Goal: Obtain resource: Obtain resource

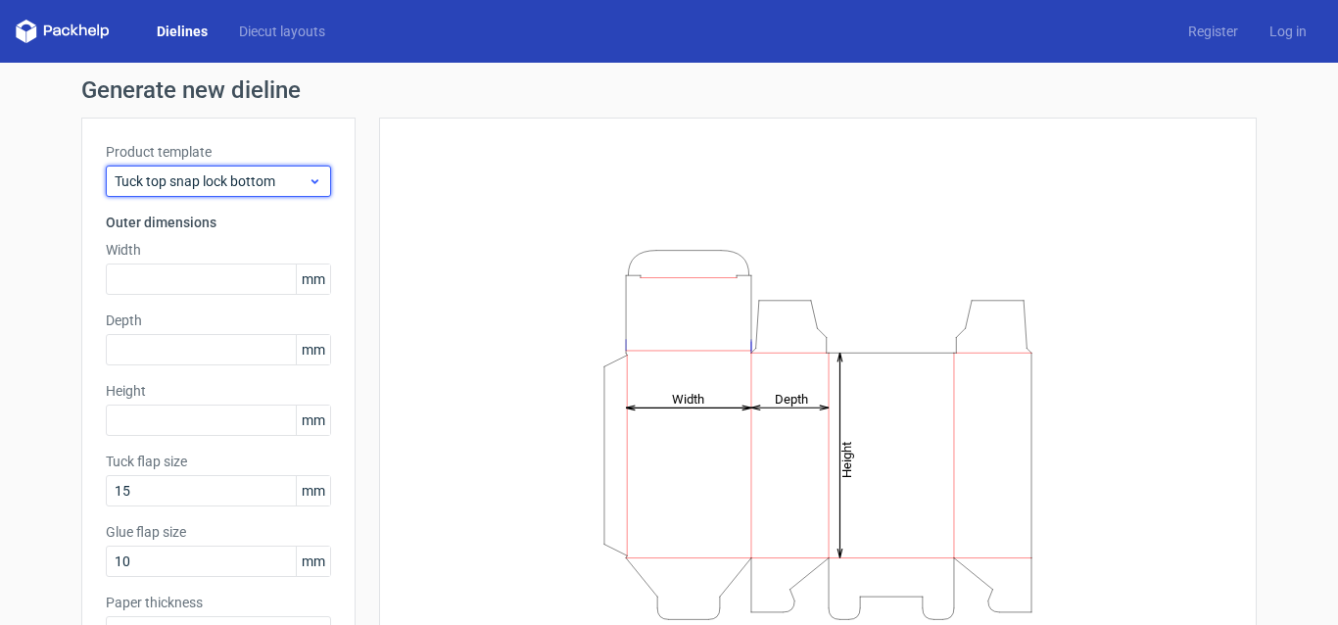
click at [166, 176] on span "Tuck top snap lock bottom" at bounding box center [211, 181] width 193 height 20
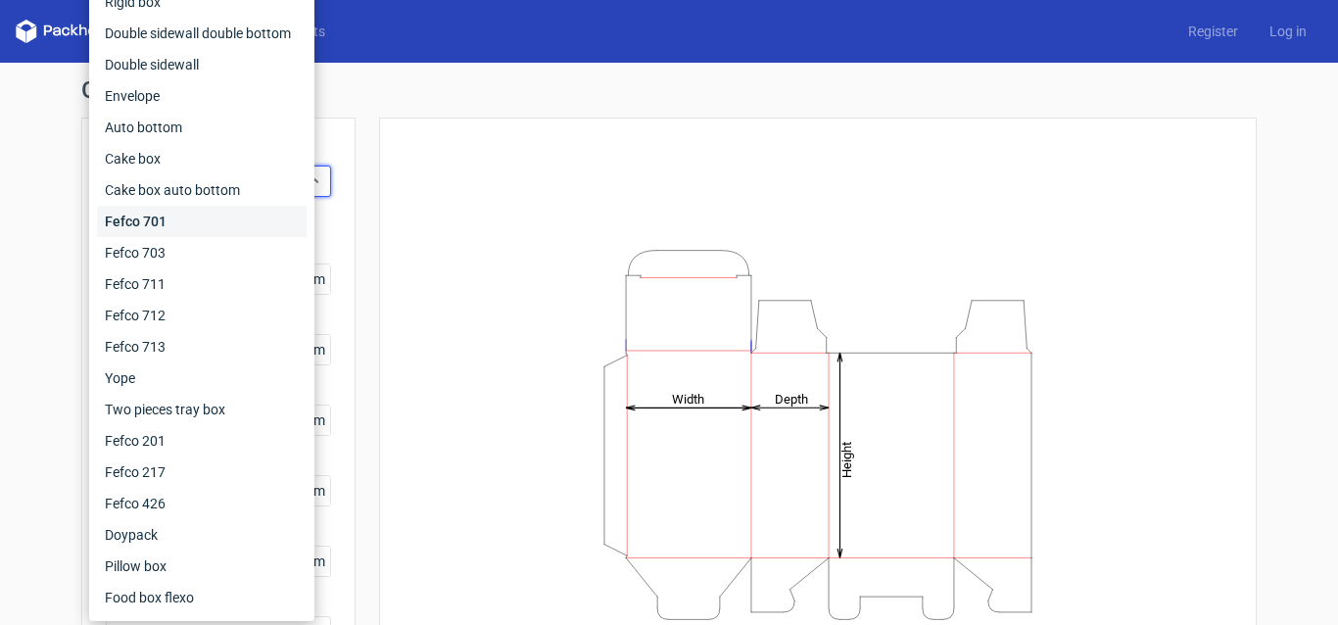
click at [169, 231] on div "Fefco 701" at bounding box center [202, 221] width 210 height 31
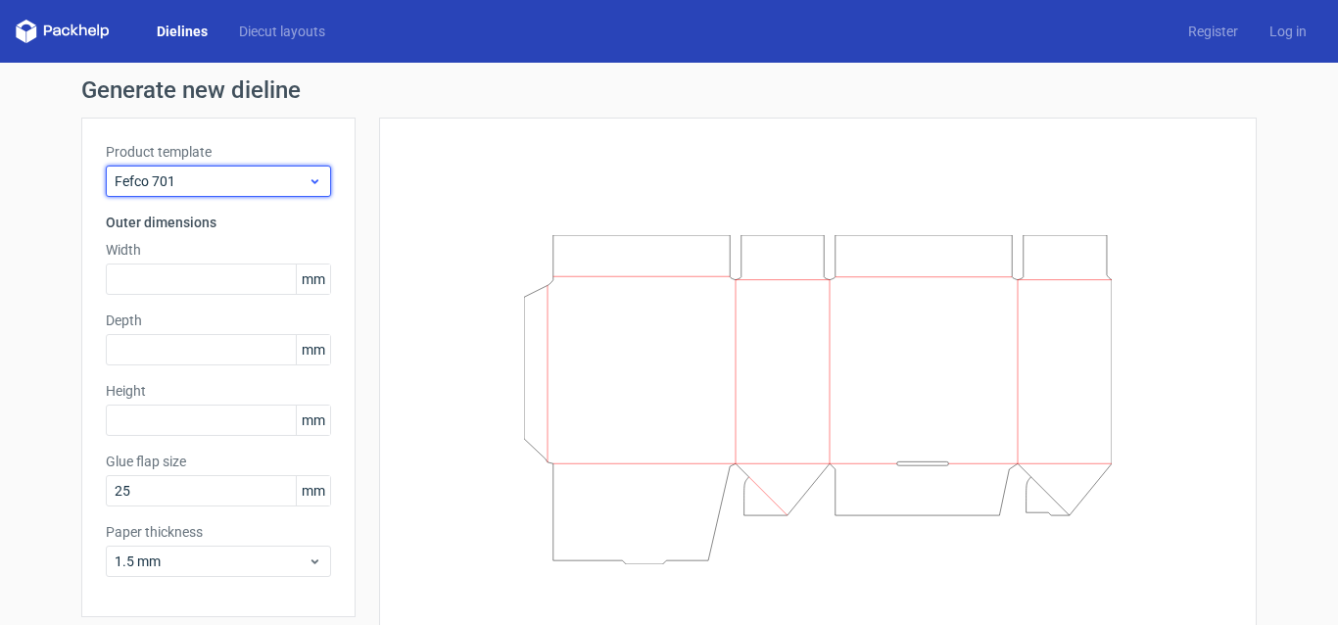
click at [213, 180] on span "Fefco 701" at bounding box center [211, 181] width 193 height 20
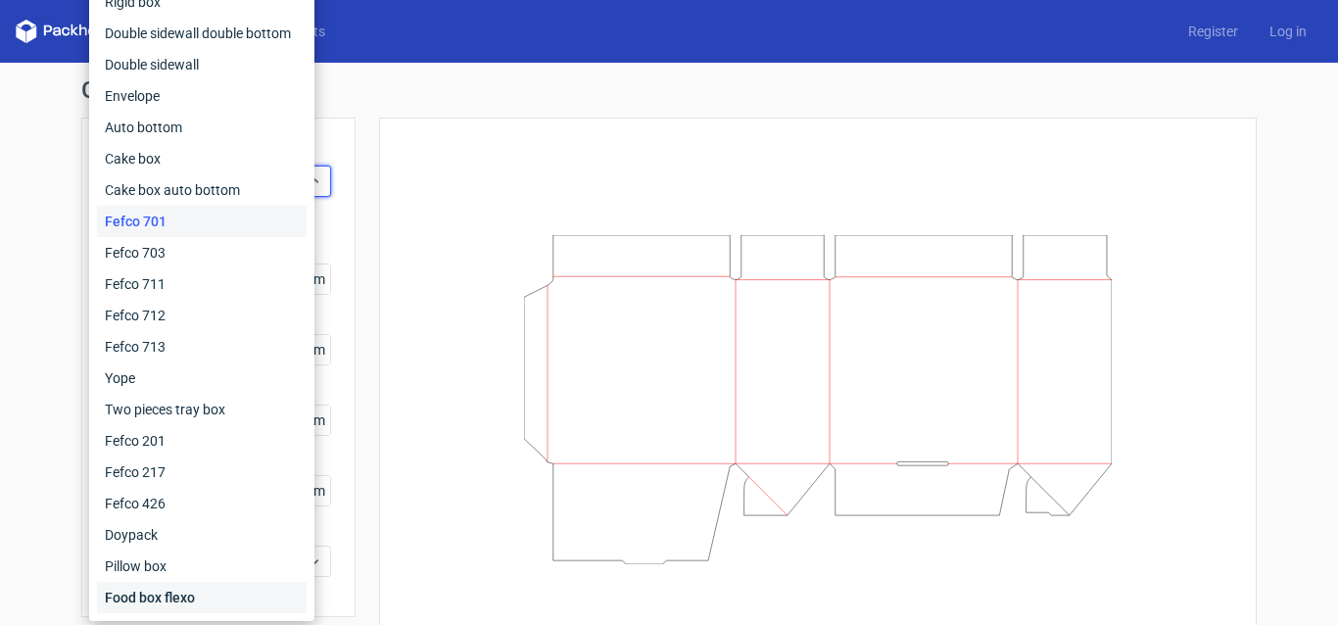
click at [171, 587] on div "Food box flexo" at bounding box center [202, 597] width 210 height 31
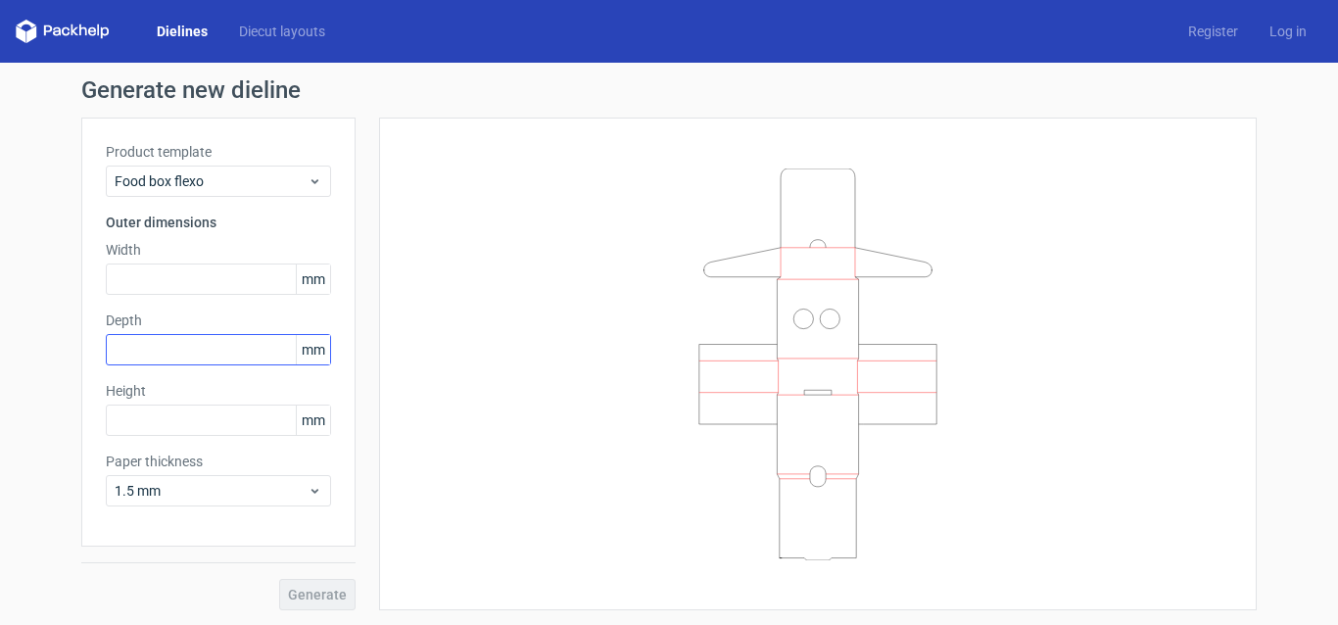
scroll to position [1, 0]
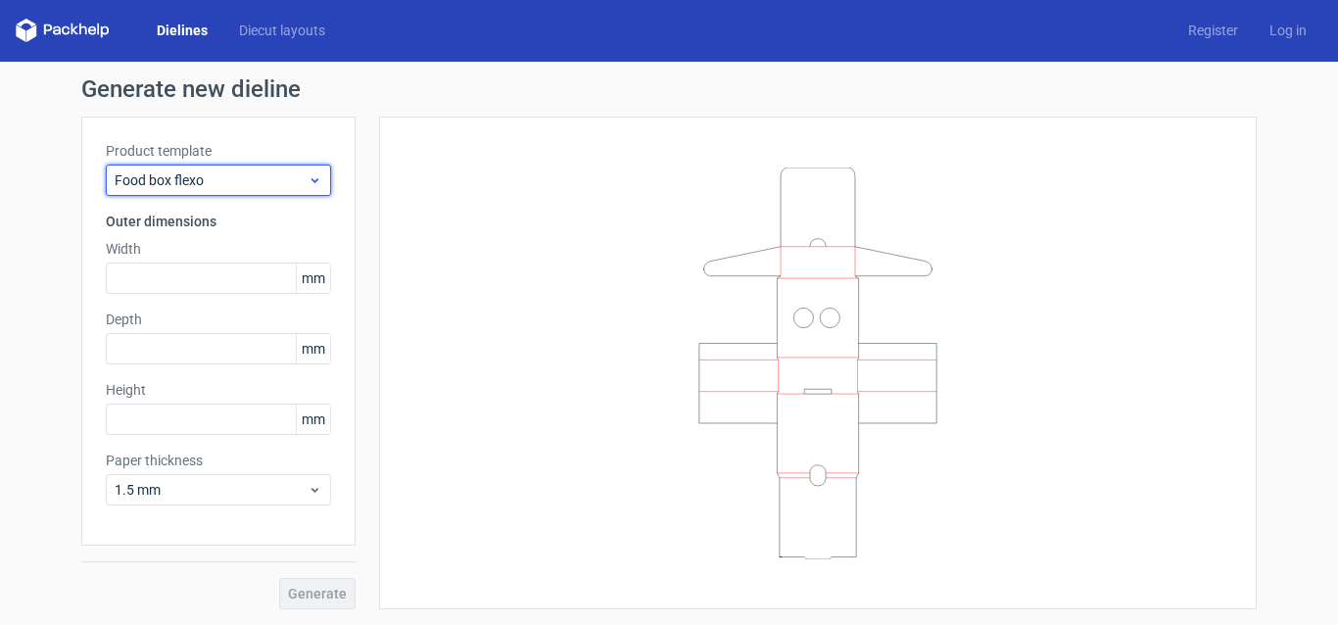
click at [172, 176] on span "Food box flexo" at bounding box center [211, 180] width 193 height 20
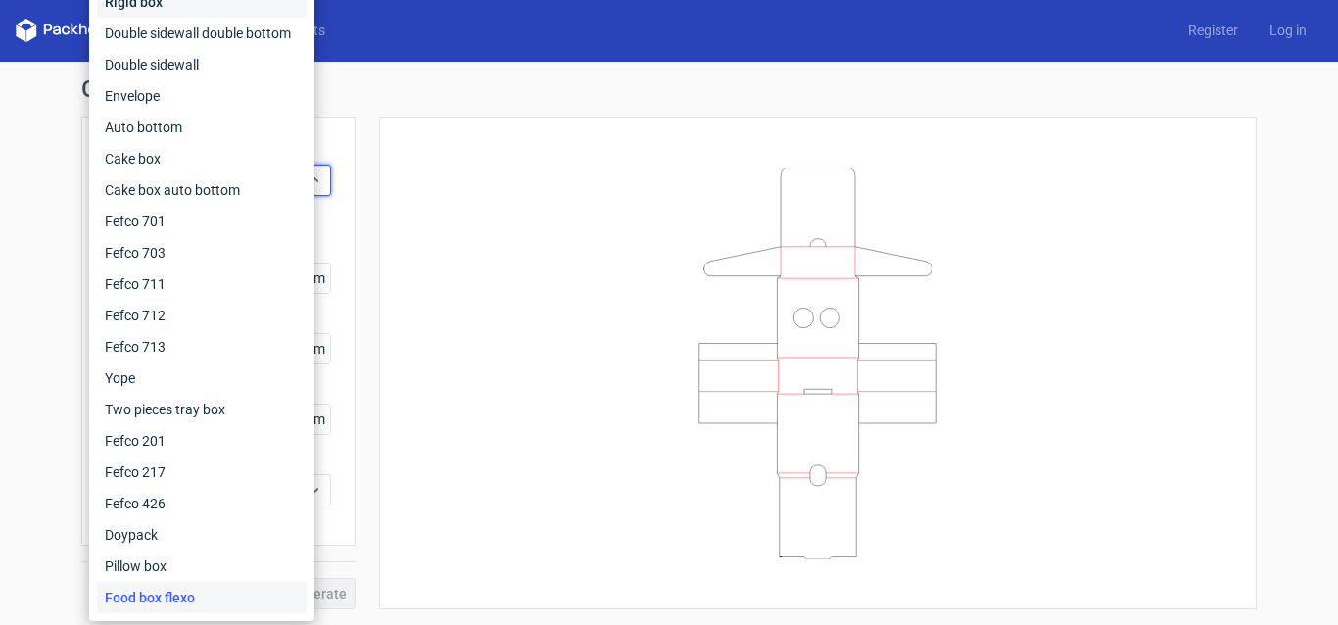
click at [198, 7] on div "Rigid box" at bounding box center [202, 1] width 210 height 31
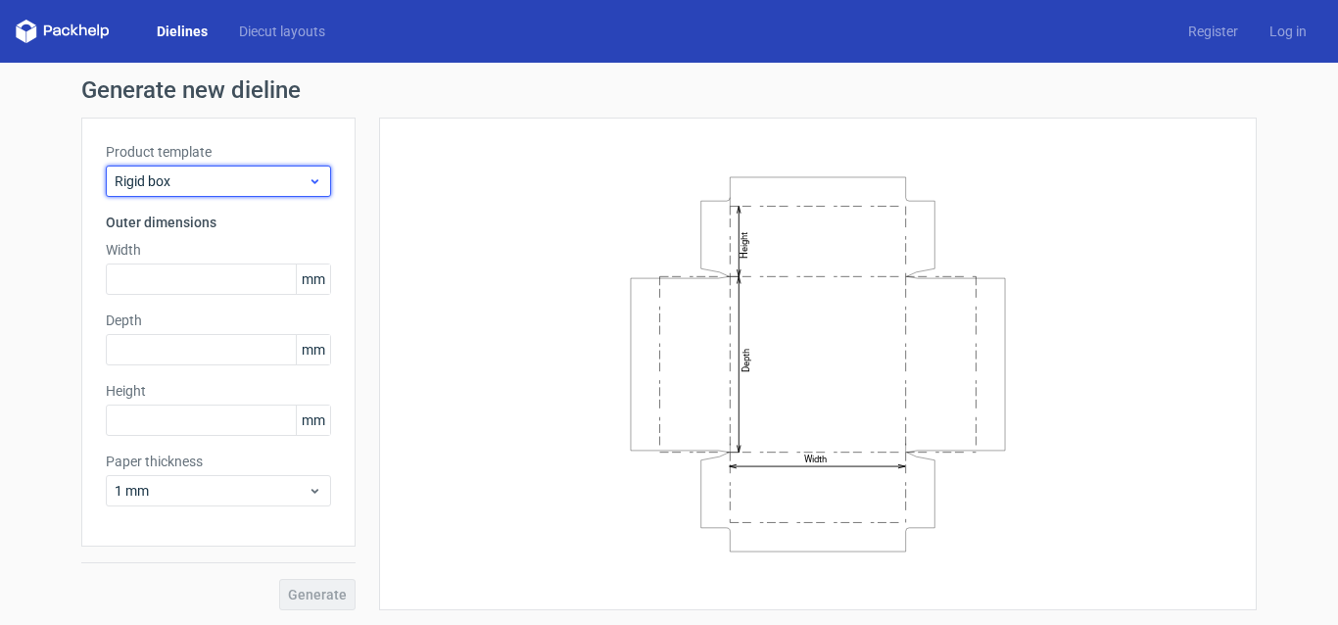
click at [313, 189] on div "Rigid box" at bounding box center [218, 181] width 225 height 31
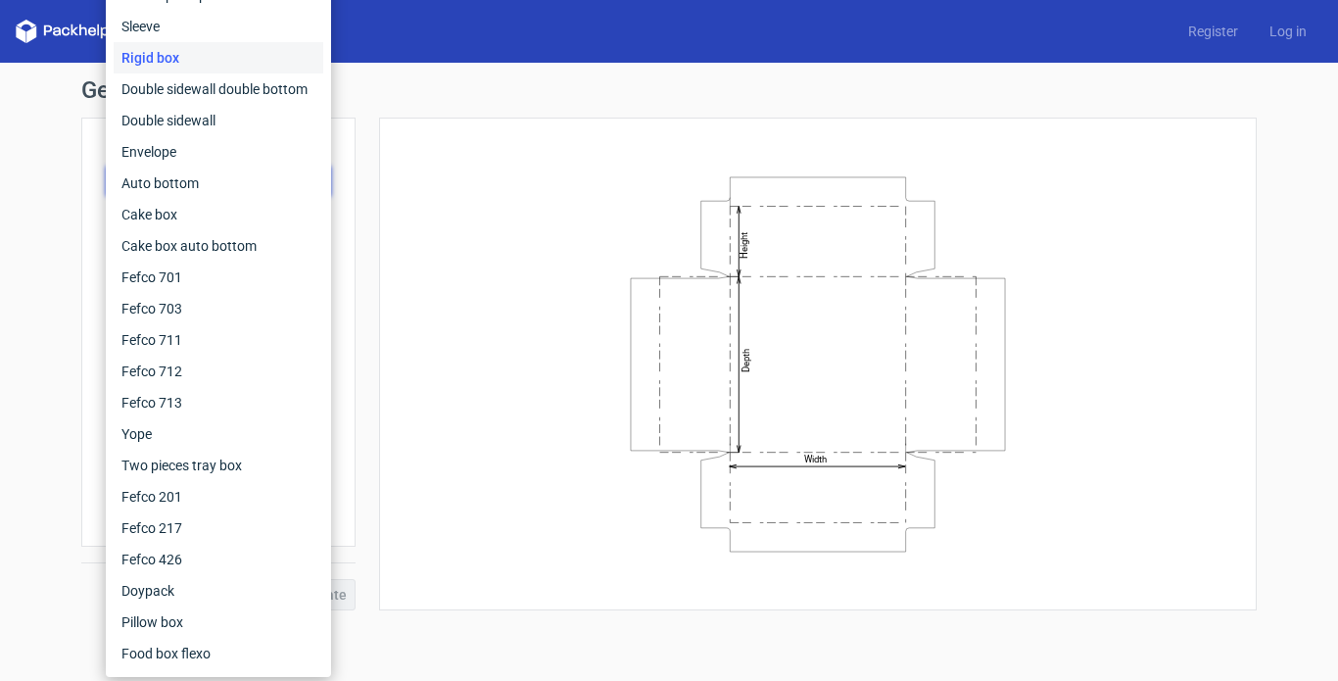
click at [0, 235] on div "Generate new dieline Product template Rigid box Outer dimensions Width mm Depth…" at bounding box center [669, 344] width 1338 height 563
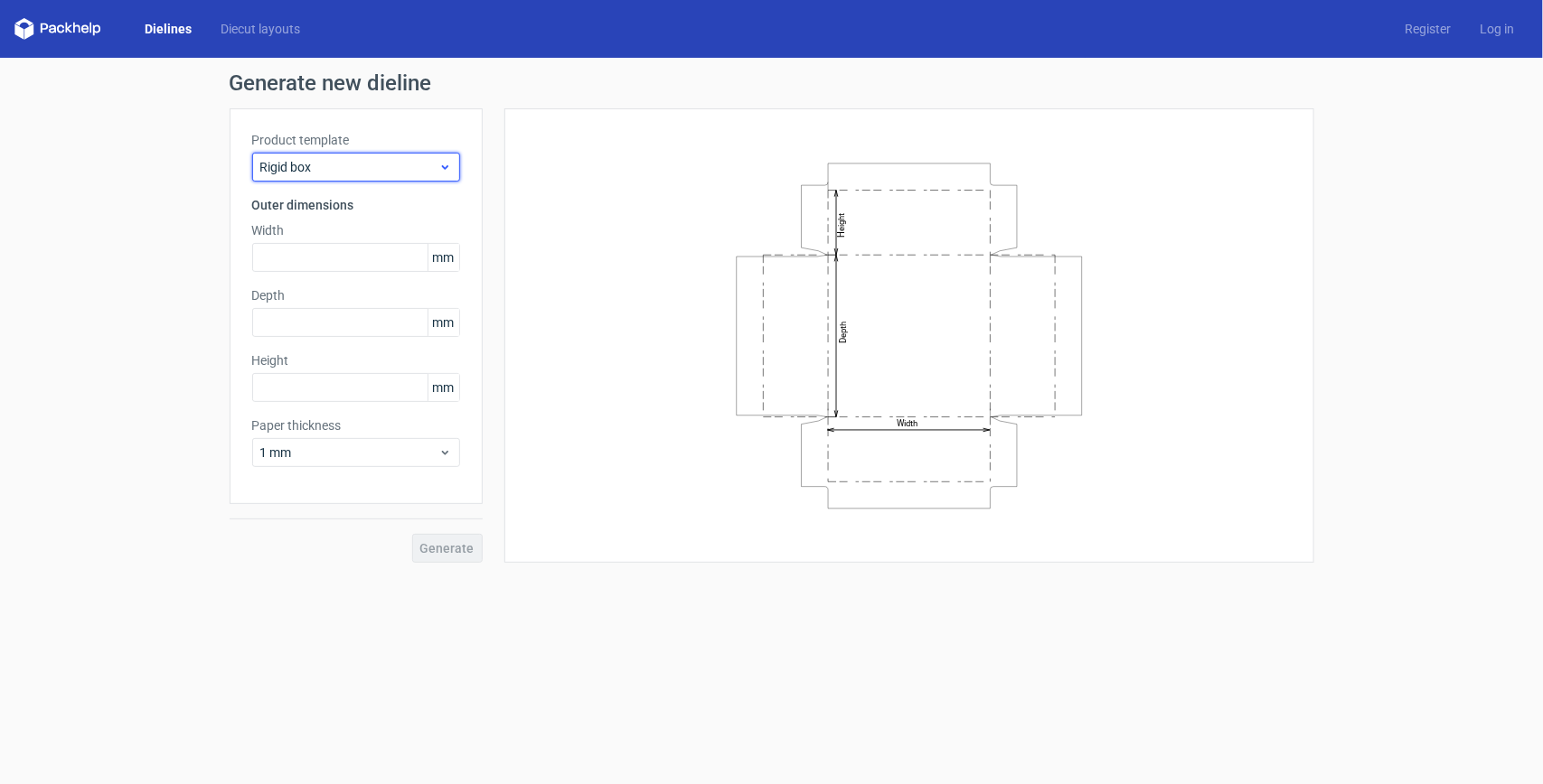
click at [359, 164] on span "Rigid box" at bounding box center [349, 167] width 178 height 18
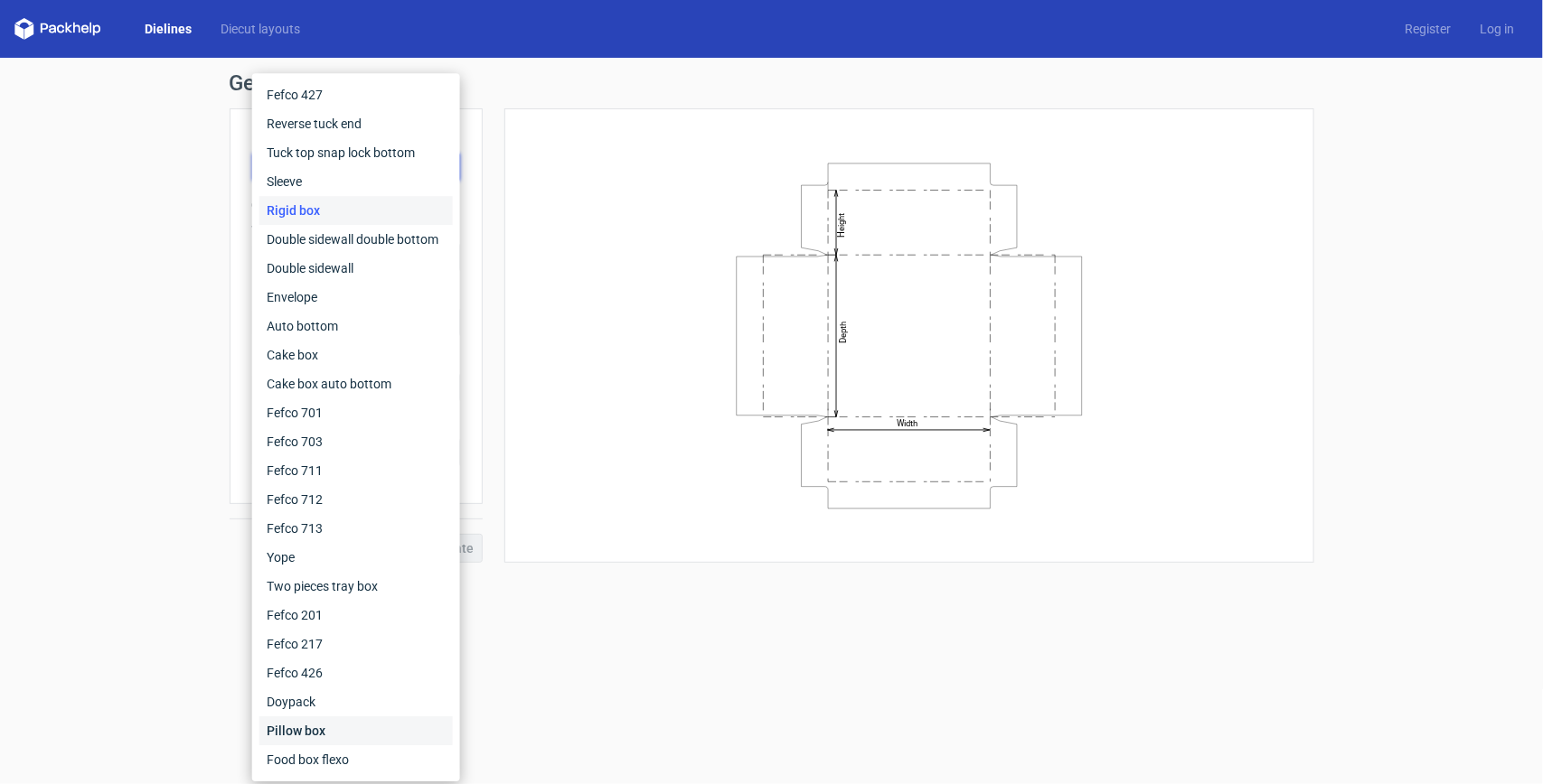
click at [344, 576] on div "Pillow box" at bounding box center [356, 731] width 194 height 29
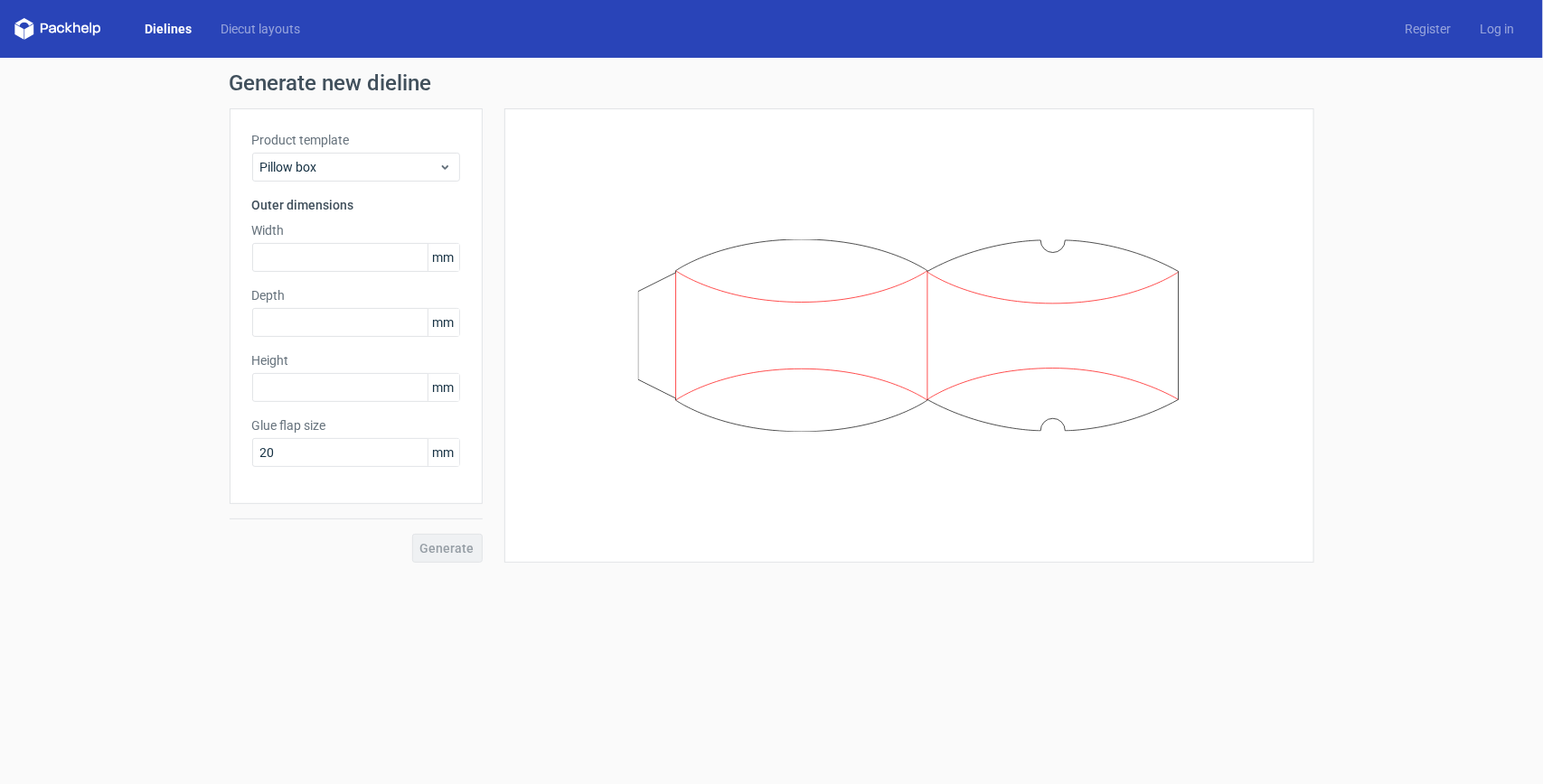
click at [449, 326] on span "mm" at bounding box center [443, 322] width 31 height 27
click at [357, 398] on input "text" at bounding box center [355, 387] width 208 height 29
click at [360, 463] on input "20" at bounding box center [355, 452] width 208 height 29
click at [0, 359] on div "Generate new dieline Product template Pillow box Outer dimensions Width mm Dept…" at bounding box center [772, 317] width 1543 height 519
click at [331, 162] on span "Pillow box" at bounding box center [349, 167] width 178 height 18
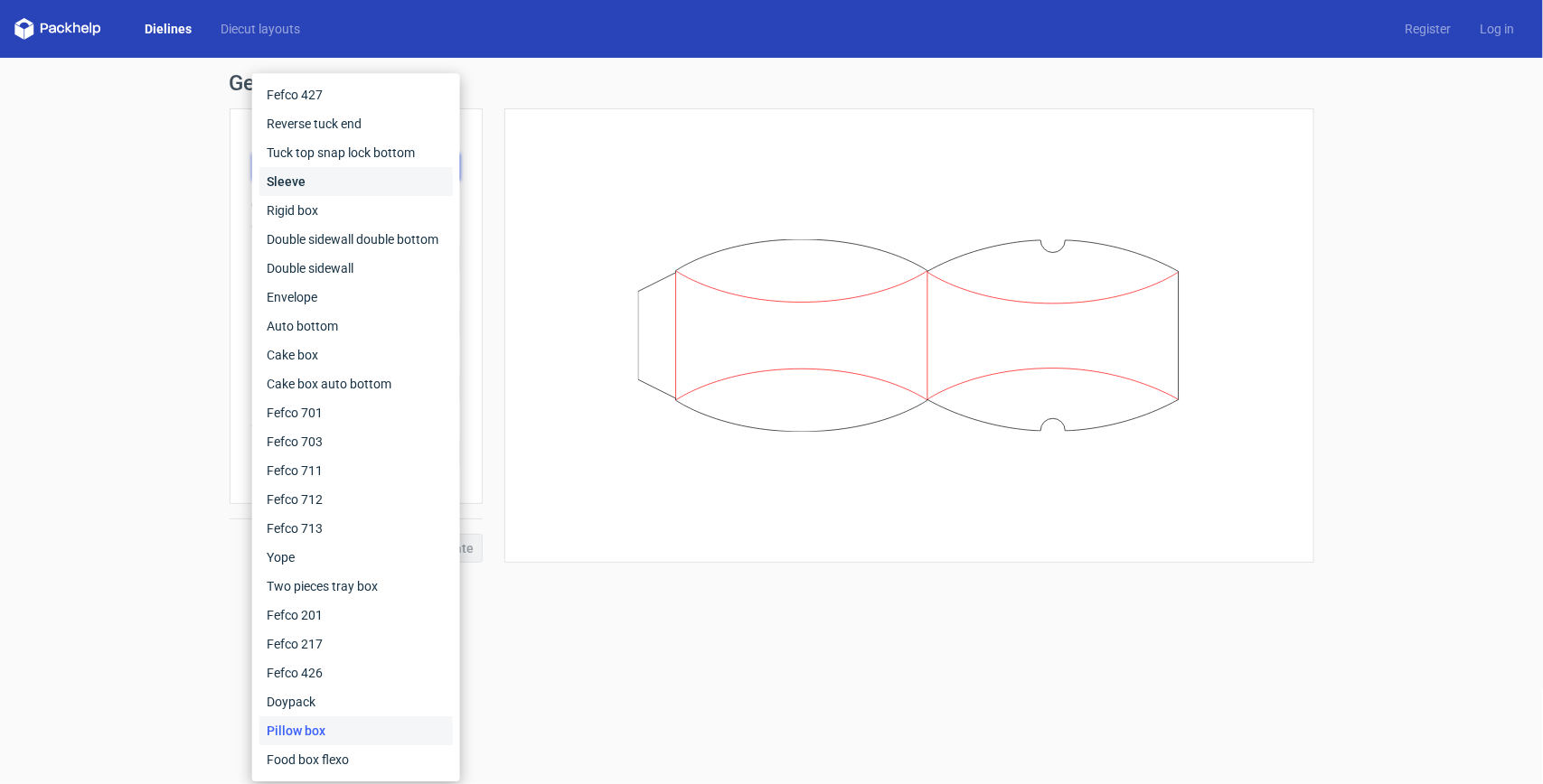
click at [332, 186] on div "Sleeve" at bounding box center [356, 181] width 194 height 29
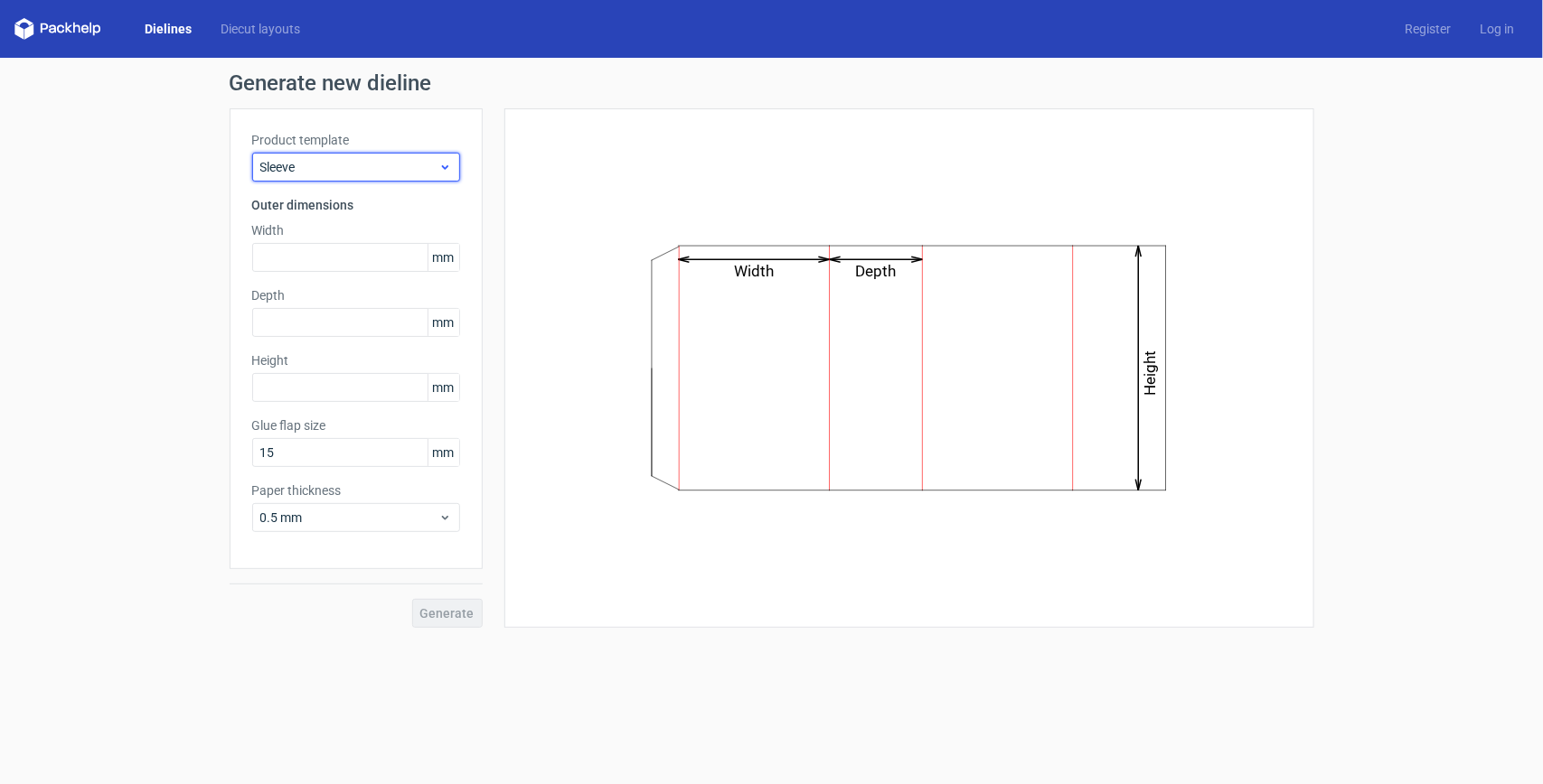
click at [344, 168] on span "Sleeve" at bounding box center [349, 167] width 178 height 18
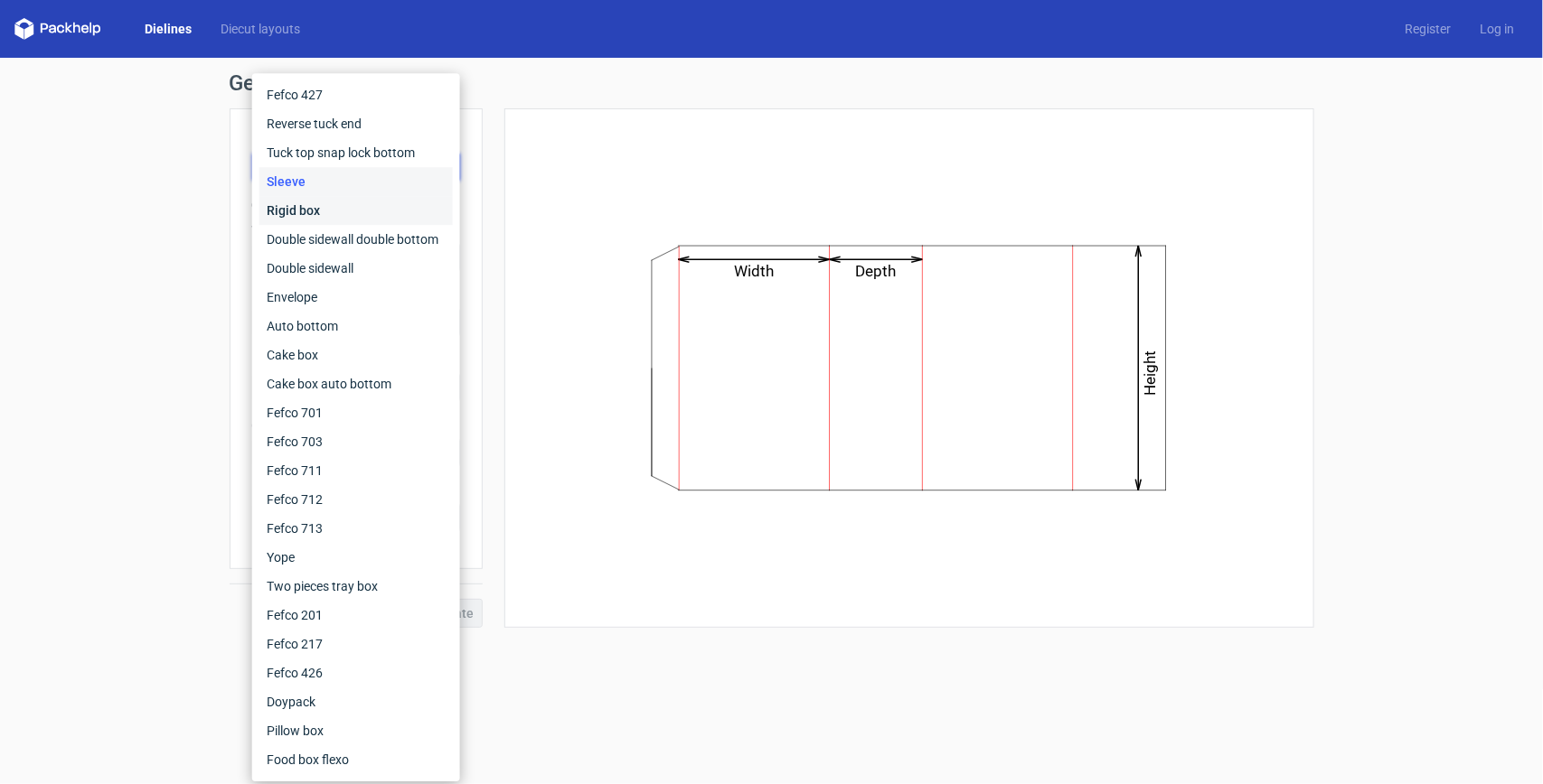
click at [329, 209] on div "Rigid box" at bounding box center [356, 210] width 194 height 29
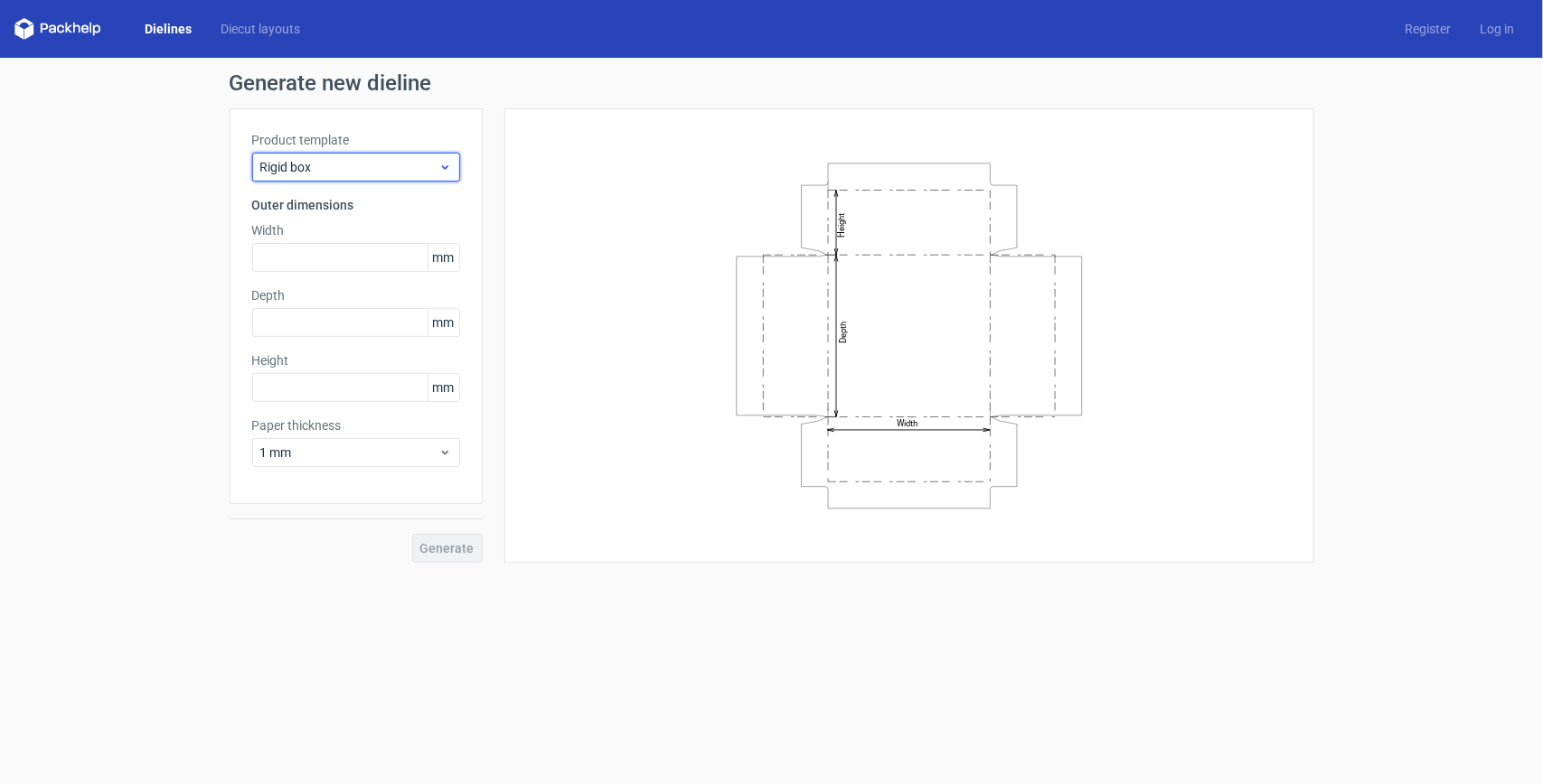
click at [369, 156] on div "Rigid box" at bounding box center [355, 167] width 208 height 29
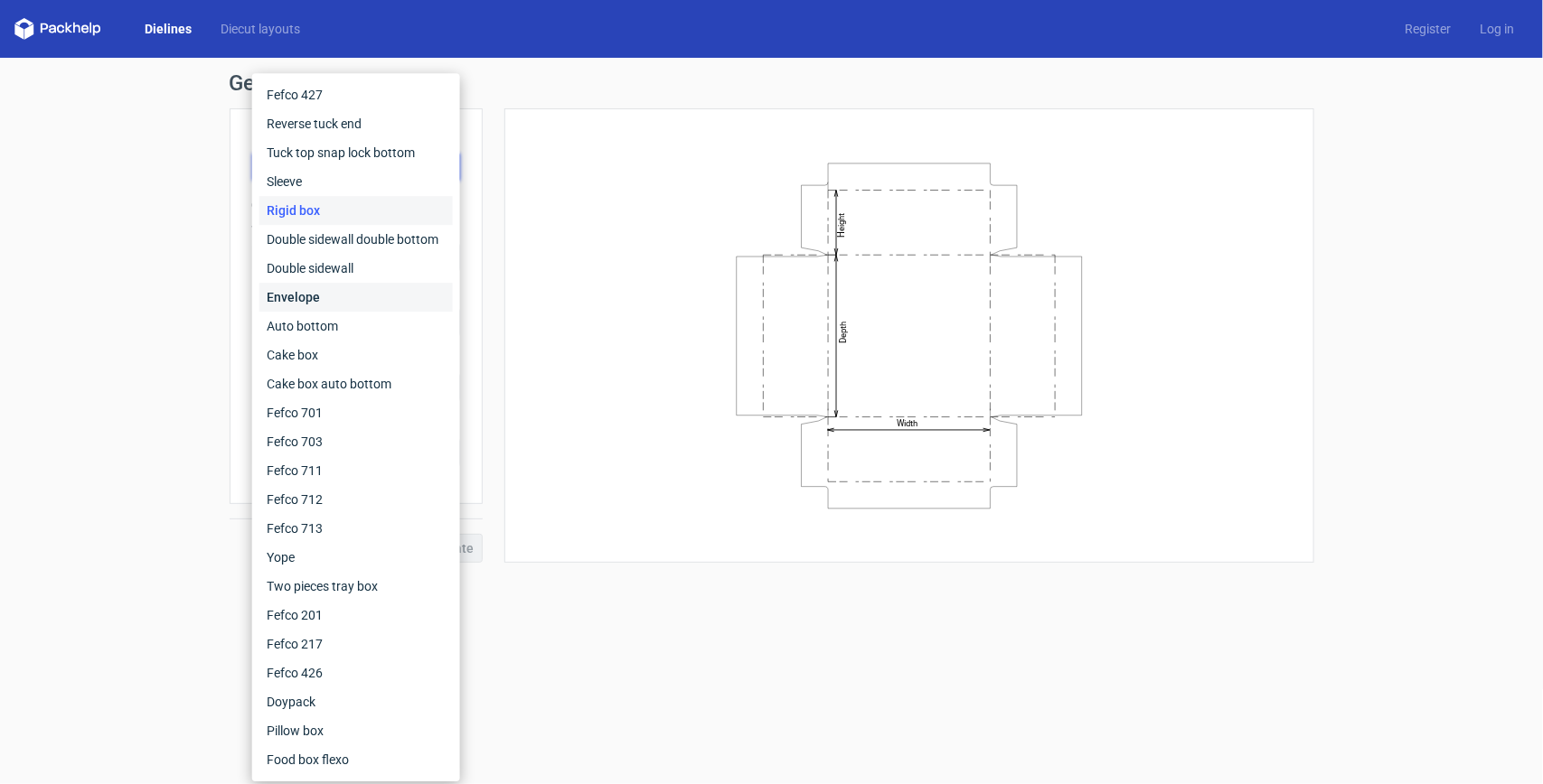
click at [334, 290] on div "Envelope" at bounding box center [356, 297] width 194 height 29
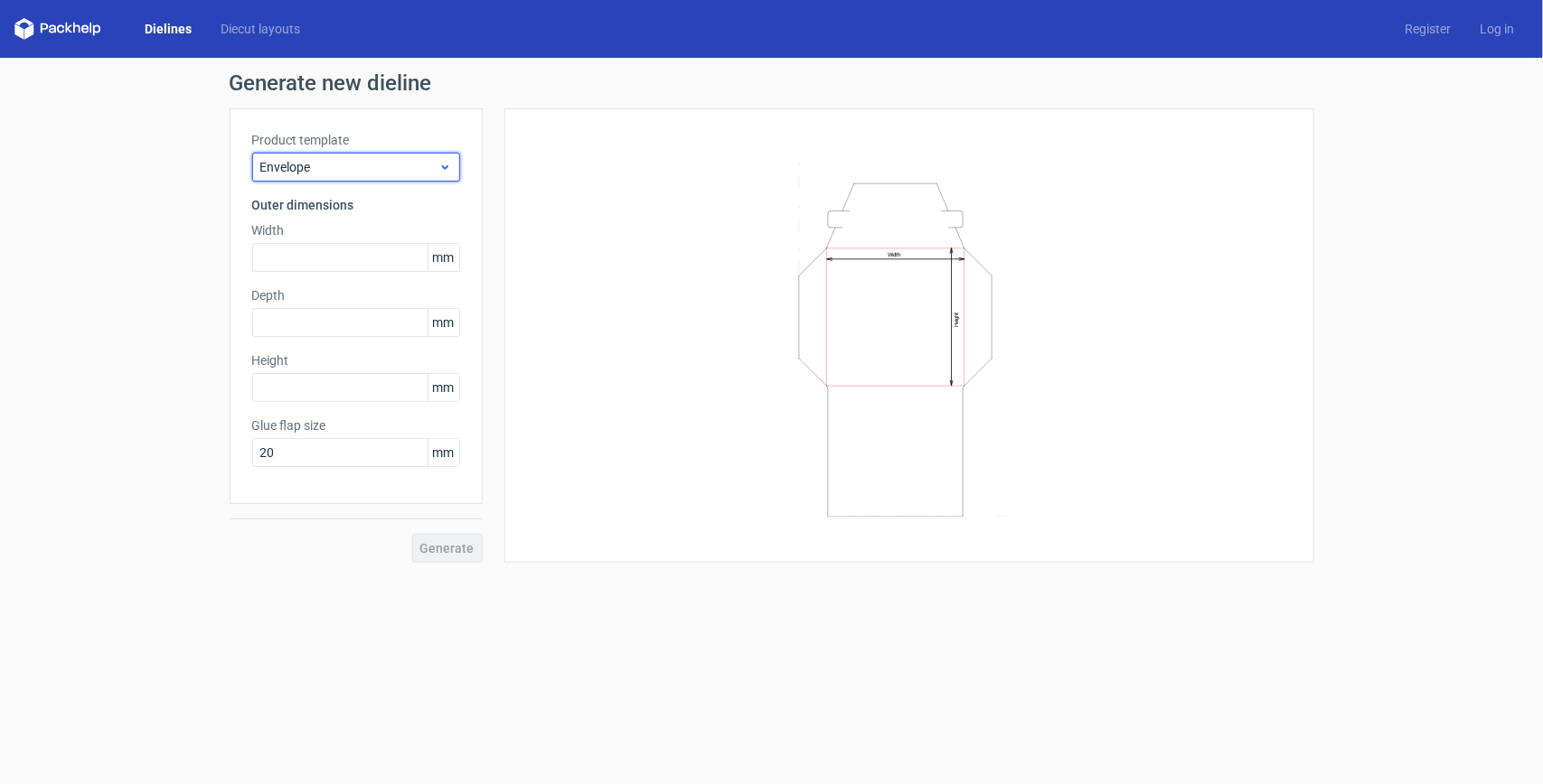
click at [376, 170] on span "Envelope" at bounding box center [349, 167] width 178 height 18
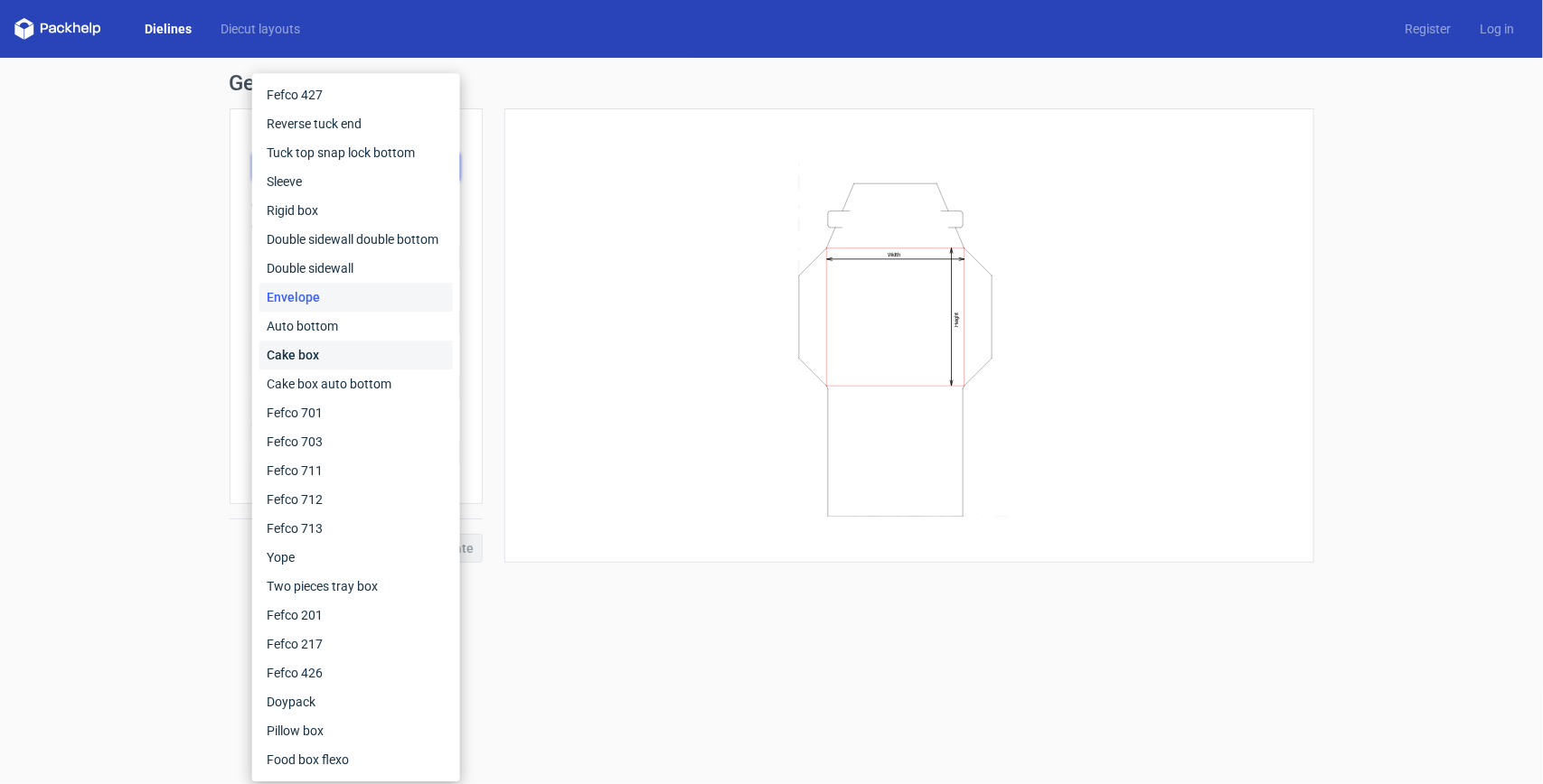
click at [329, 340] on div "Cake box" at bounding box center [356, 354] width 194 height 29
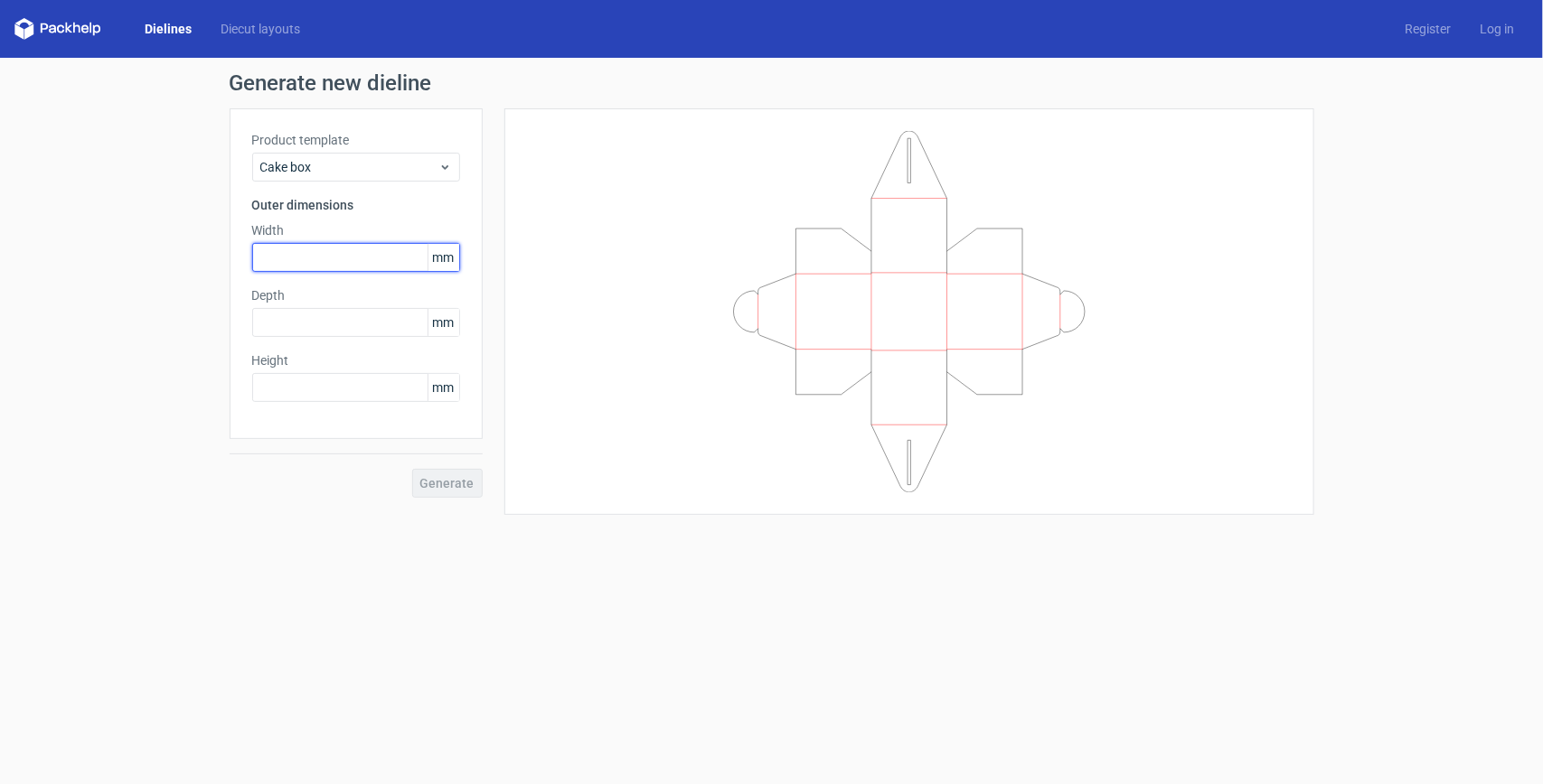
click at [321, 244] on input "text" at bounding box center [355, 257] width 208 height 29
type input "210"
click at [298, 324] on input "text" at bounding box center [355, 322] width 208 height 29
click at [318, 386] on input "text" at bounding box center [355, 387] width 208 height 29
click at [331, 309] on input "text" at bounding box center [355, 322] width 208 height 29
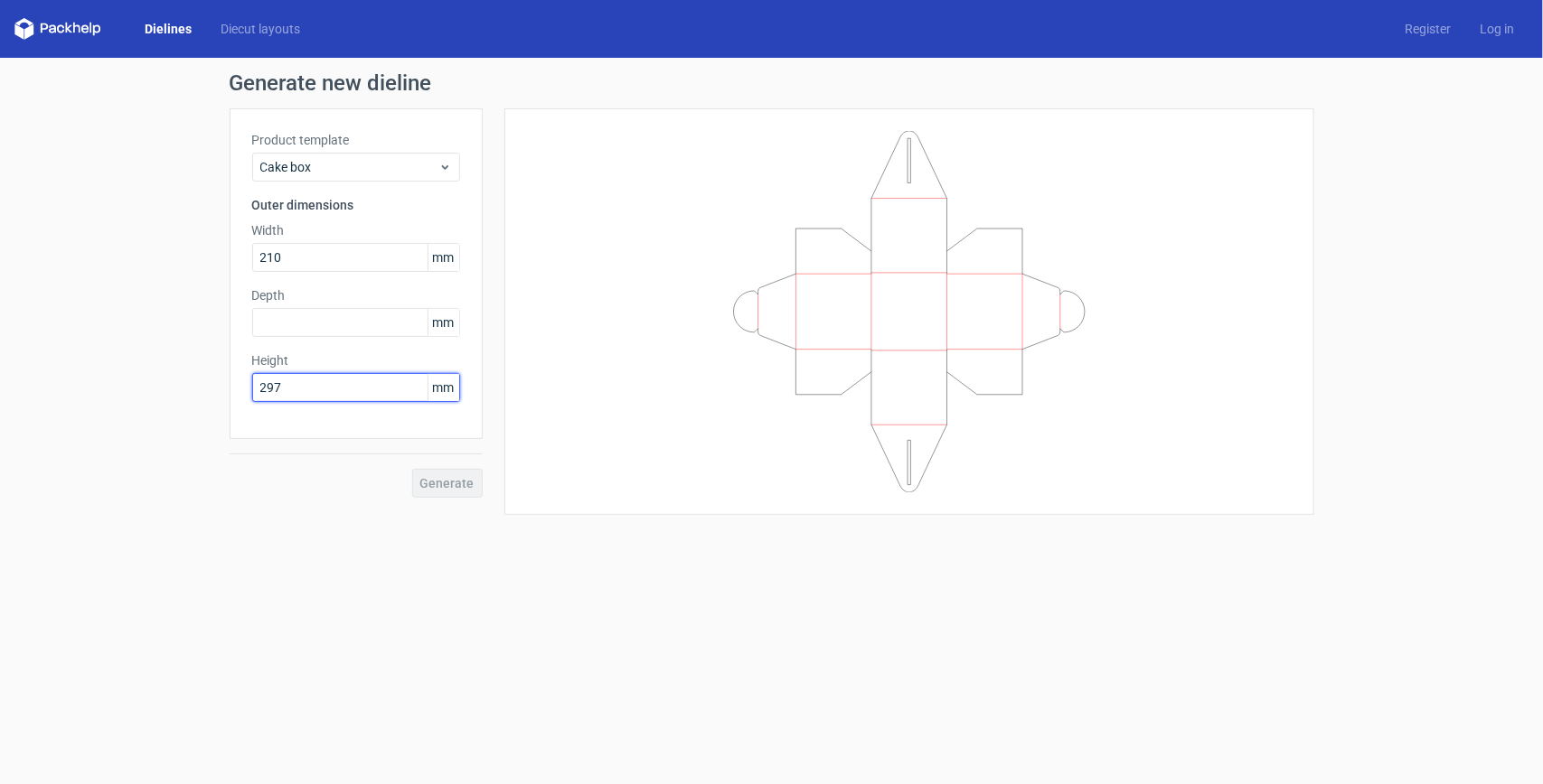
drag, startPoint x: 293, startPoint y: 390, endPoint x: 208, endPoint y: 371, distance: 87.1
click at [212, 377] on div "Generate new dieline Product template Cake box Outer dimensions Width 210 mm De…" at bounding box center [772, 293] width 1543 height 471
type input "154"
drag, startPoint x: 282, startPoint y: 264, endPoint x: 221, endPoint y: 224, distance: 72.9
click at [221, 224] on div "Generate new dieline Product template Cake box Outer dimensions Width 210 mm De…" at bounding box center [772, 293] width 1543 height 471
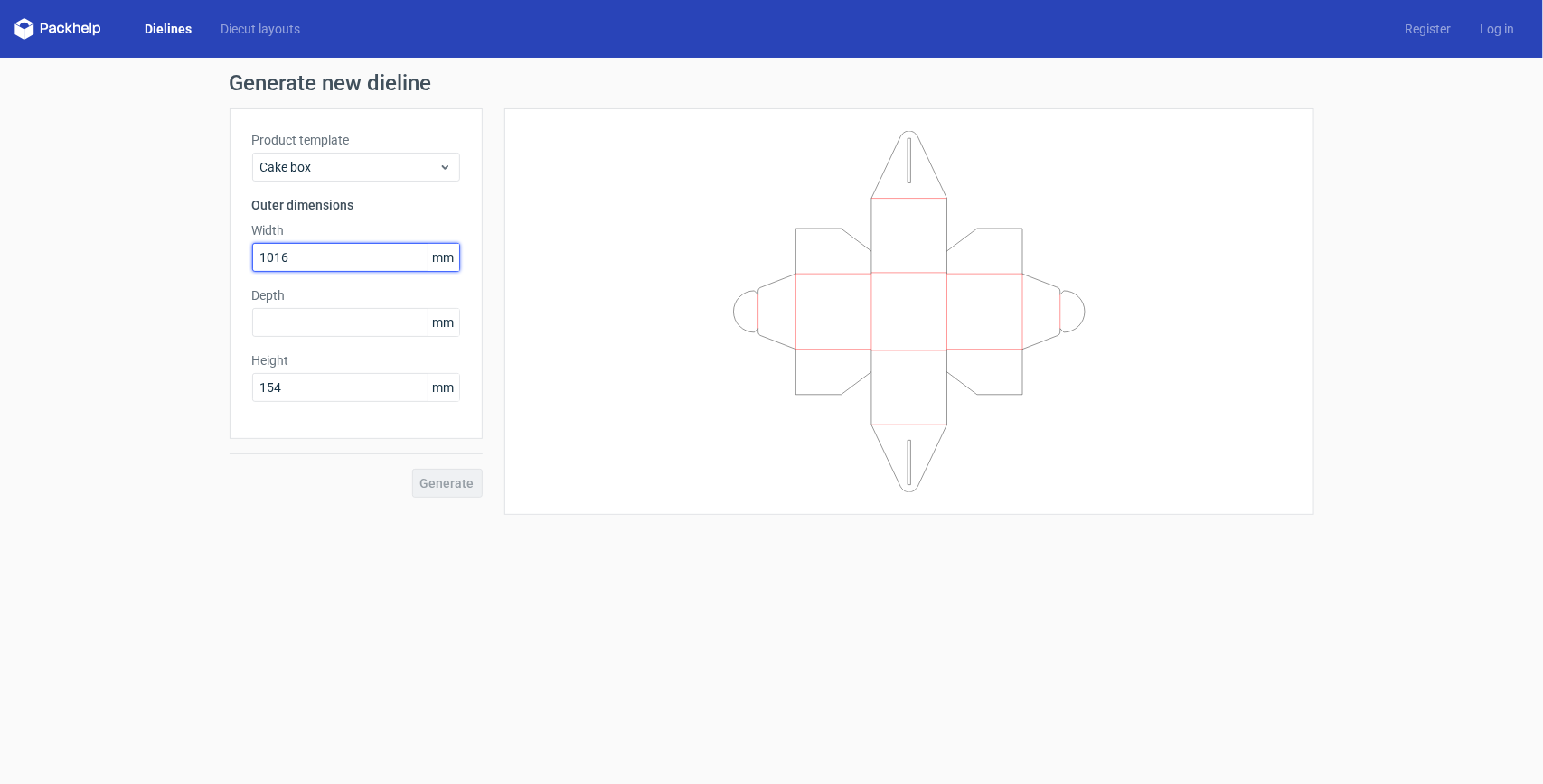
click at [281, 249] on input "1016" at bounding box center [355, 257] width 208 height 29
type input "101"
click at [281, 321] on input "text" at bounding box center [355, 322] width 208 height 29
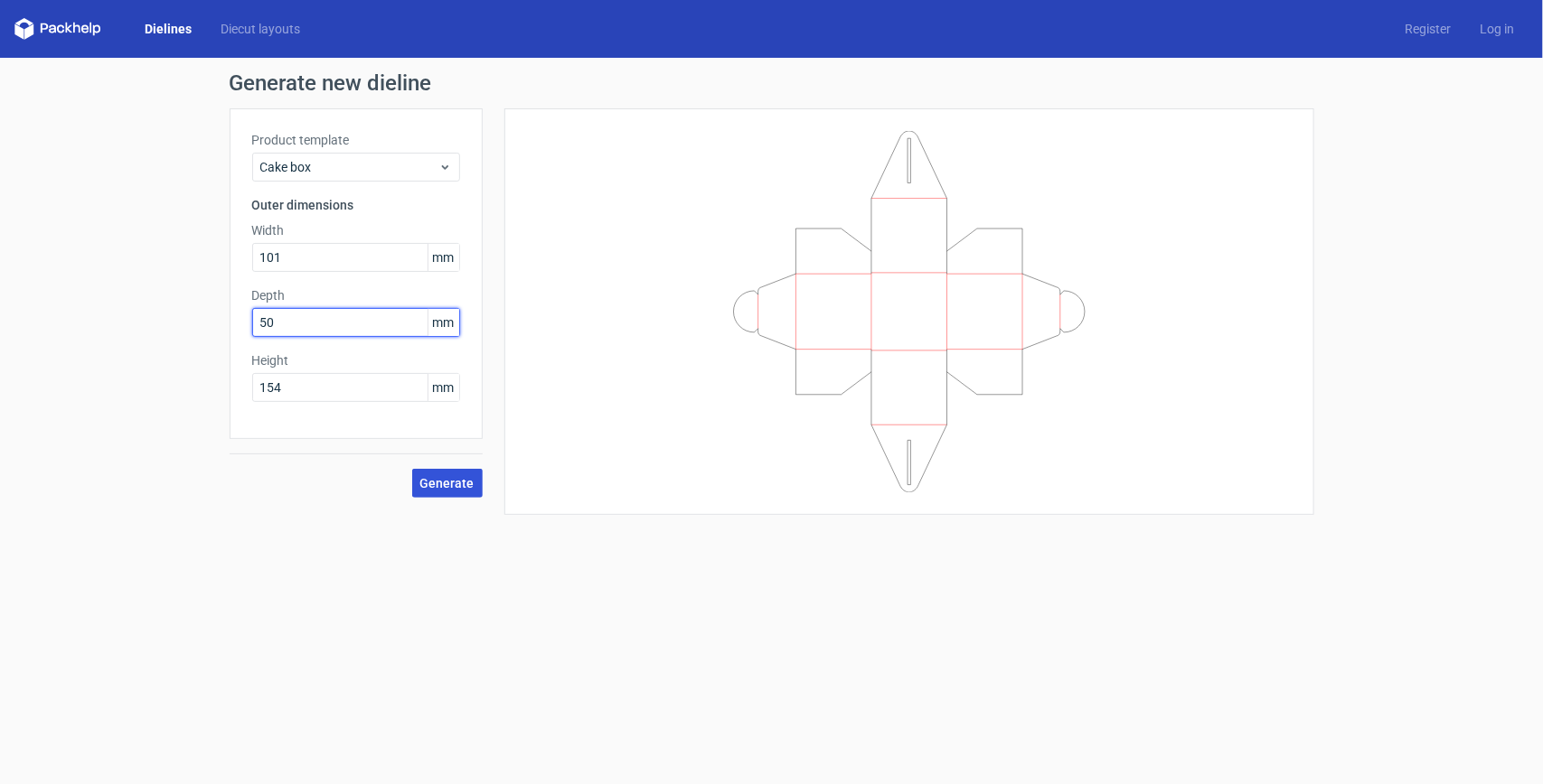
type input "50"
click at [453, 472] on button "Generate" at bounding box center [448, 482] width 70 height 29
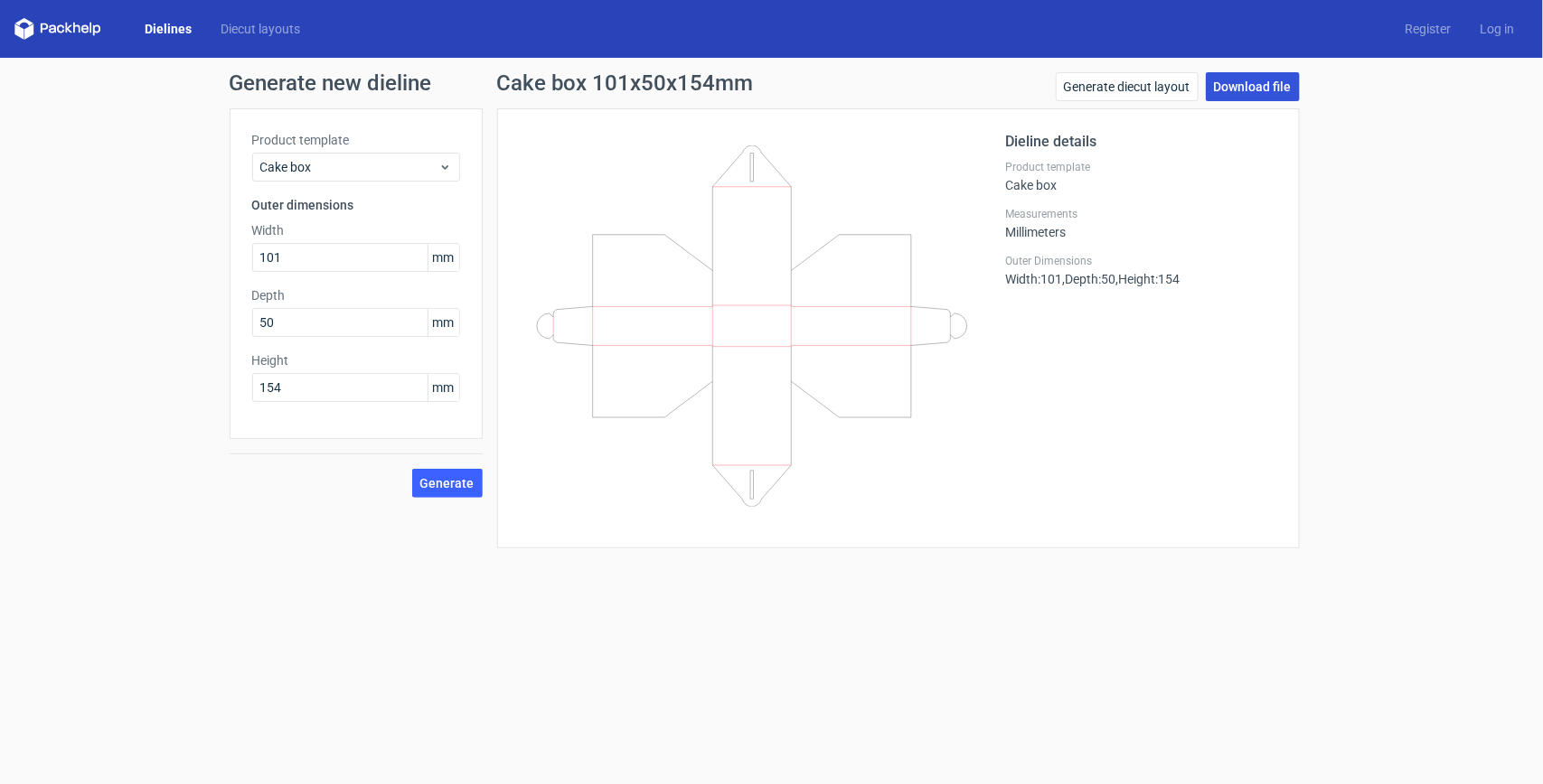
click at [1234, 72] on link "Download file" at bounding box center [1253, 86] width 94 height 29
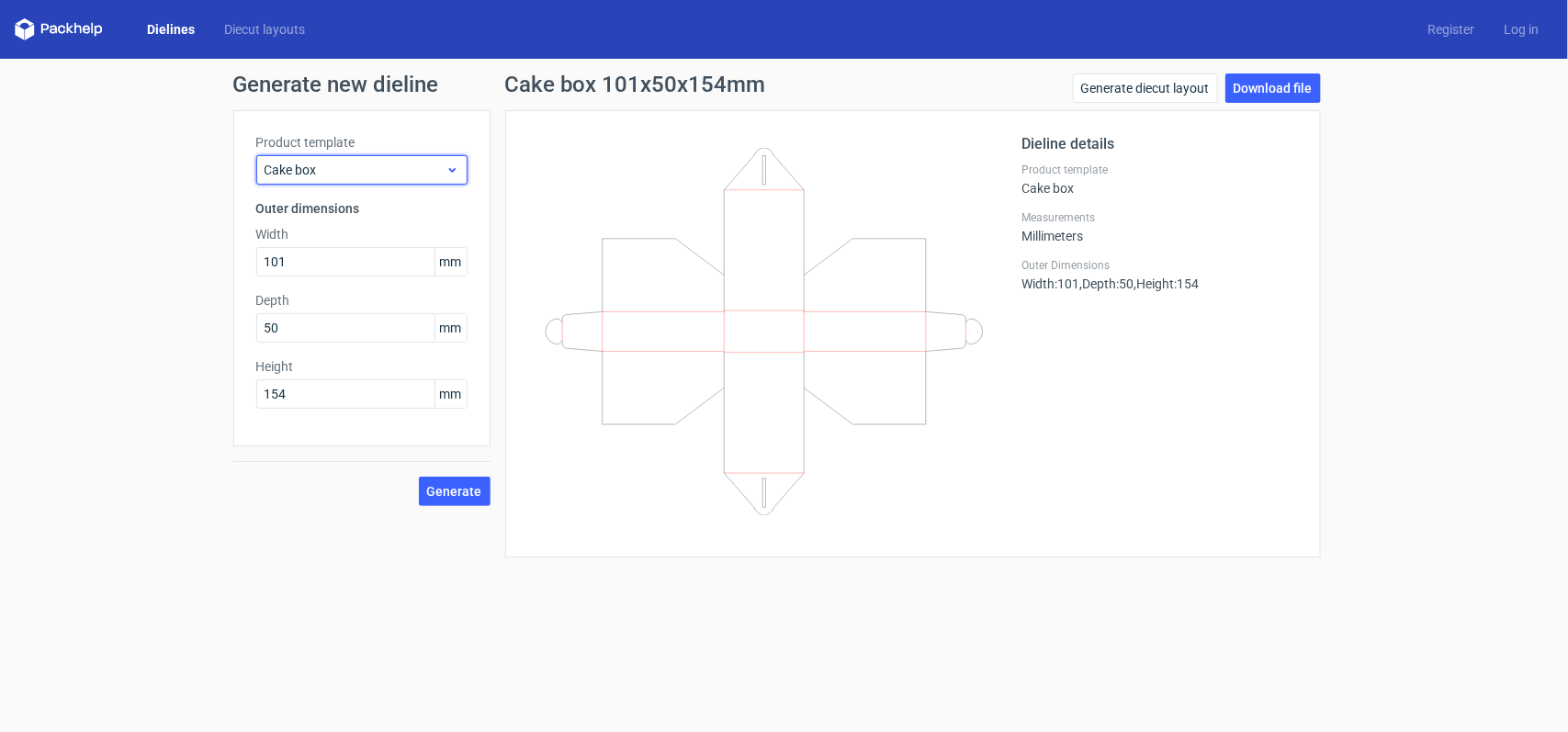
click at [446, 167] on icon at bounding box center [452, 170] width 14 height 15
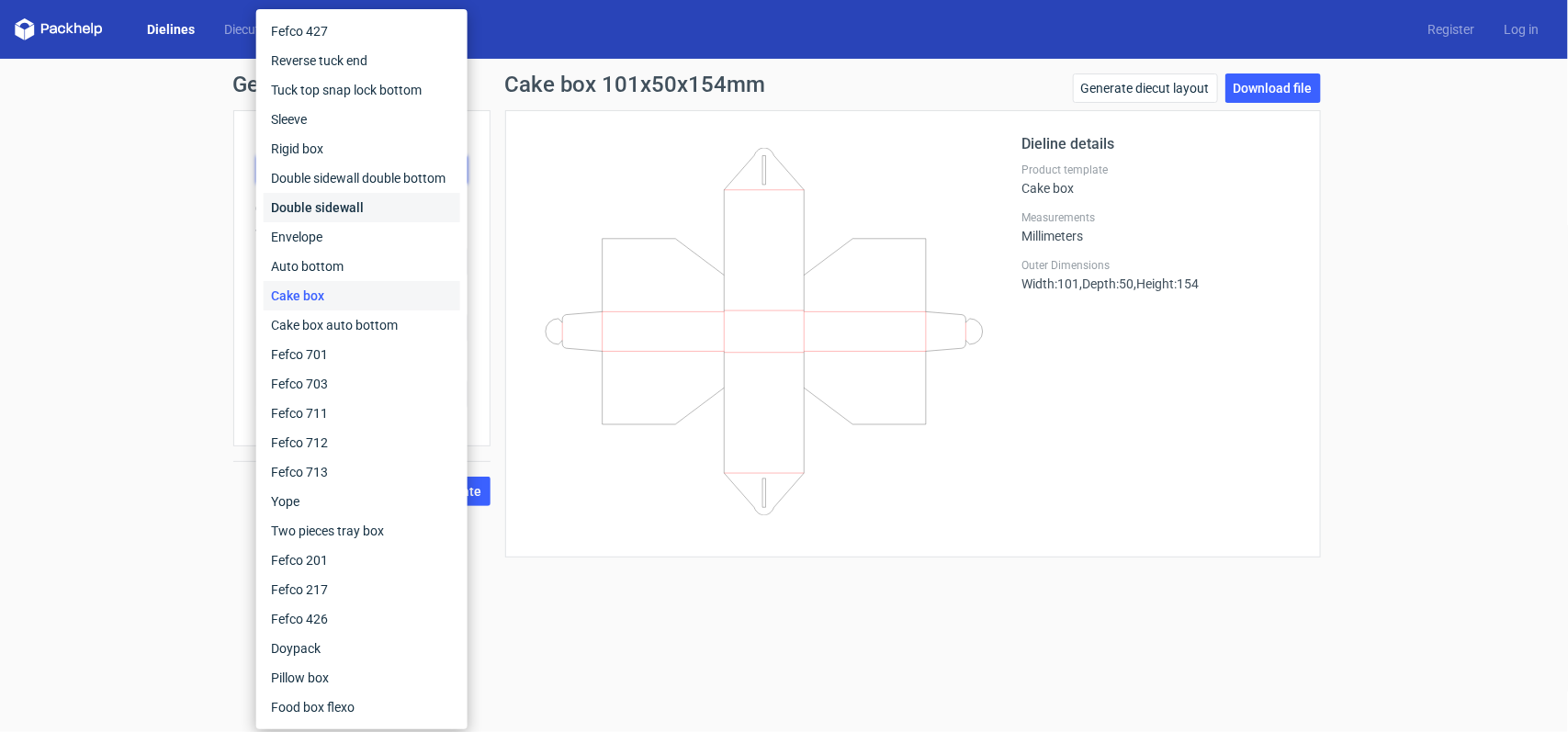
click at [386, 201] on div "Double sidewall" at bounding box center [362, 207] width 197 height 29
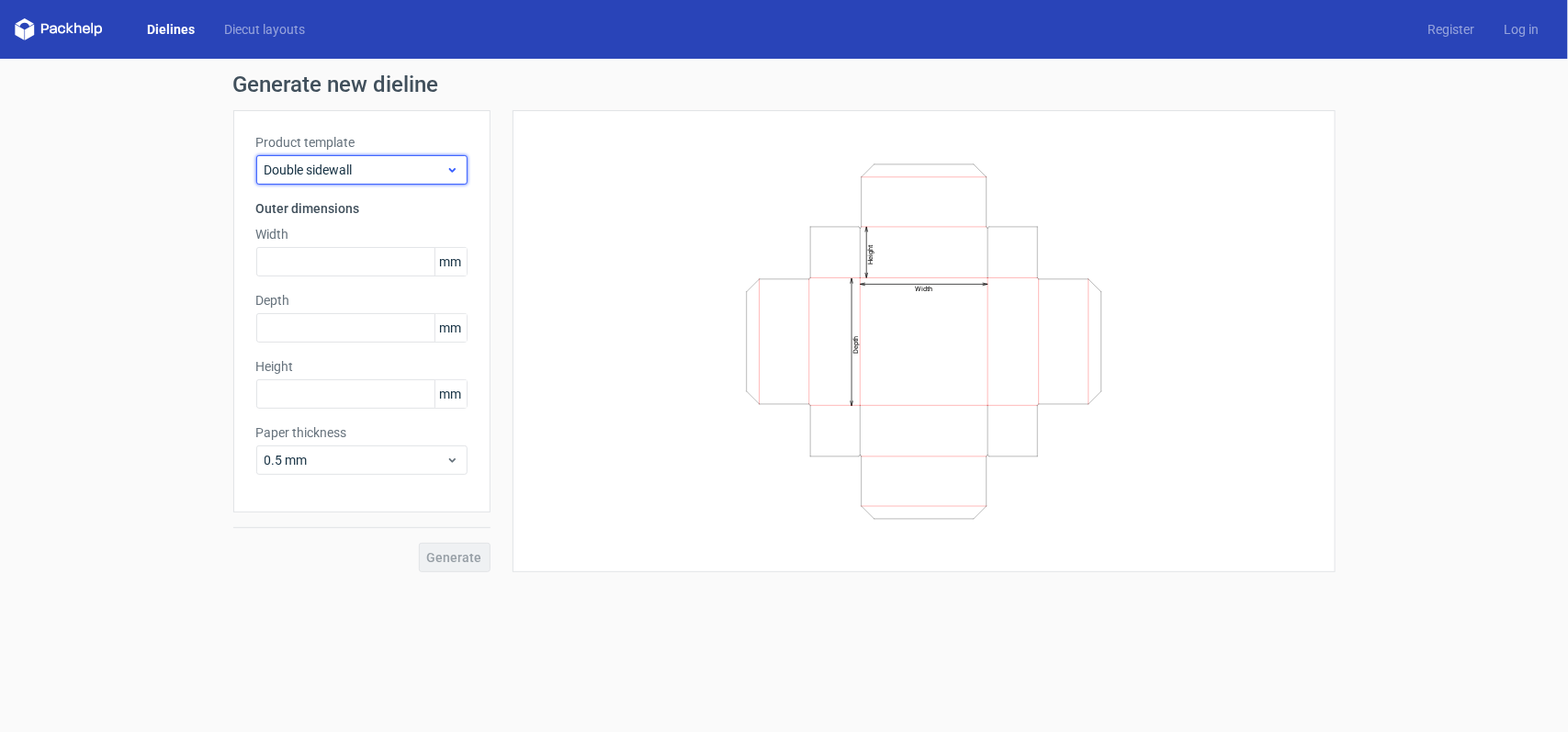
click at [457, 172] on icon at bounding box center [452, 170] width 14 height 15
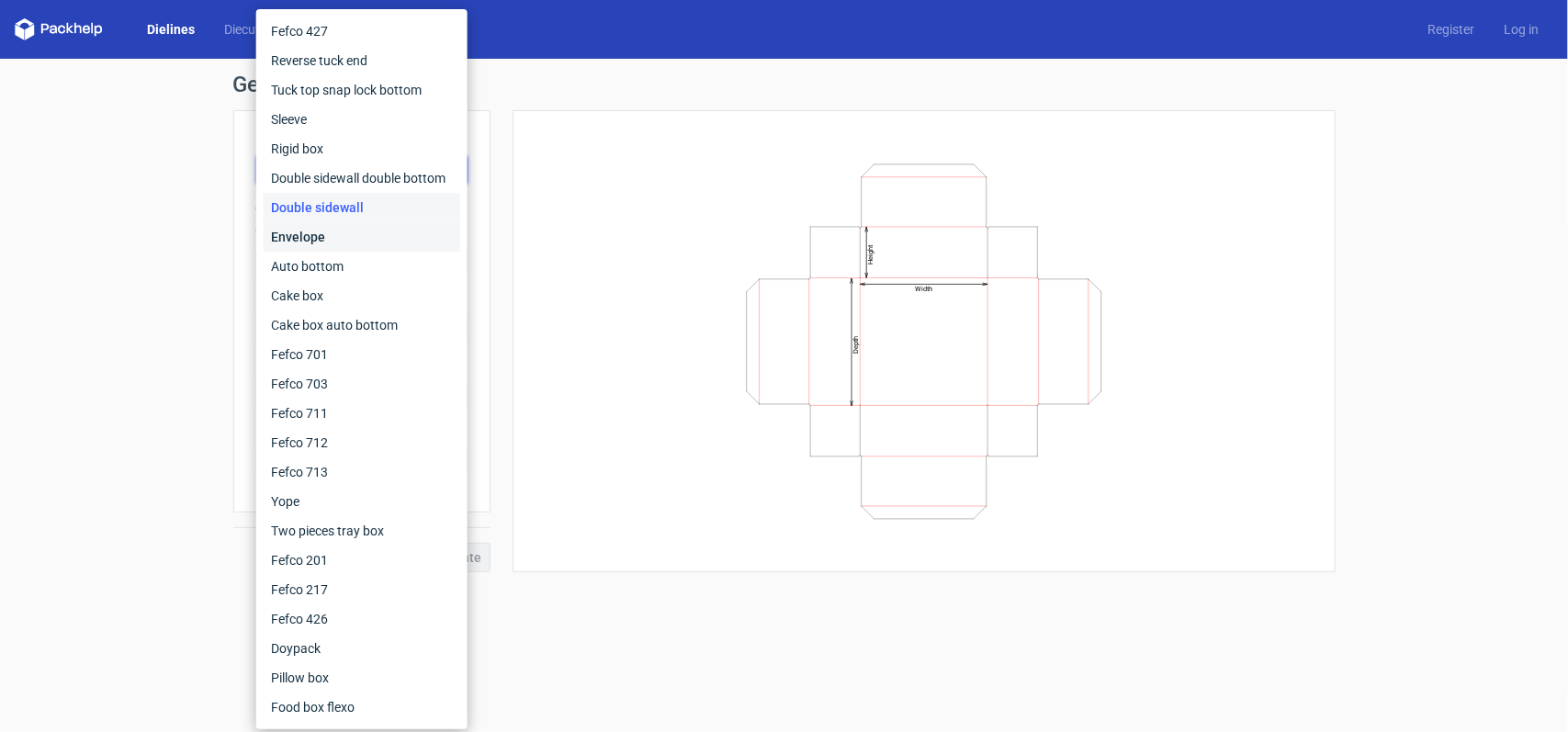
click at [352, 249] on div "Envelope" at bounding box center [362, 236] width 197 height 29
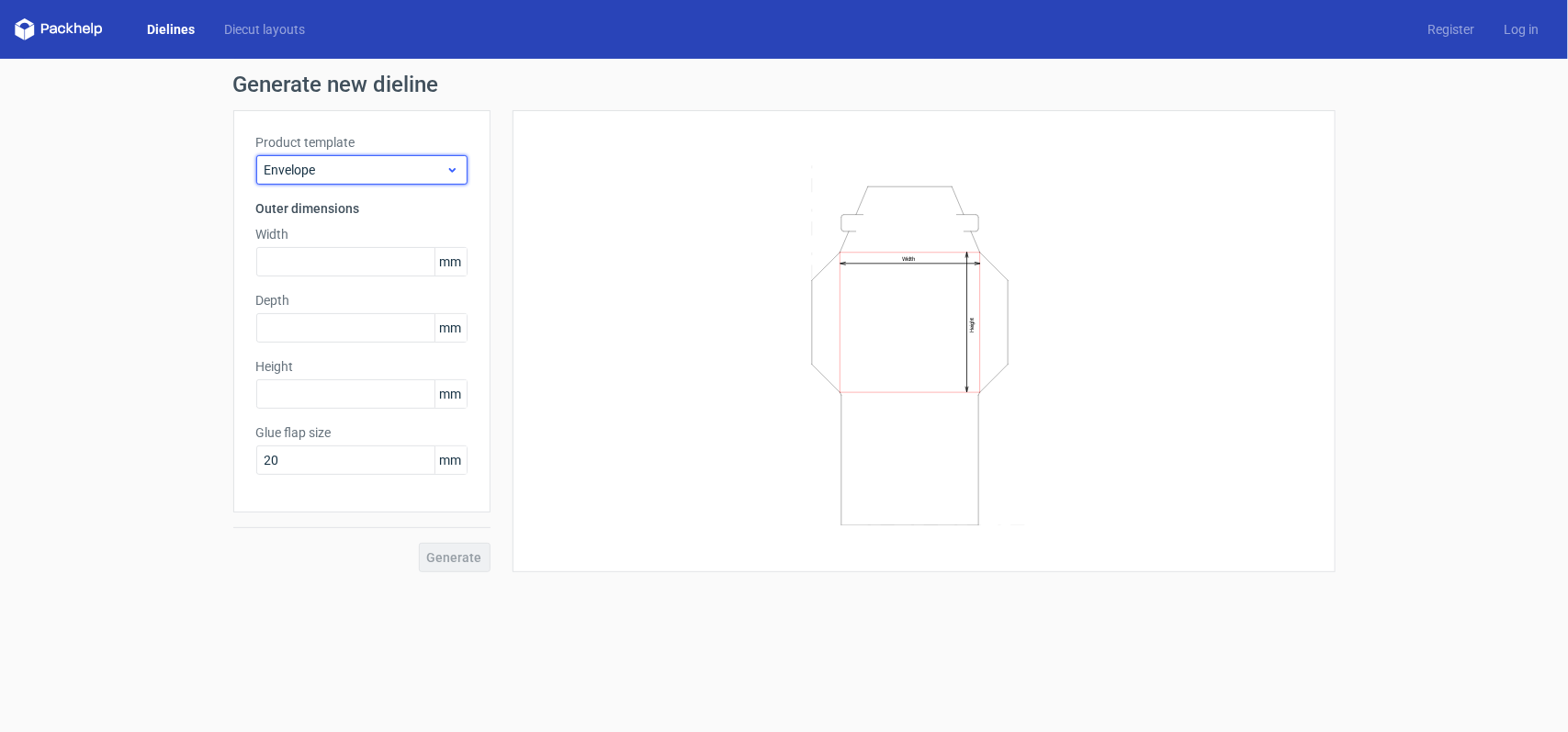
click at [423, 181] on div "Envelope" at bounding box center [361, 170] width 211 height 29
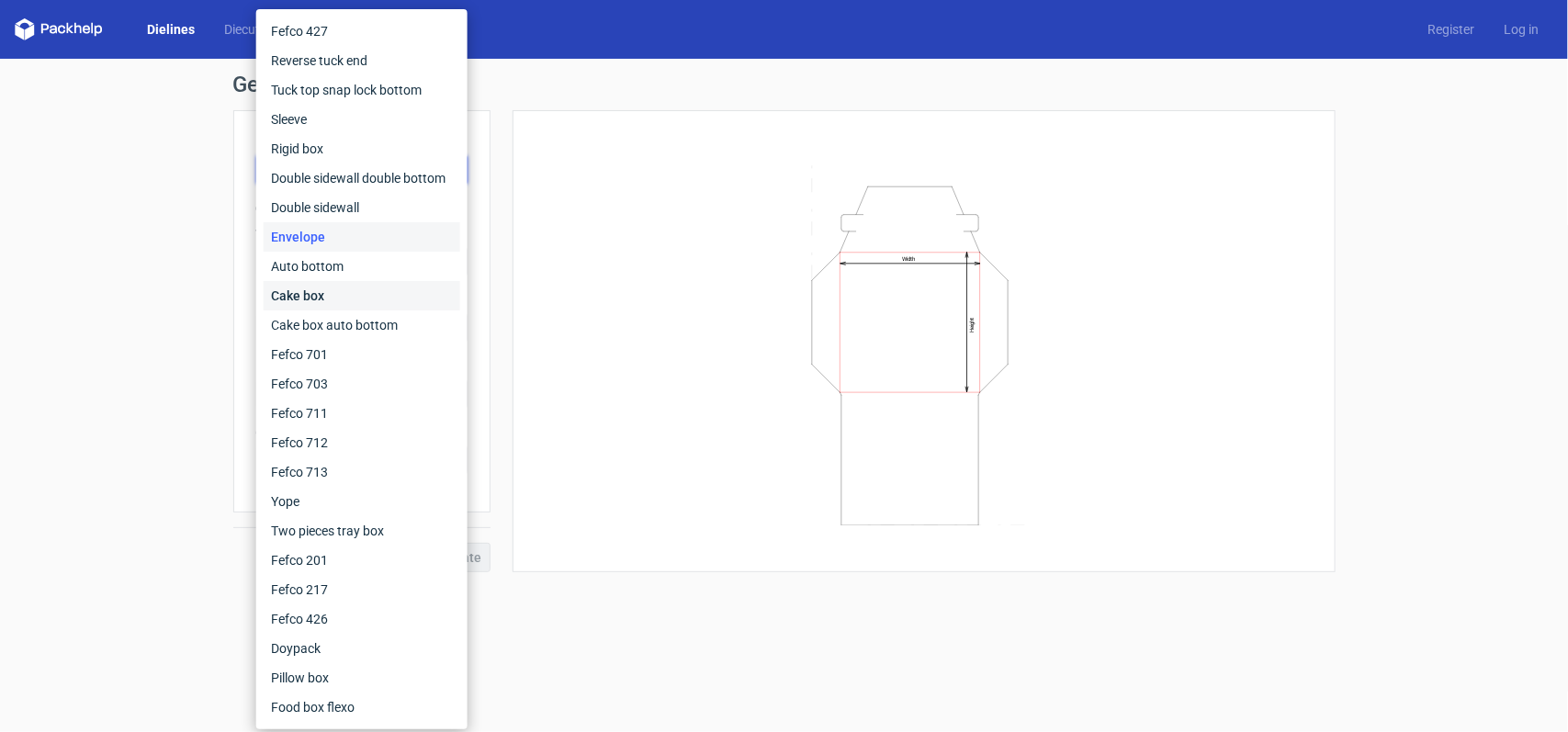
click at [352, 293] on div "Cake box" at bounding box center [362, 295] width 197 height 29
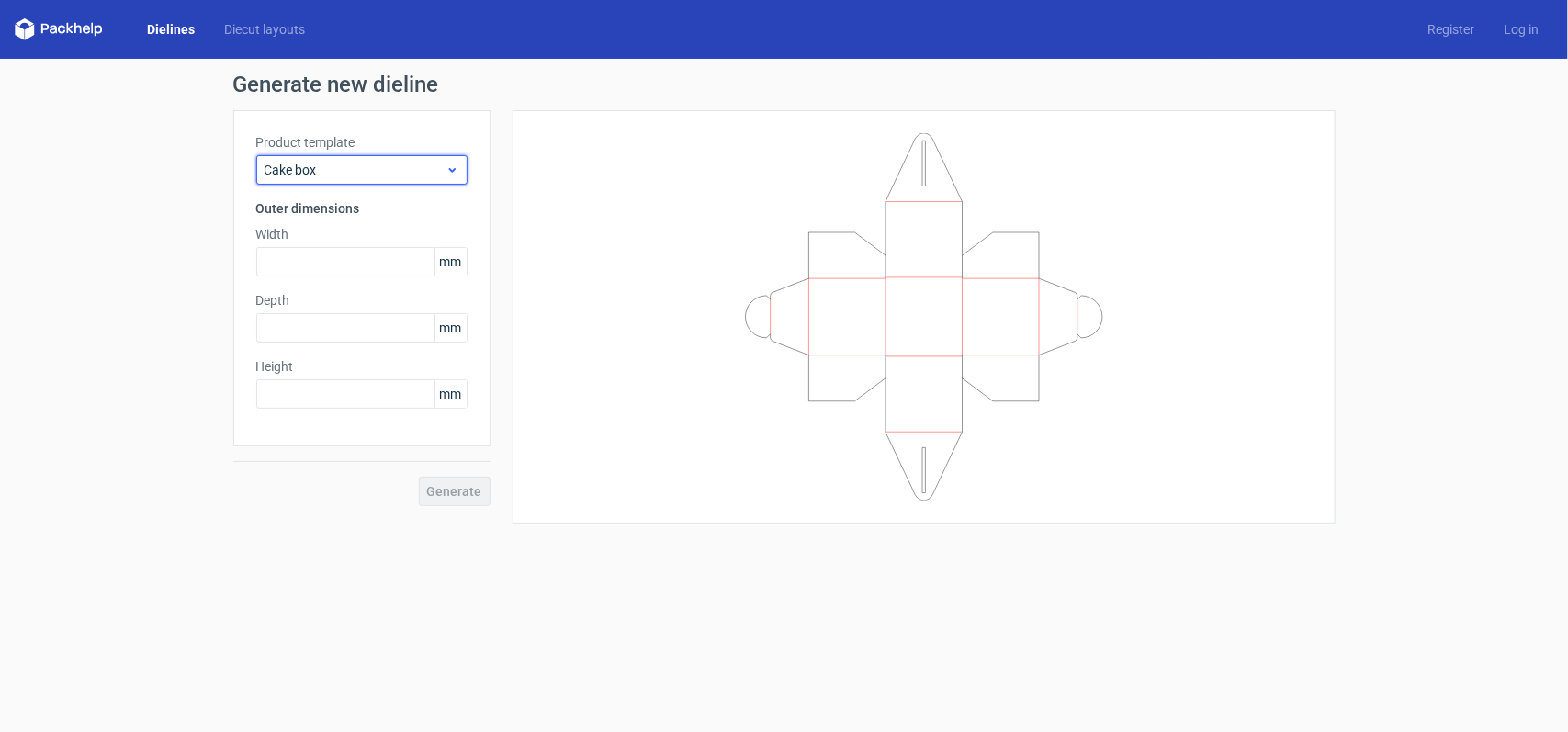
click at [442, 163] on span "Cake box" at bounding box center [354, 170] width 181 height 19
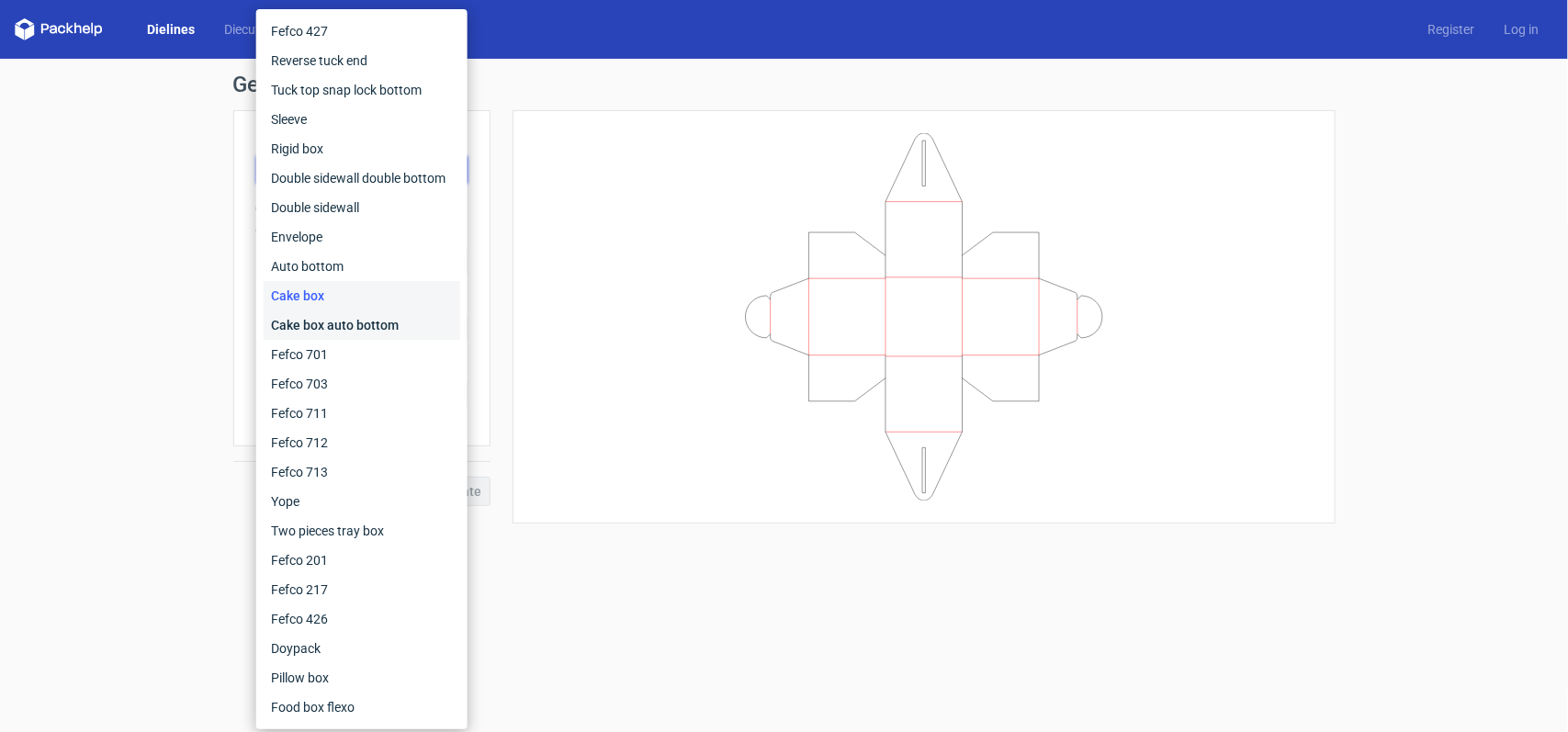
click at [354, 319] on div "Cake box auto bottom" at bounding box center [362, 324] width 197 height 29
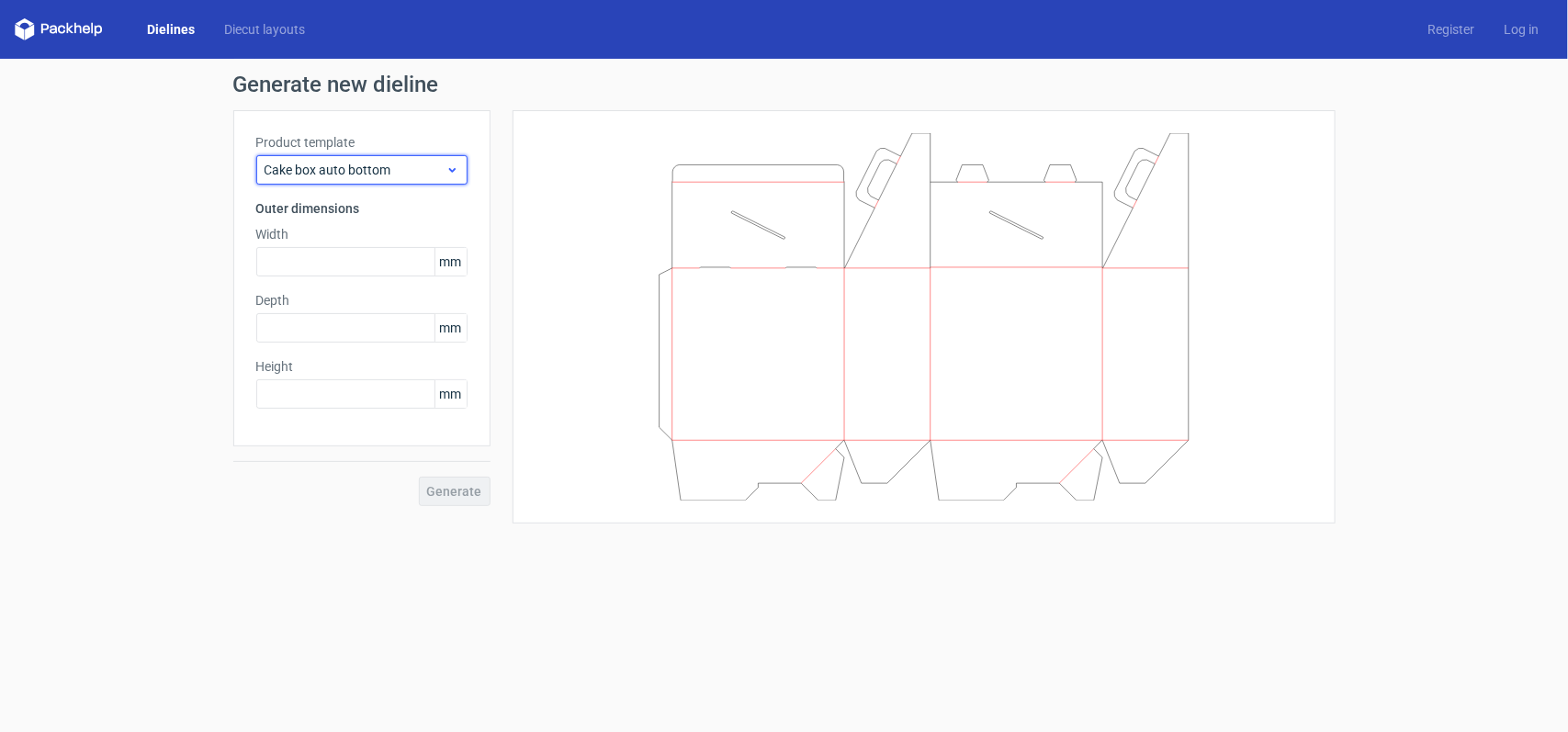
click at [445, 167] on icon at bounding box center [452, 170] width 14 height 15
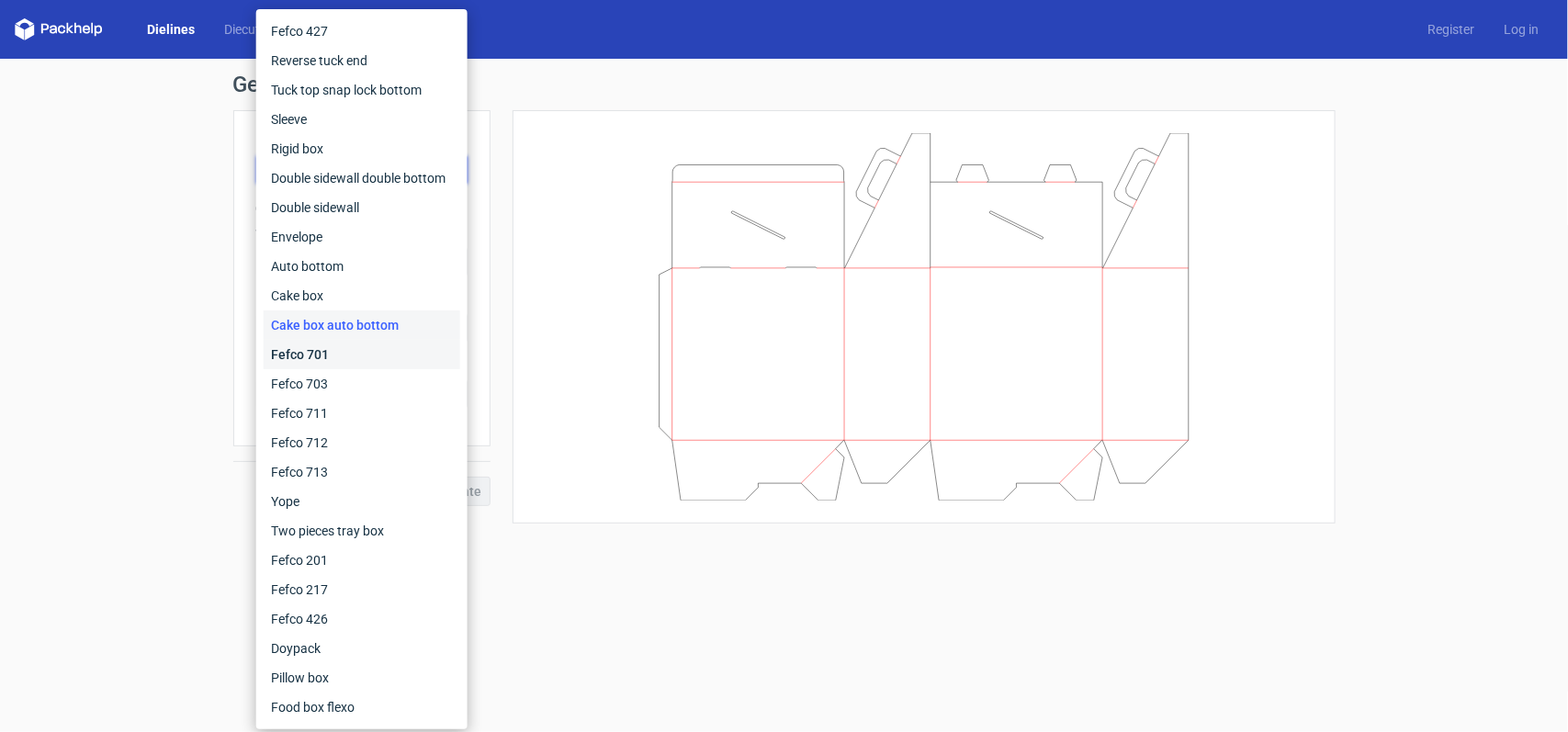
click at [319, 340] on div "Fefco 701" at bounding box center [362, 353] width 197 height 29
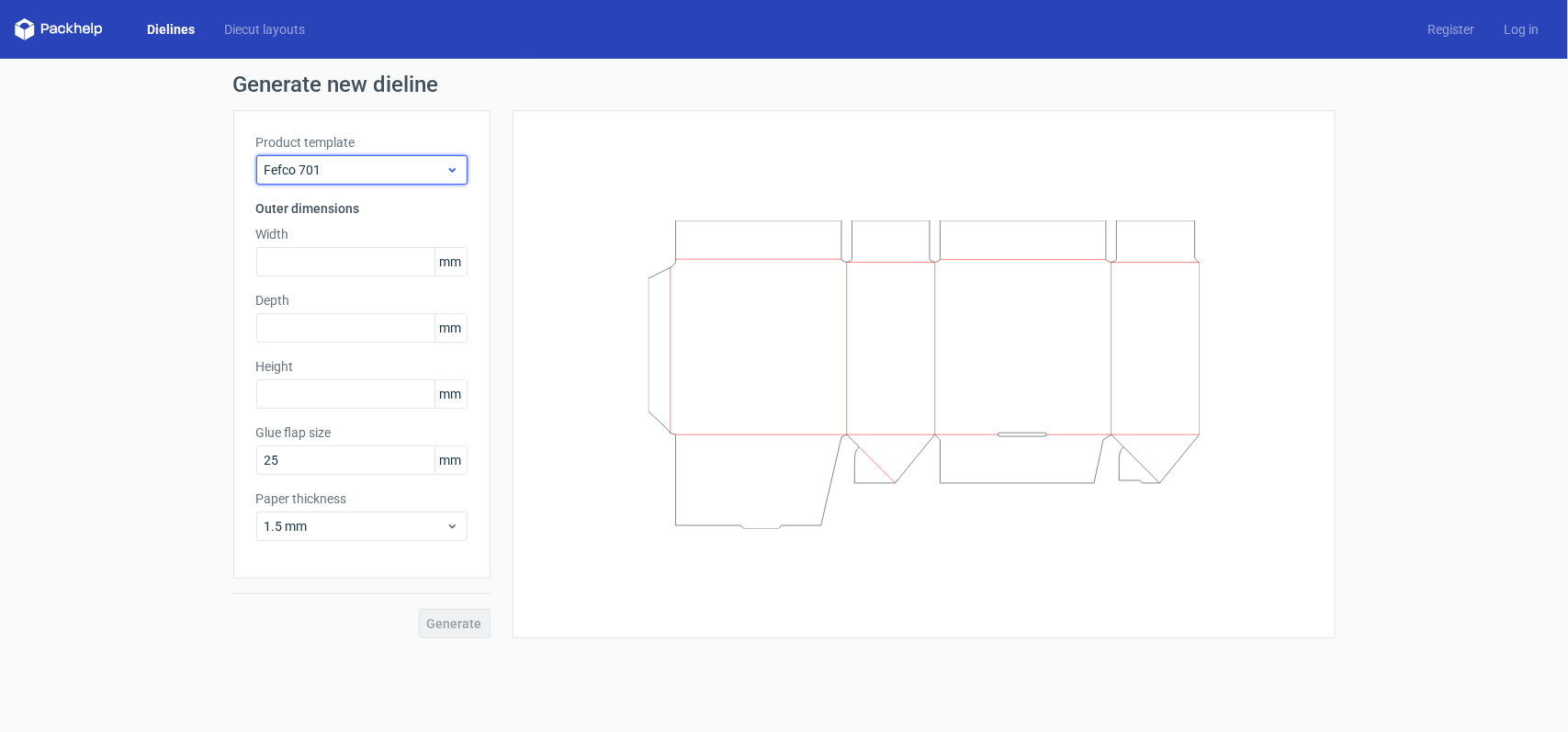
click at [397, 168] on span "Fefco 701" at bounding box center [354, 170] width 181 height 19
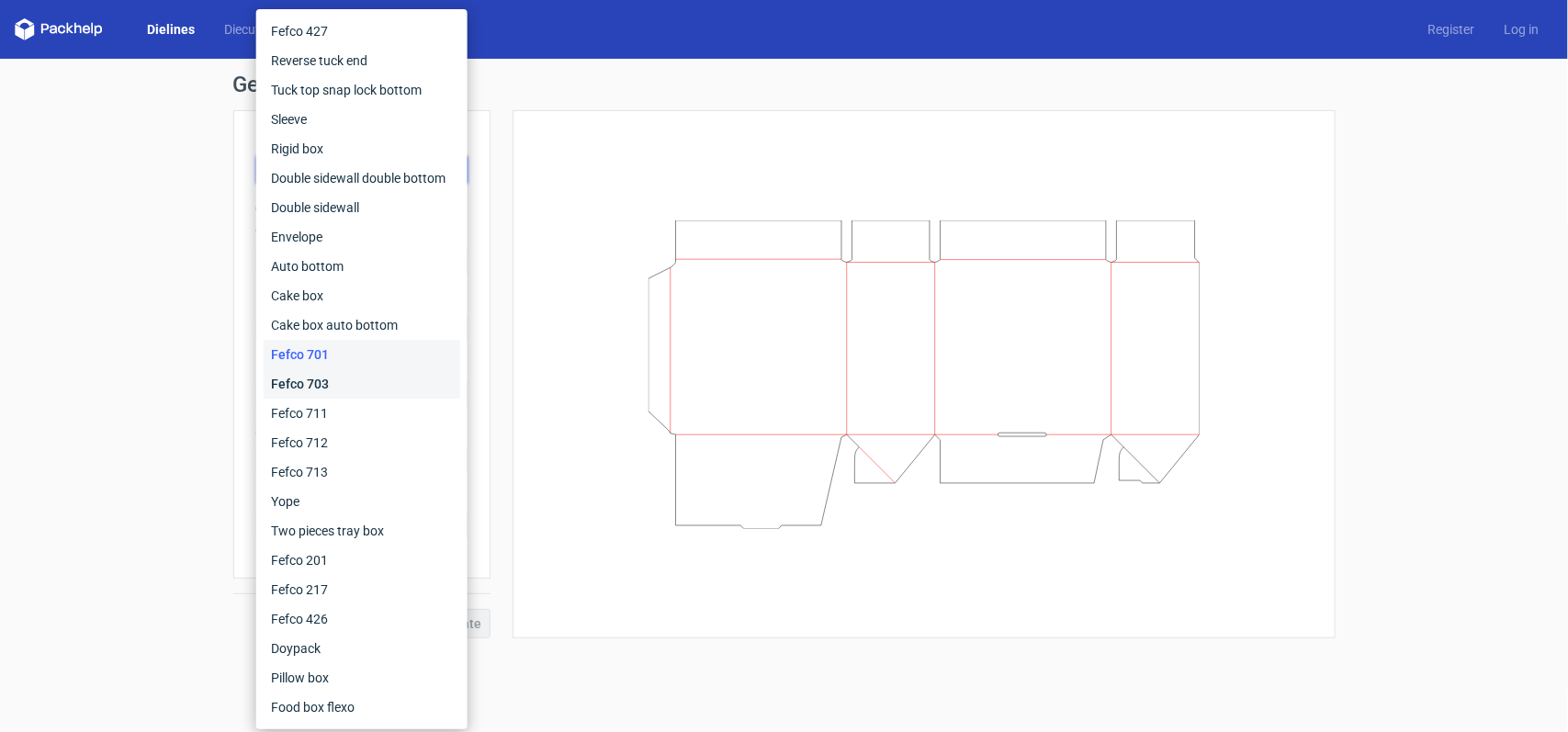
click at [334, 381] on div "Fefco 703" at bounding box center [362, 383] width 197 height 29
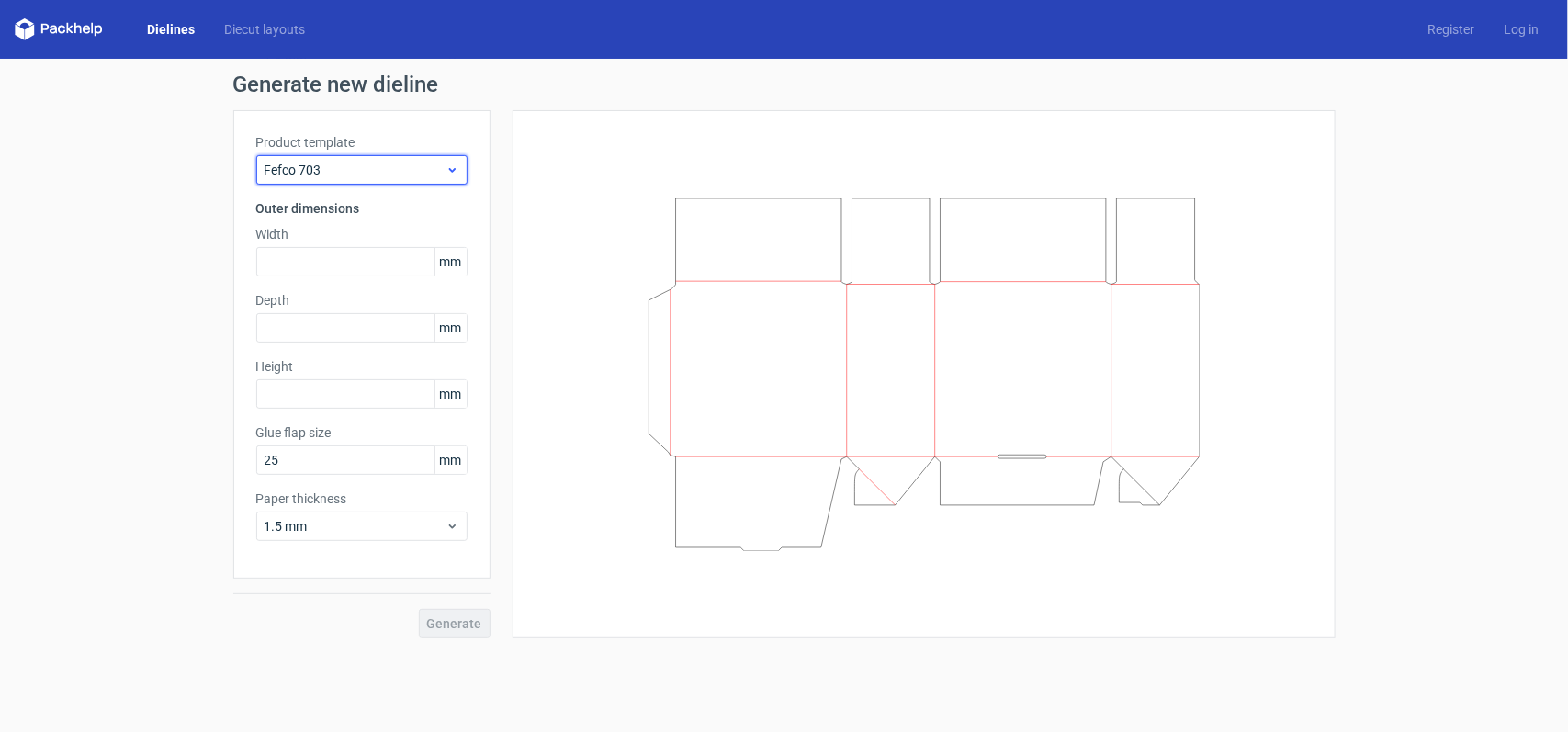
click at [424, 160] on span "Fefco 703" at bounding box center [354, 170] width 181 height 19
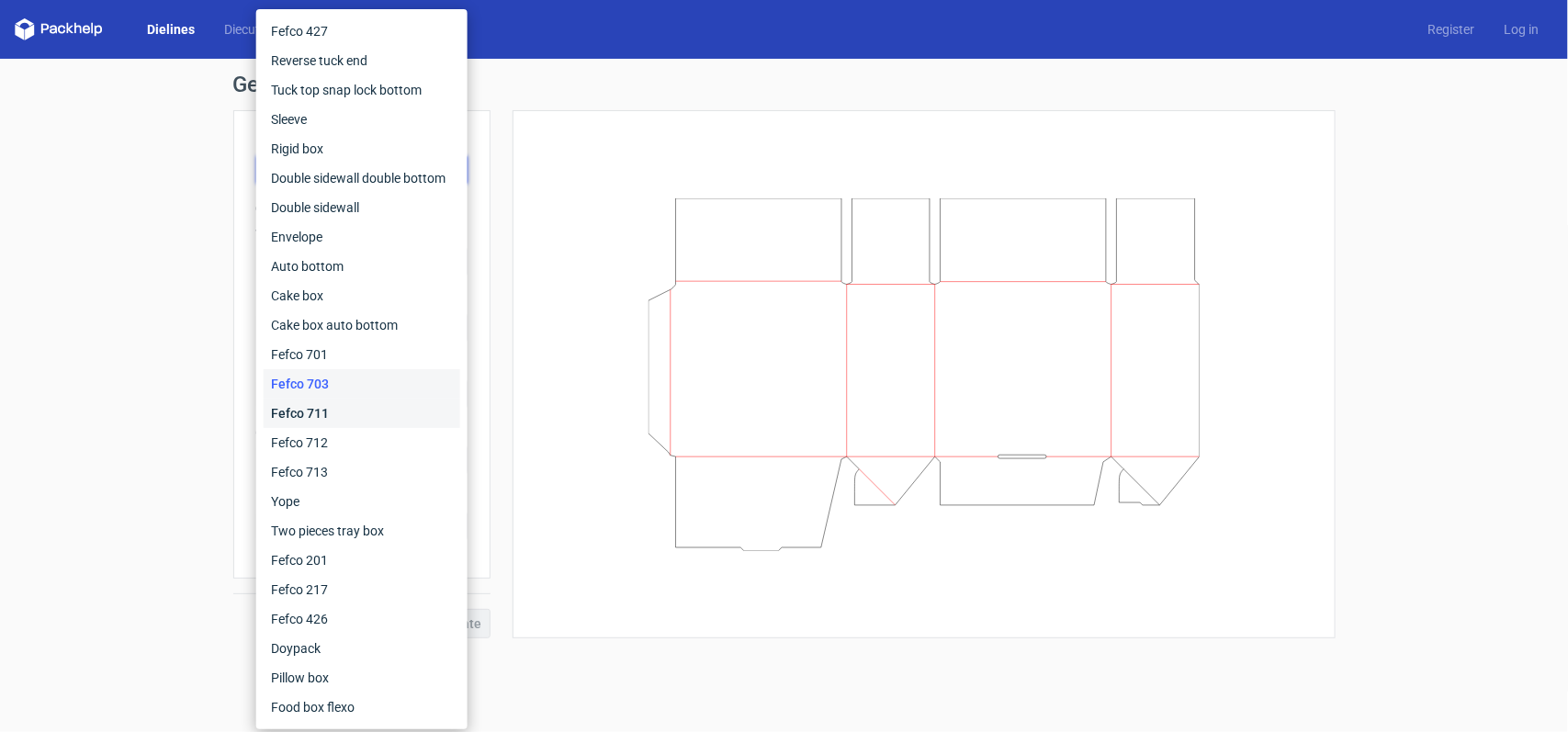
click at [366, 409] on div "Fefco 711" at bounding box center [362, 412] width 197 height 29
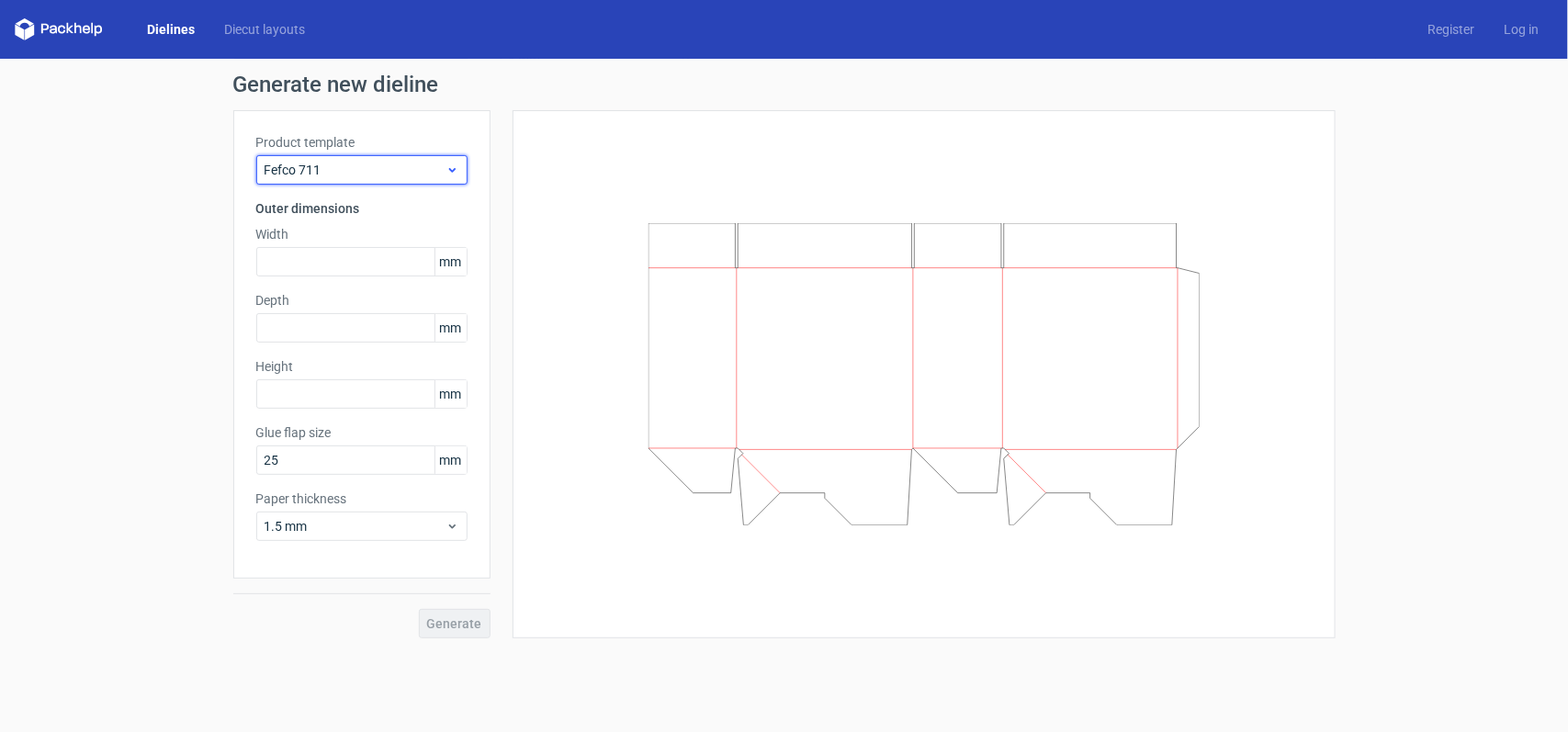
click at [397, 168] on span "Fefco 711" at bounding box center [354, 170] width 181 height 19
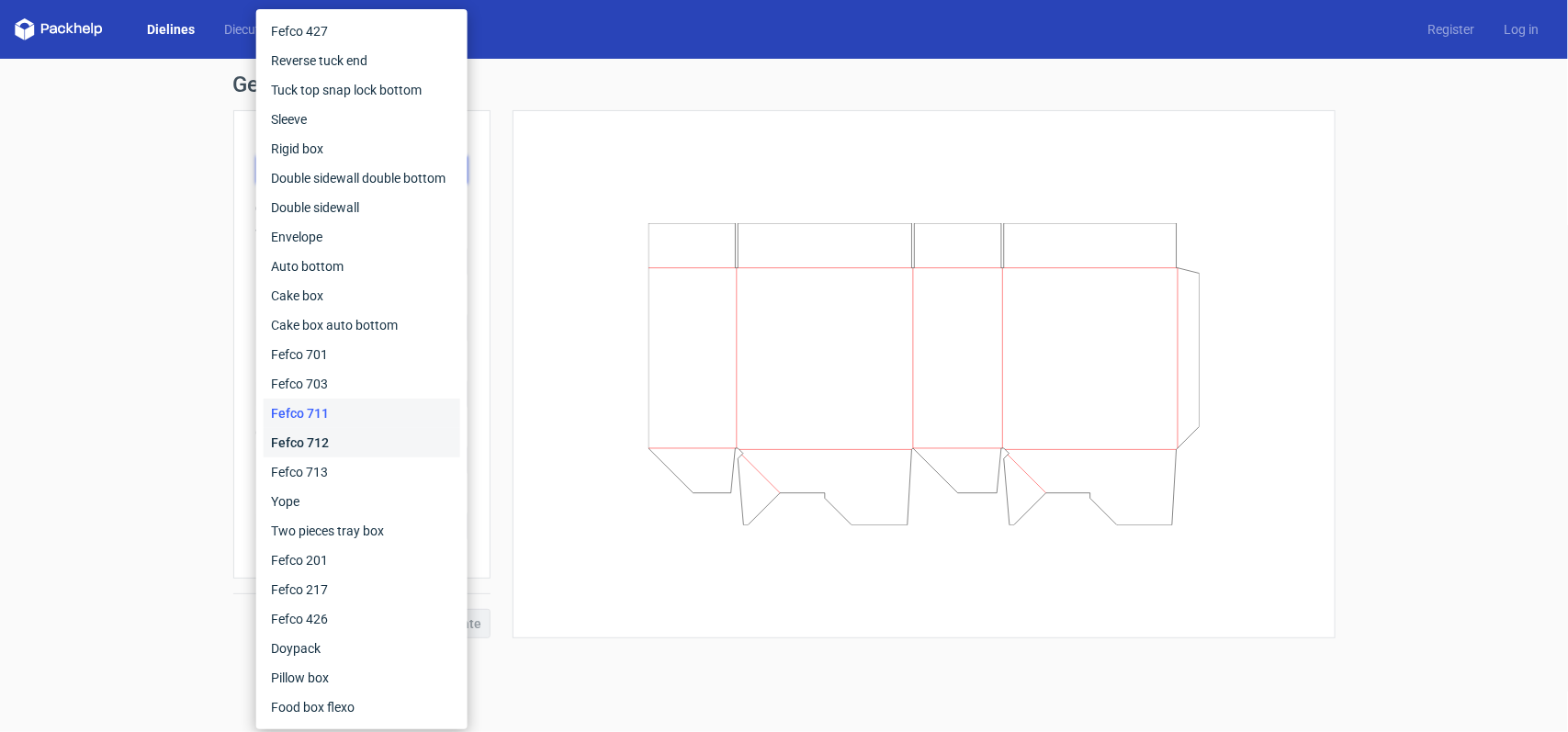
click at [354, 446] on div "Fefco 712" at bounding box center [362, 441] width 197 height 29
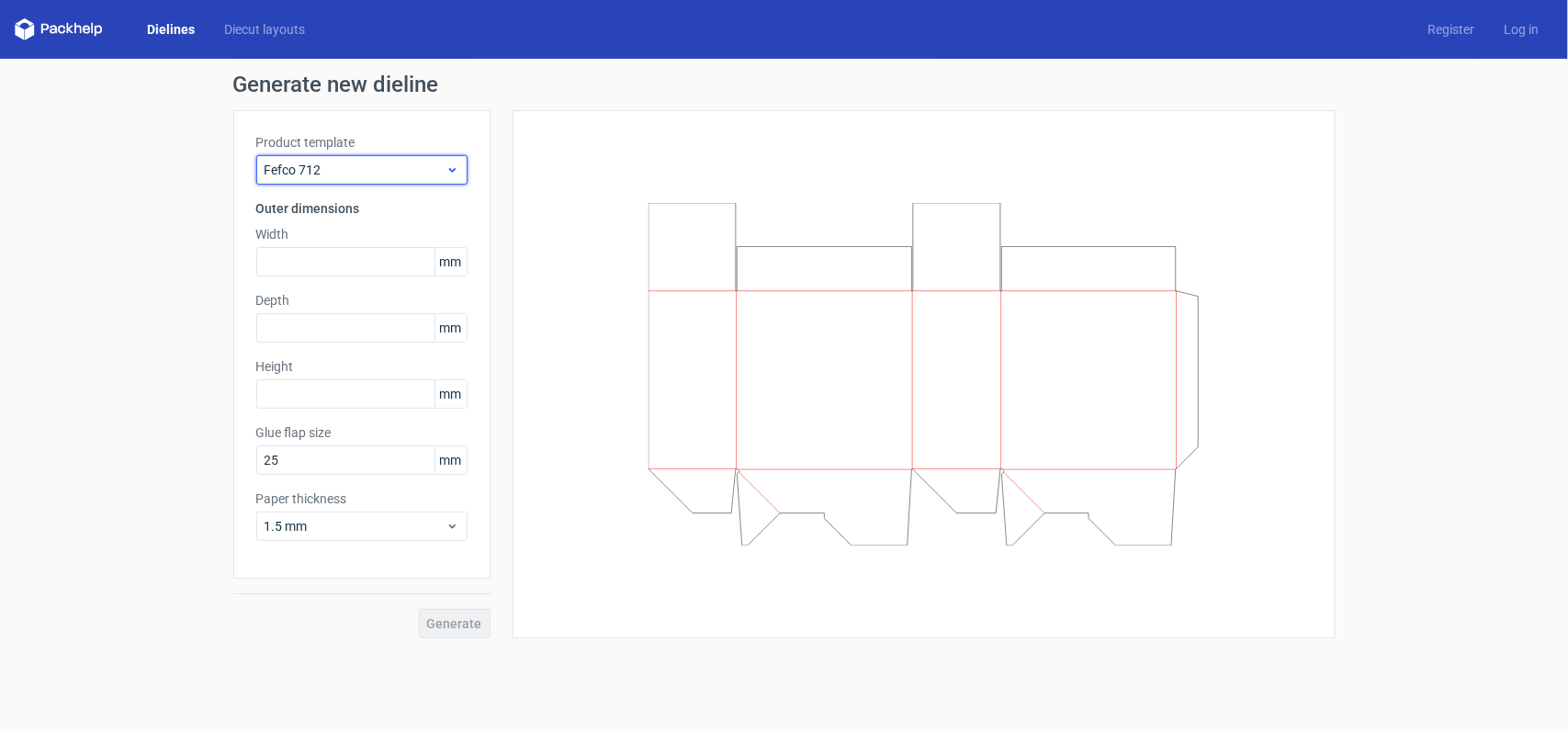
click at [436, 176] on span "Fefco 712" at bounding box center [354, 170] width 181 height 19
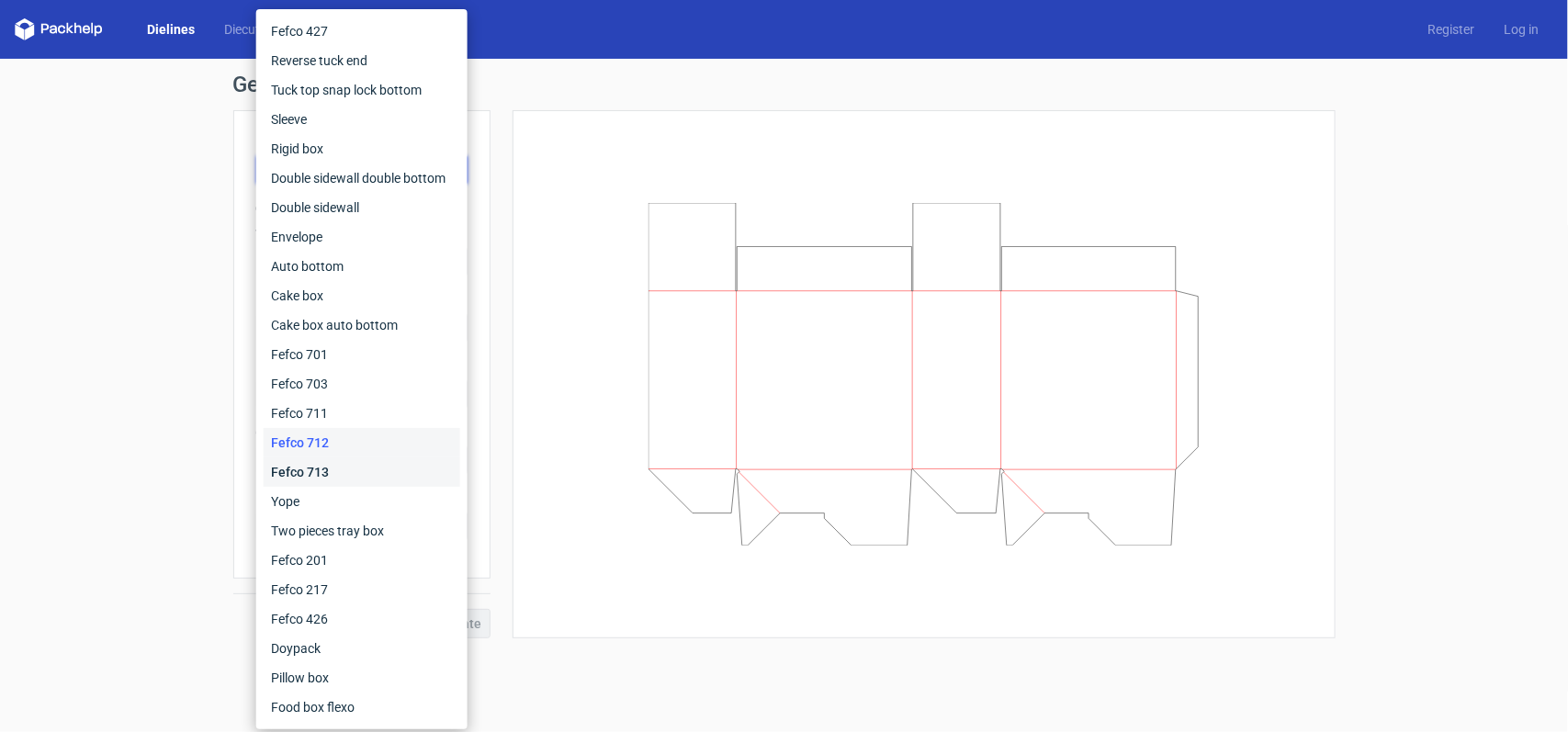
click at [347, 473] on div "Fefco 713" at bounding box center [362, 471] width 197 height 29
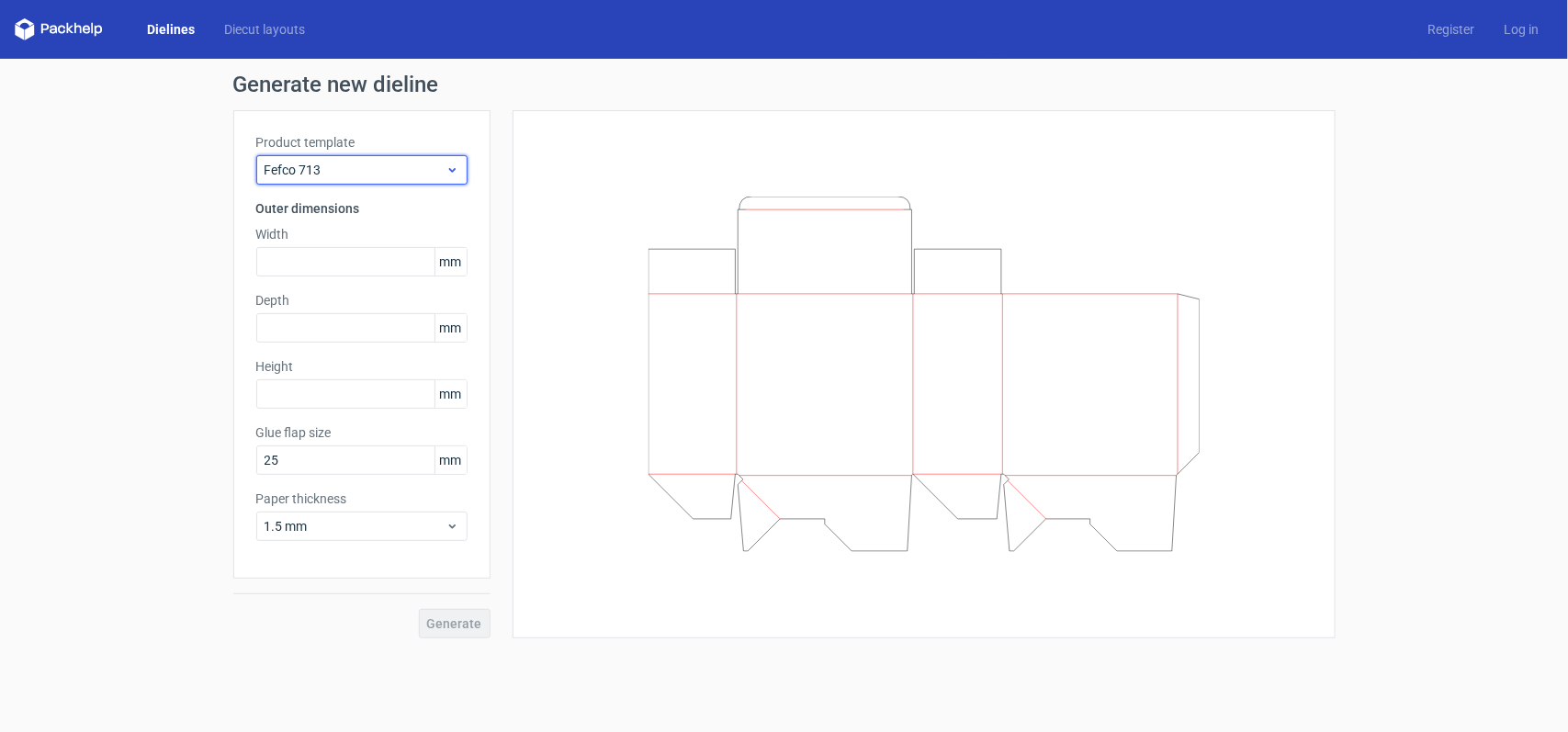
click at [450, 179] on div "Fefco 713" at bounding box center [361, 170] width 211 height 29
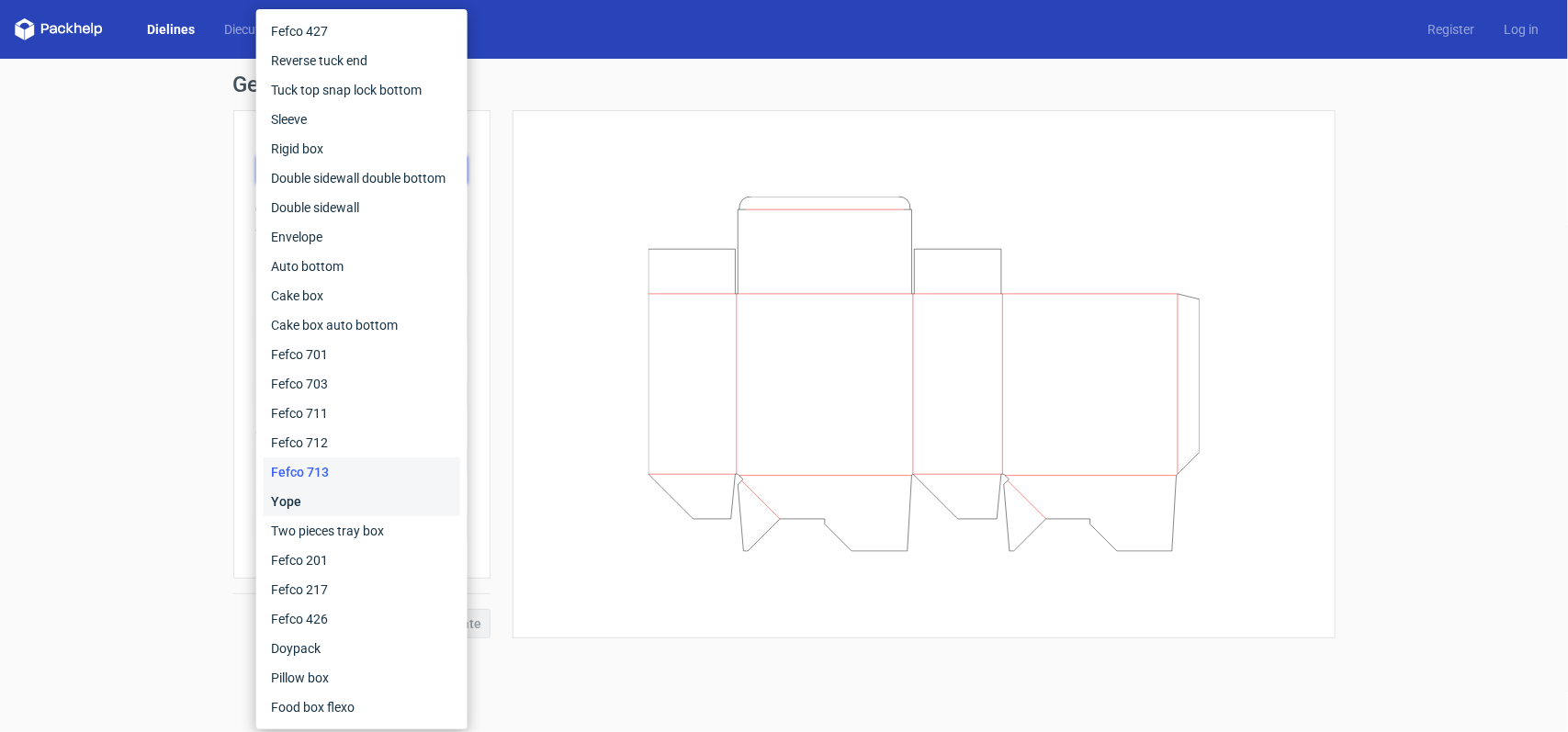
click at [360, 488] on div "Yope" at bounding box center [362, 500] width 197 height 29
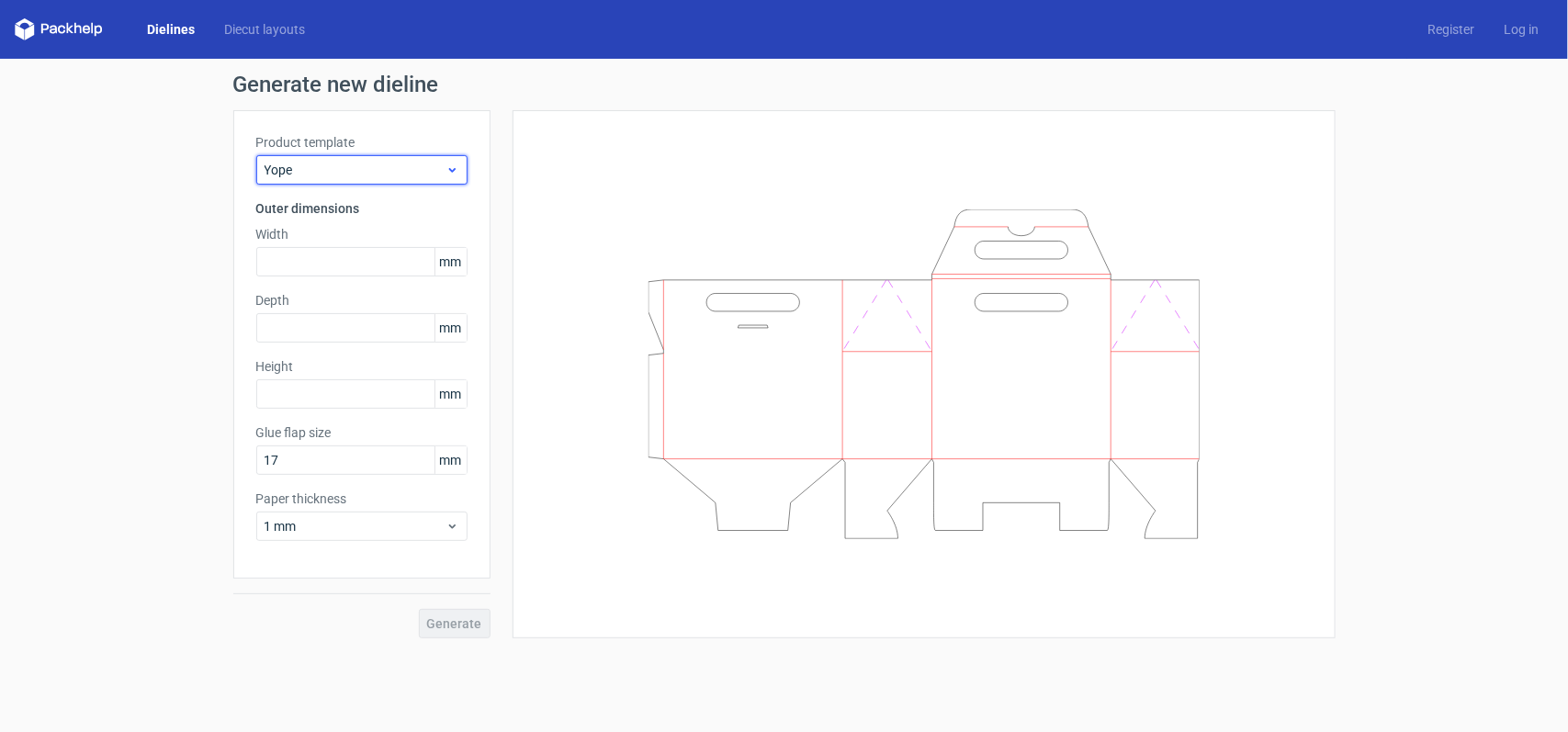
click at [456, 170] on icon at bounding box center [452, 170] width 14 height 15
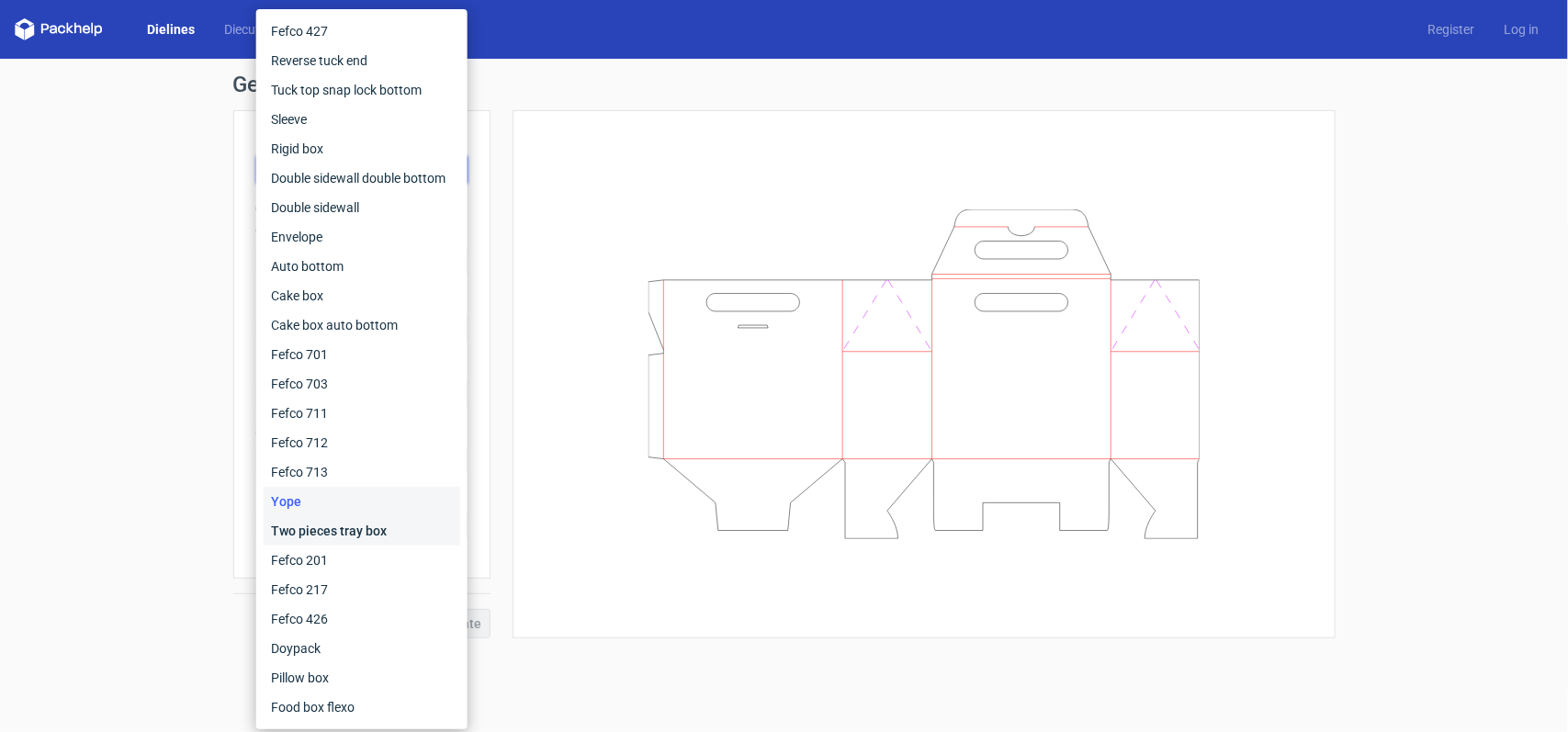
click at [336, 528] on div "Two pieces tray box" at bounding box center [362, 530] width 197 height 29
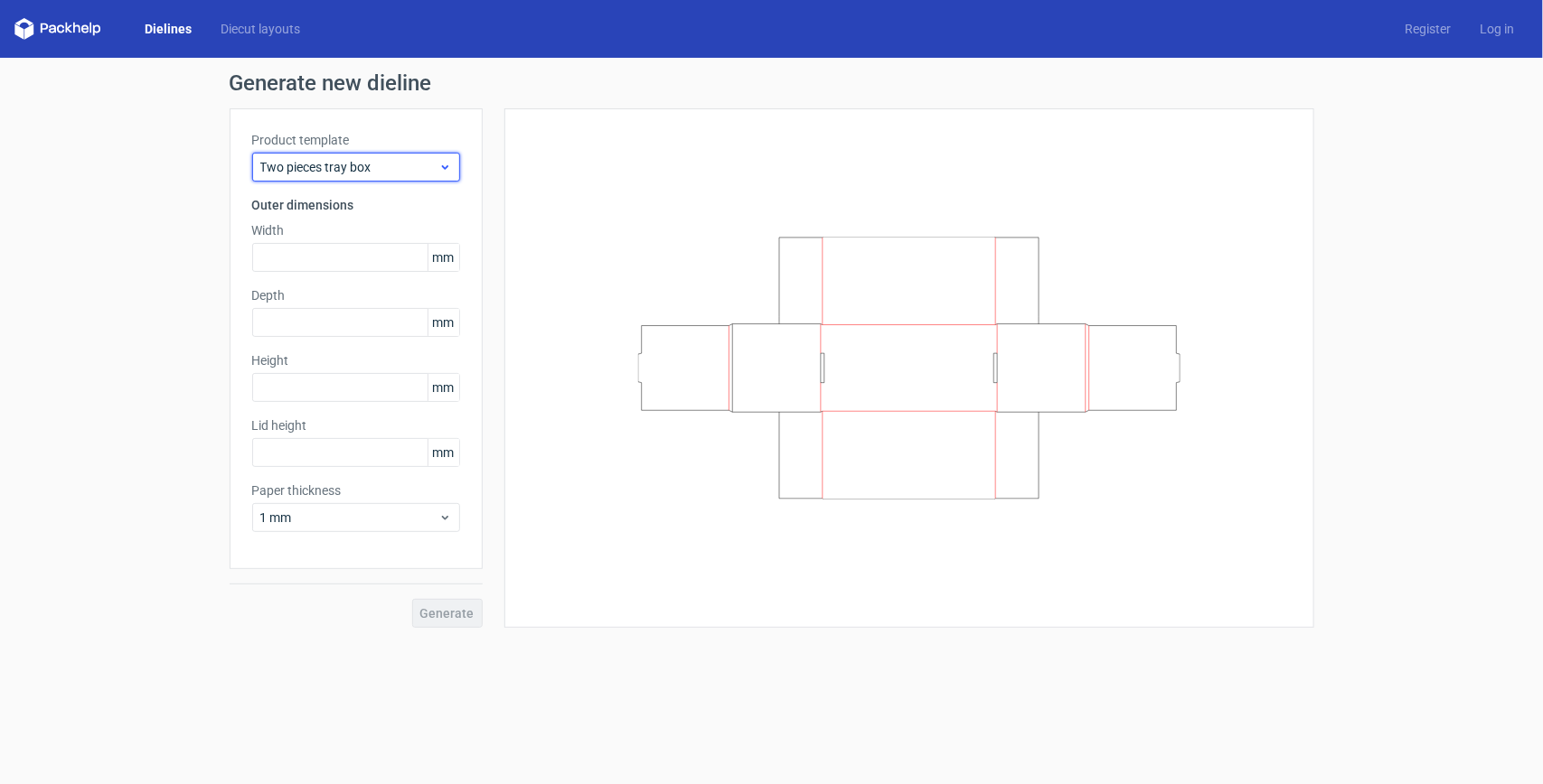
click at [395, 159] on span "Two pieces tray box" at bounding box center [349, 167] width 178 height 18
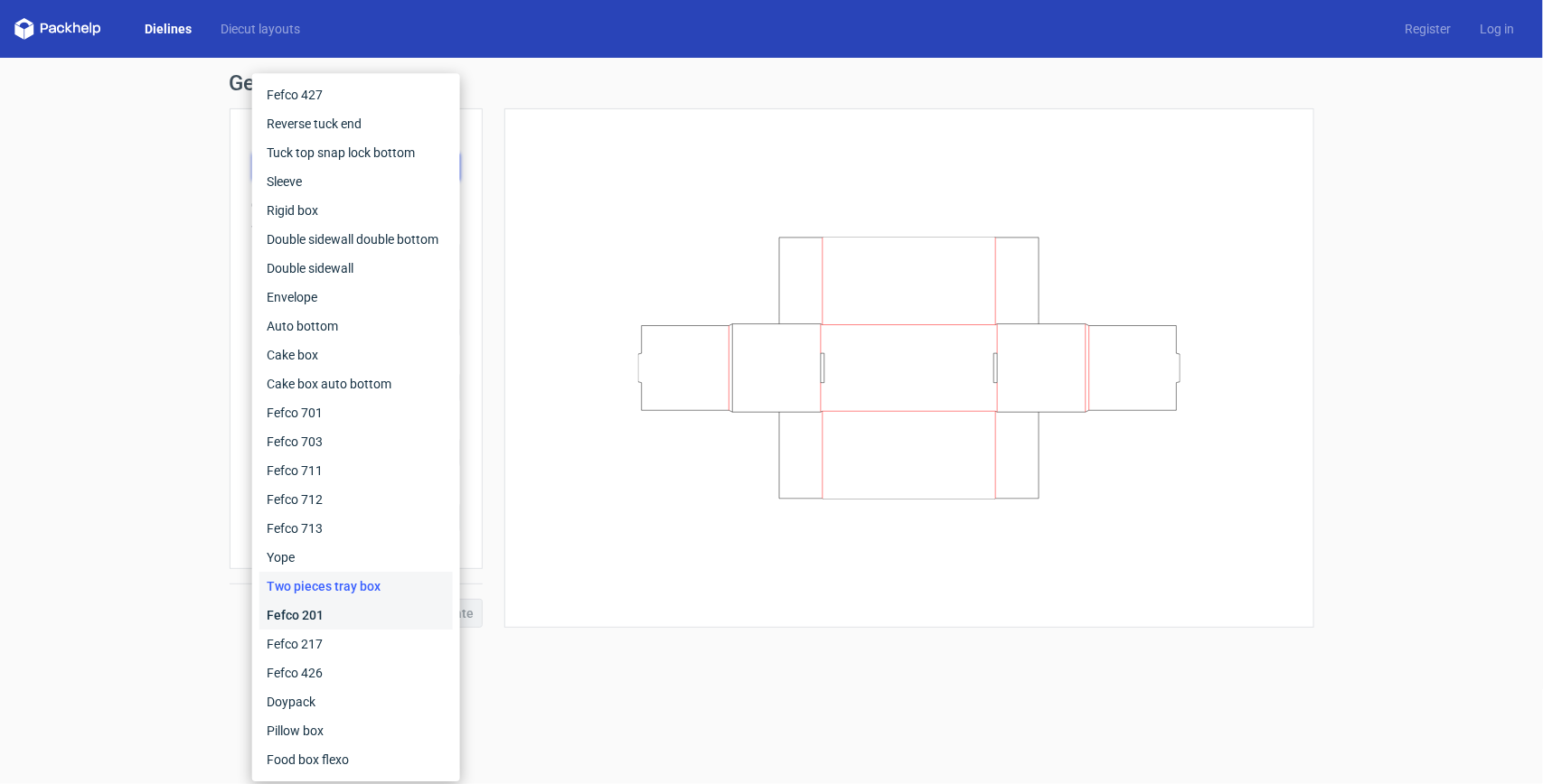
click at [291, 576] on div "Fefco 201" at bounding box center [356, 614] width 194 height 29
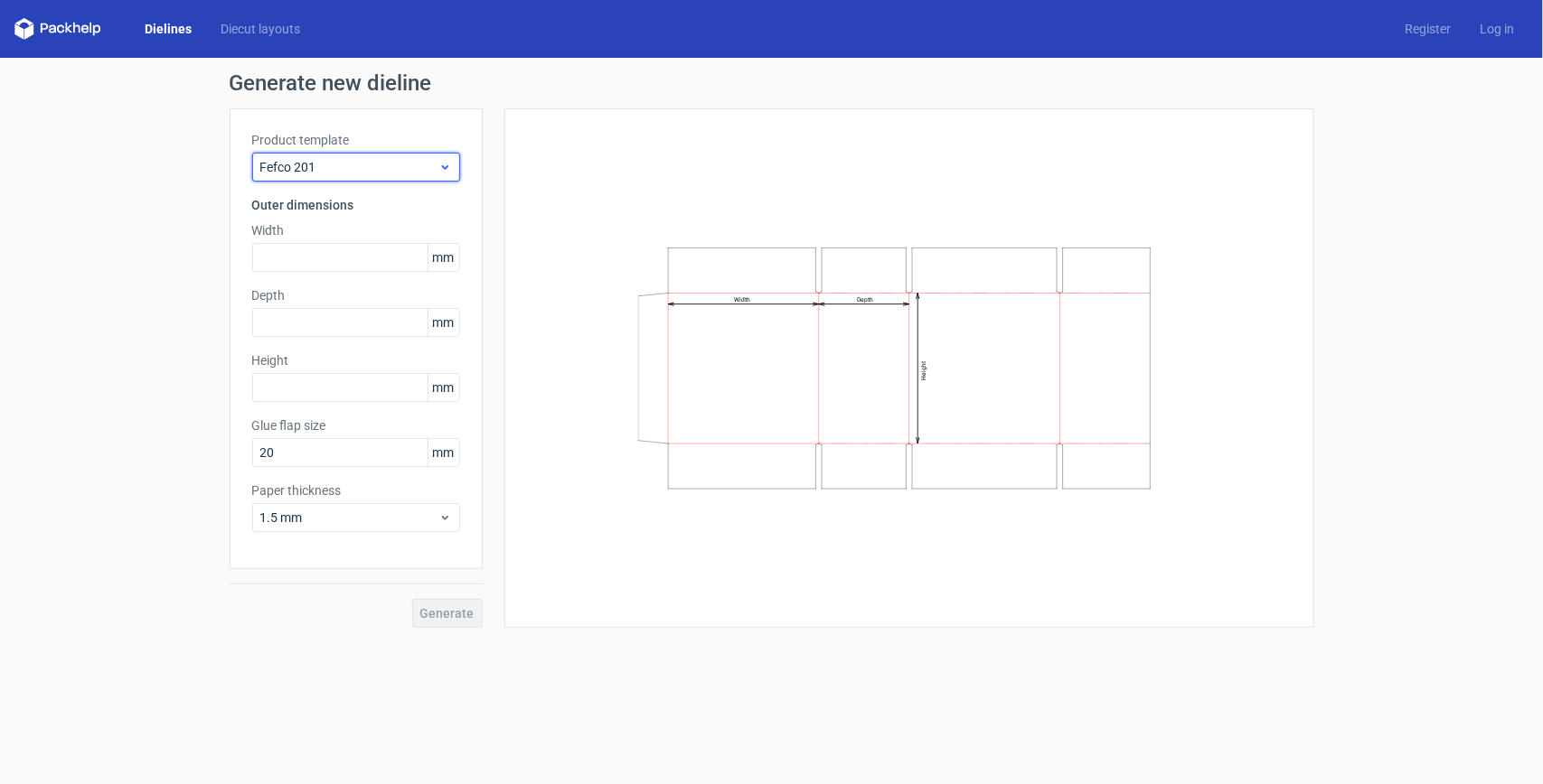
click at [448, 162] on icon at bounding box center [445, 167] width 14 height 15
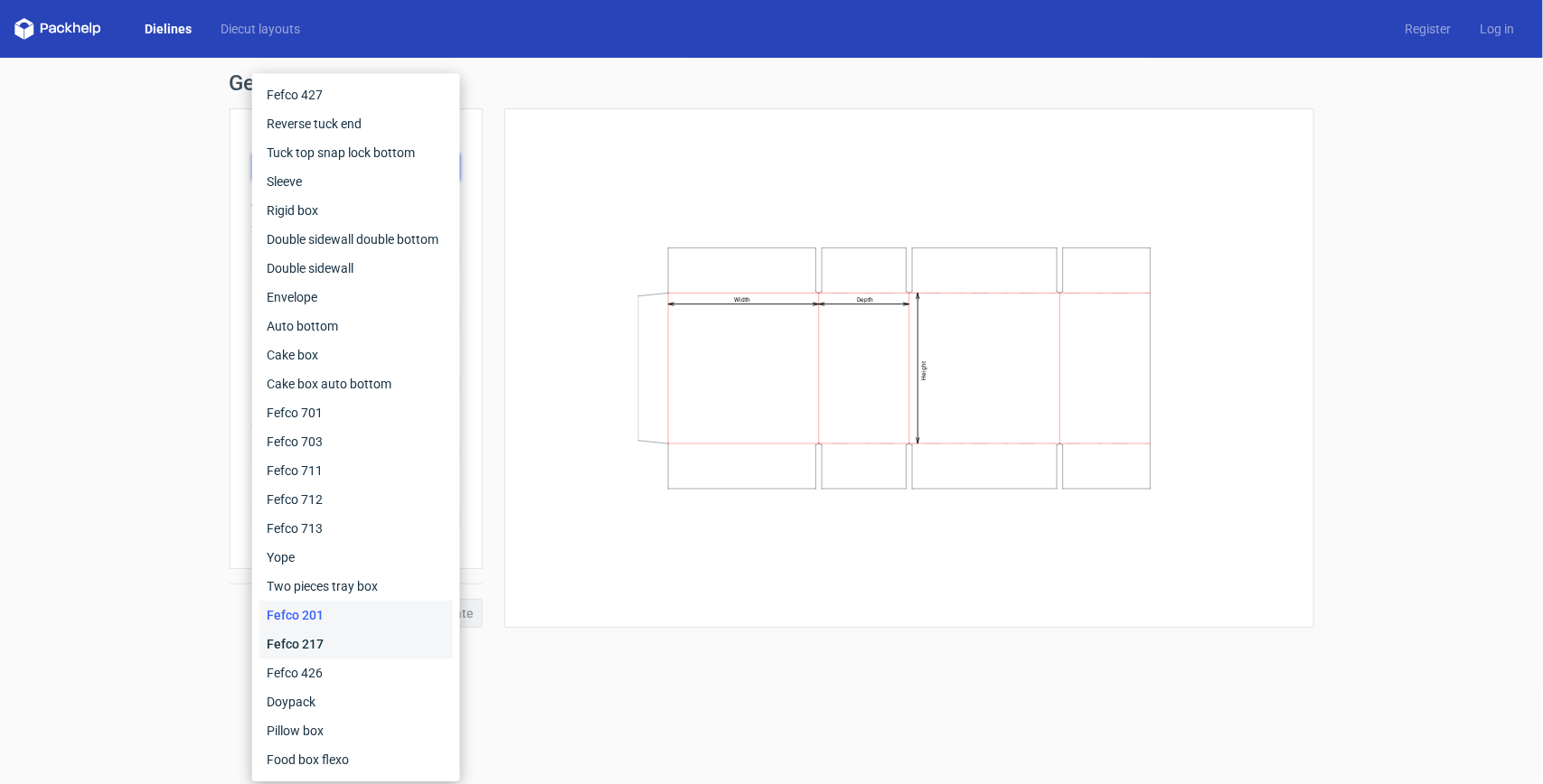
click at [367, 576] on div "Fefco 217" at bounding box center [356, 644] width 194 height 29
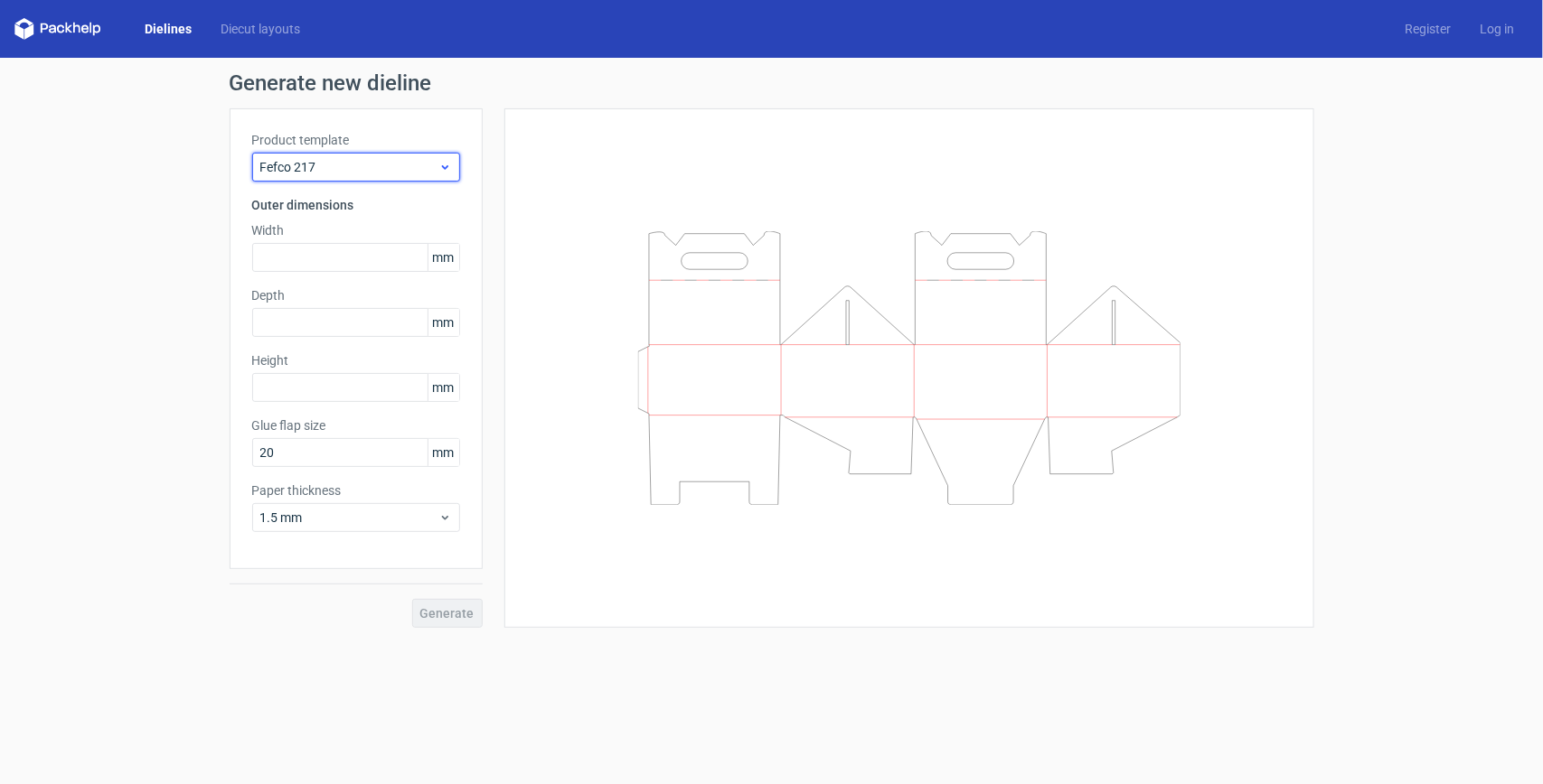
click at [445, 160] on icon at bounding box center [445, 167] width 14 height 15
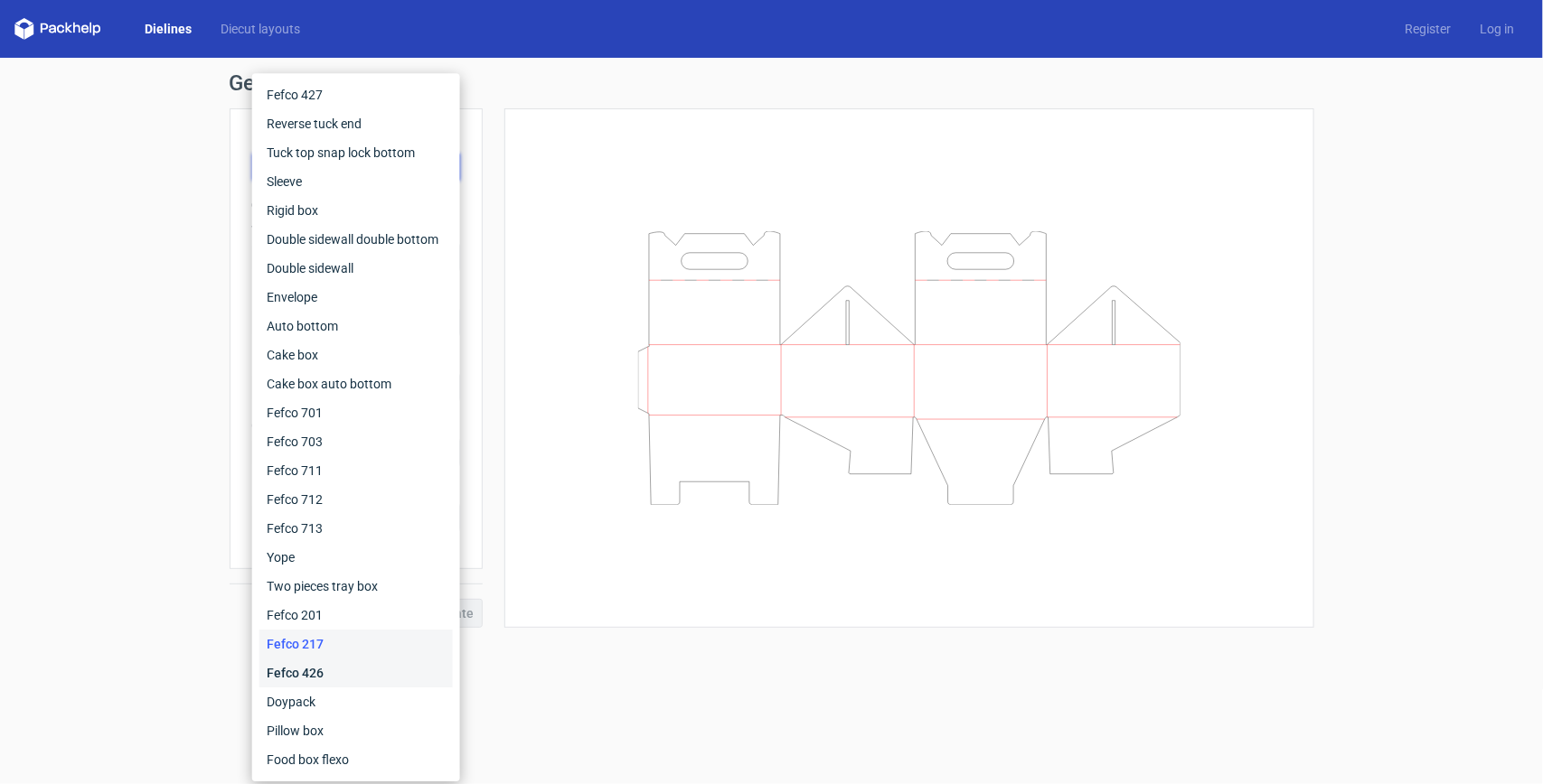
click at [390, 576] on div "Fefco 426" at bounding box center [356, 672] width 194 height 29
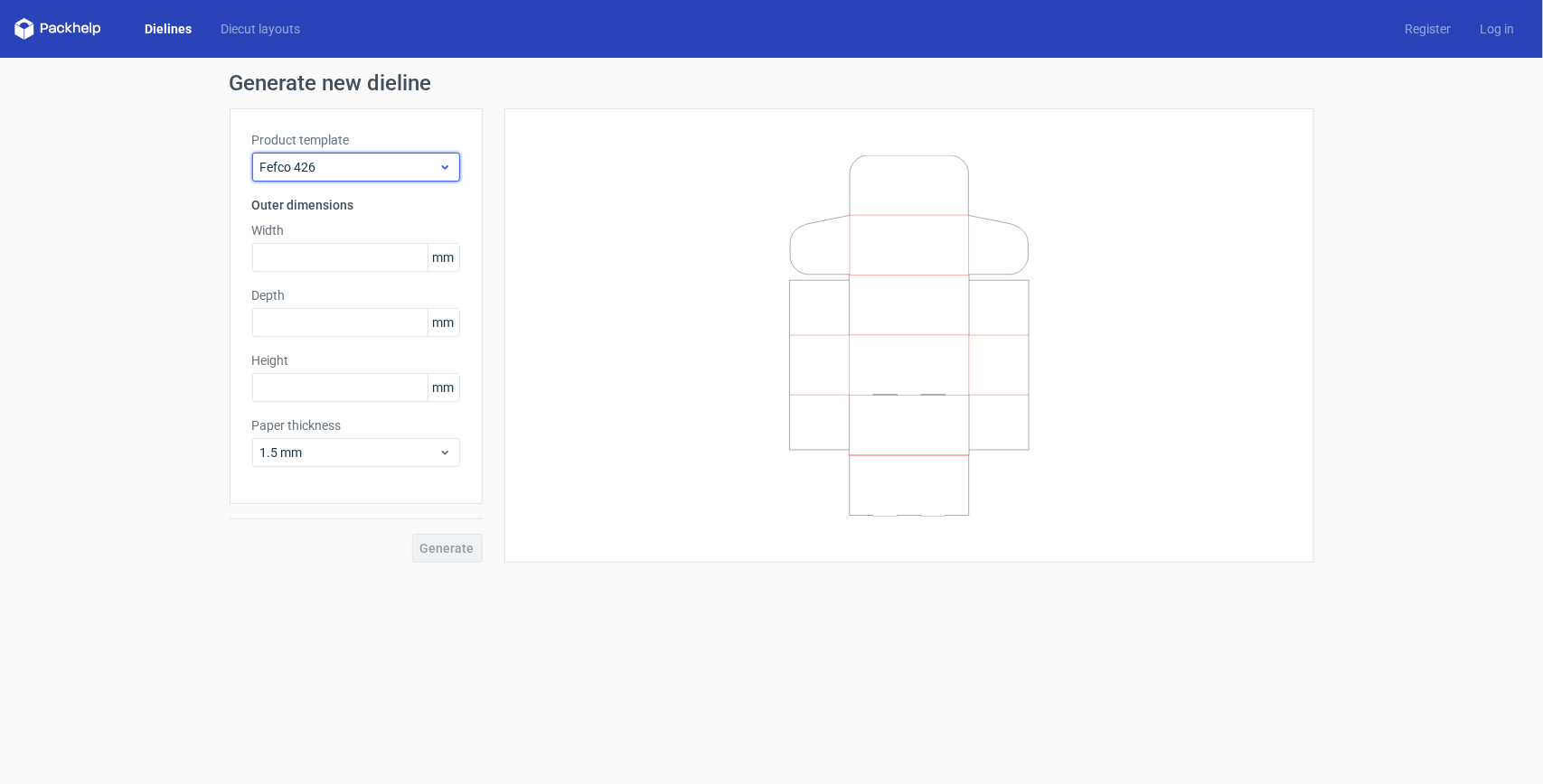
click at [445, 162] on icon at bounding box center [445, 167] width 14 height 15
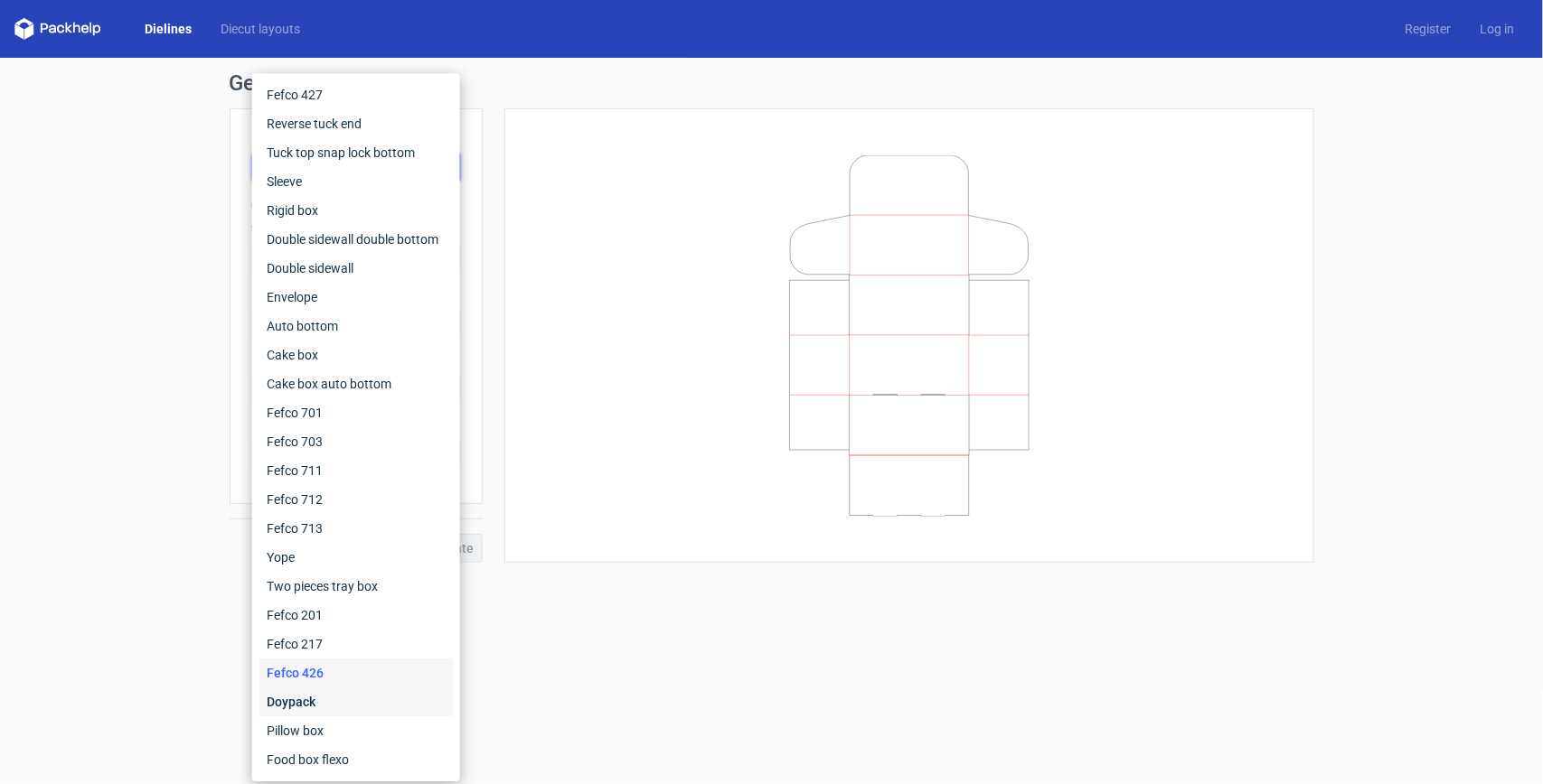
click at [341, 576] on div "Doypack" at bounding box center [356, 701] width 194 height 29
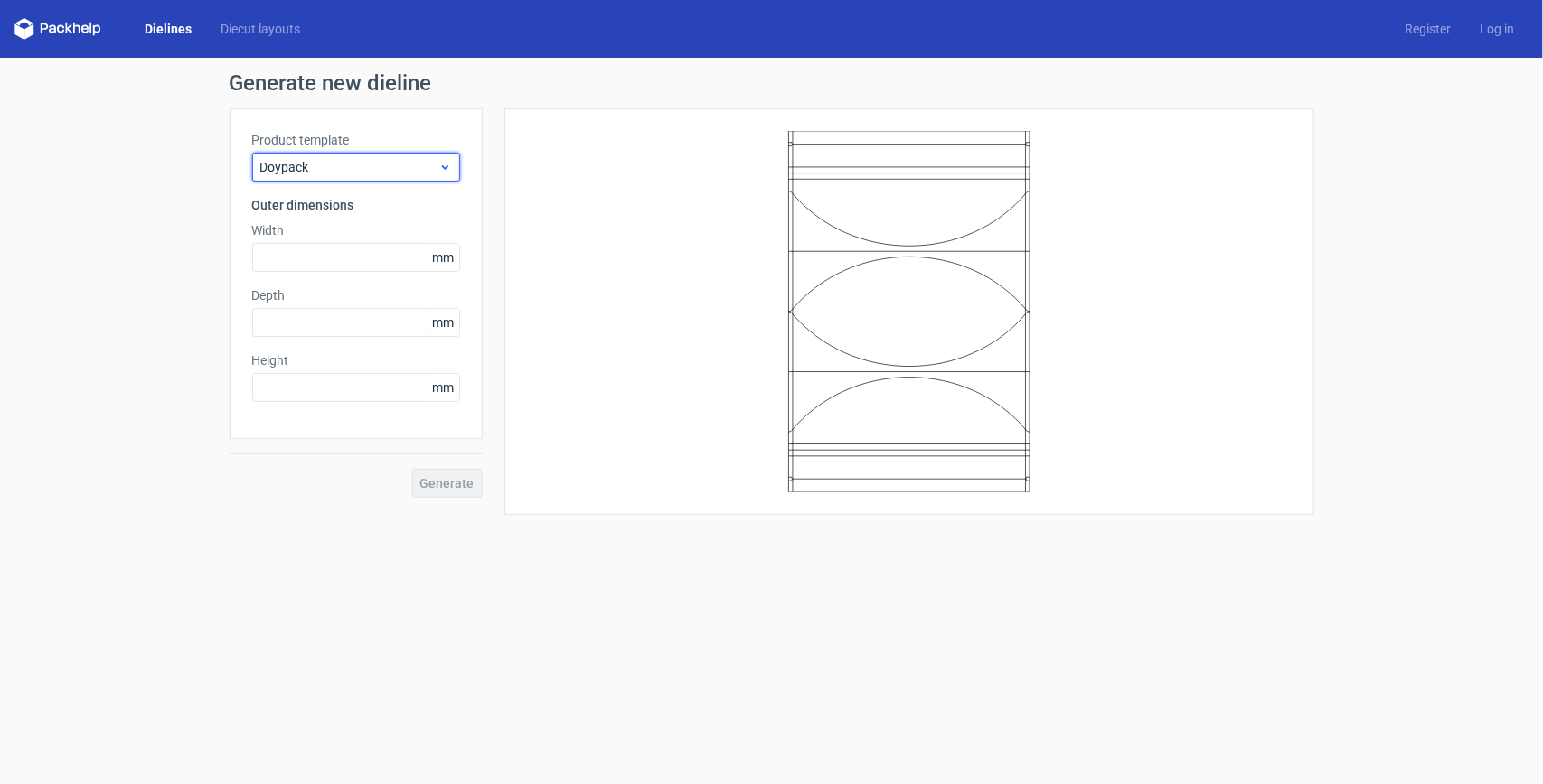
click at [426, 168] on span "Doypack" at bounding box center [349, 167] width 178 height 18
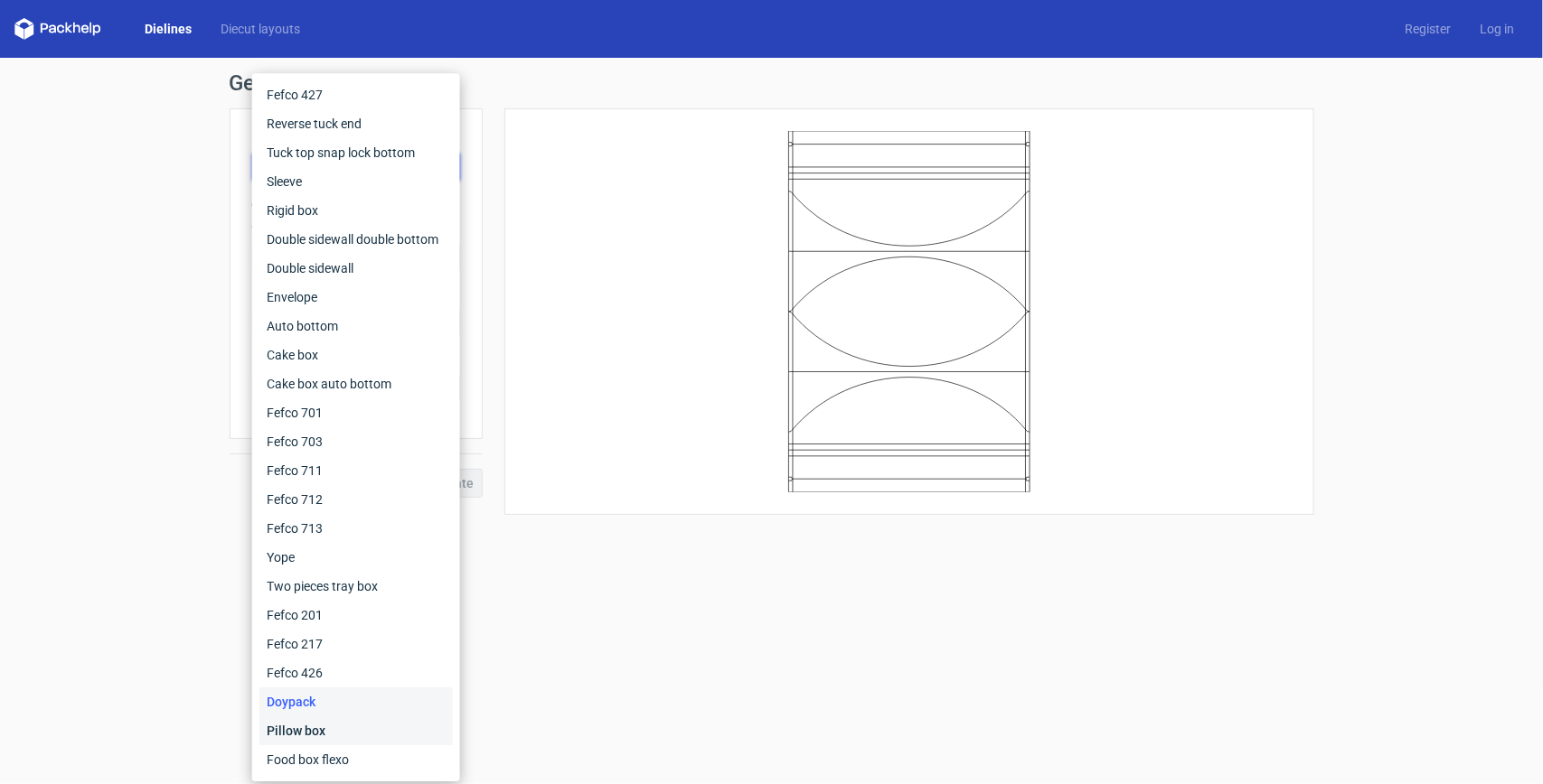
click at [353, 576] on div "Pillow box" at bounding box center [356, 731] width 194 height 29
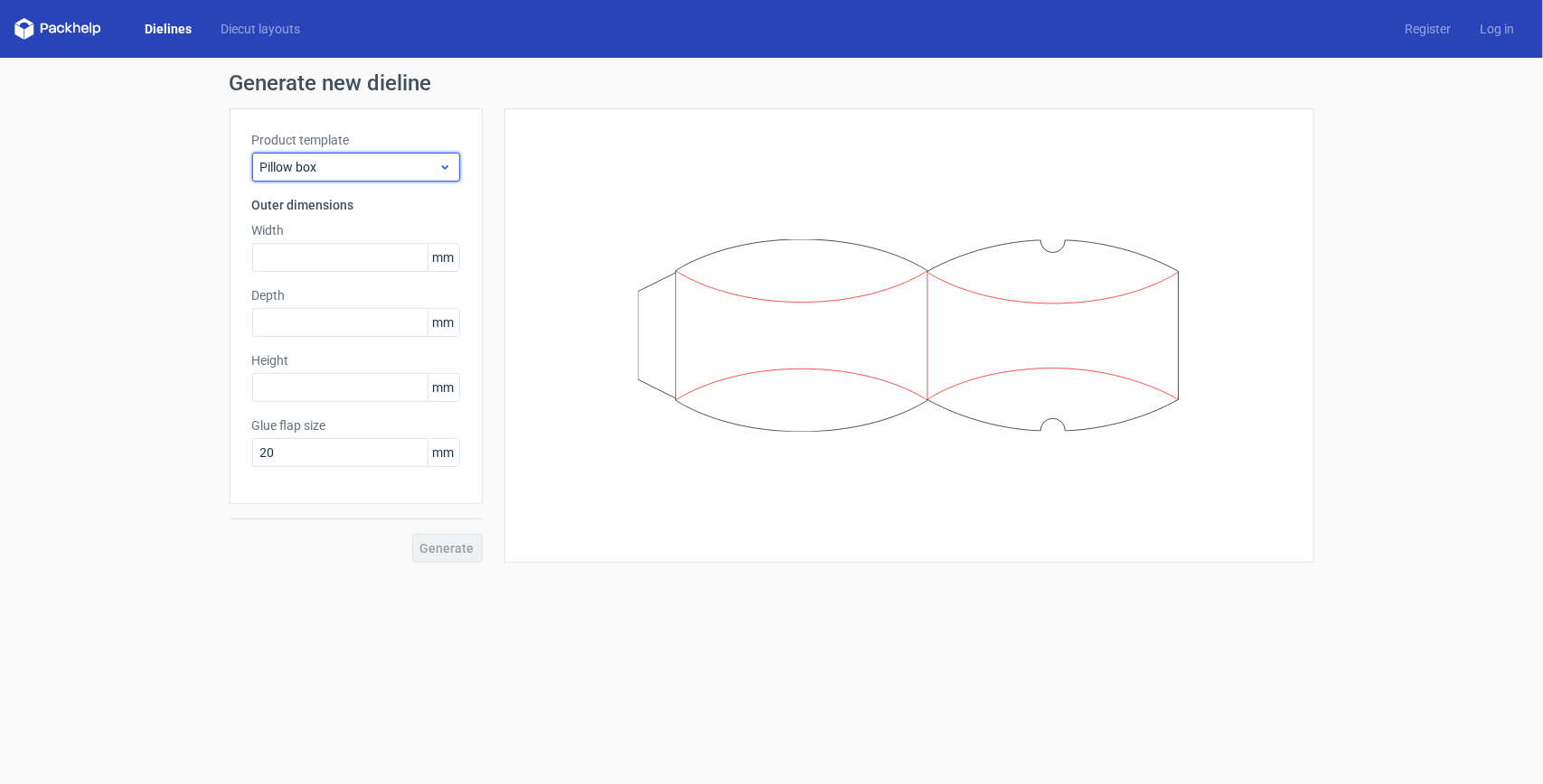
click at [414, 169] on span "Pillow box" at bounding box center [349, 167] width 178 height 18
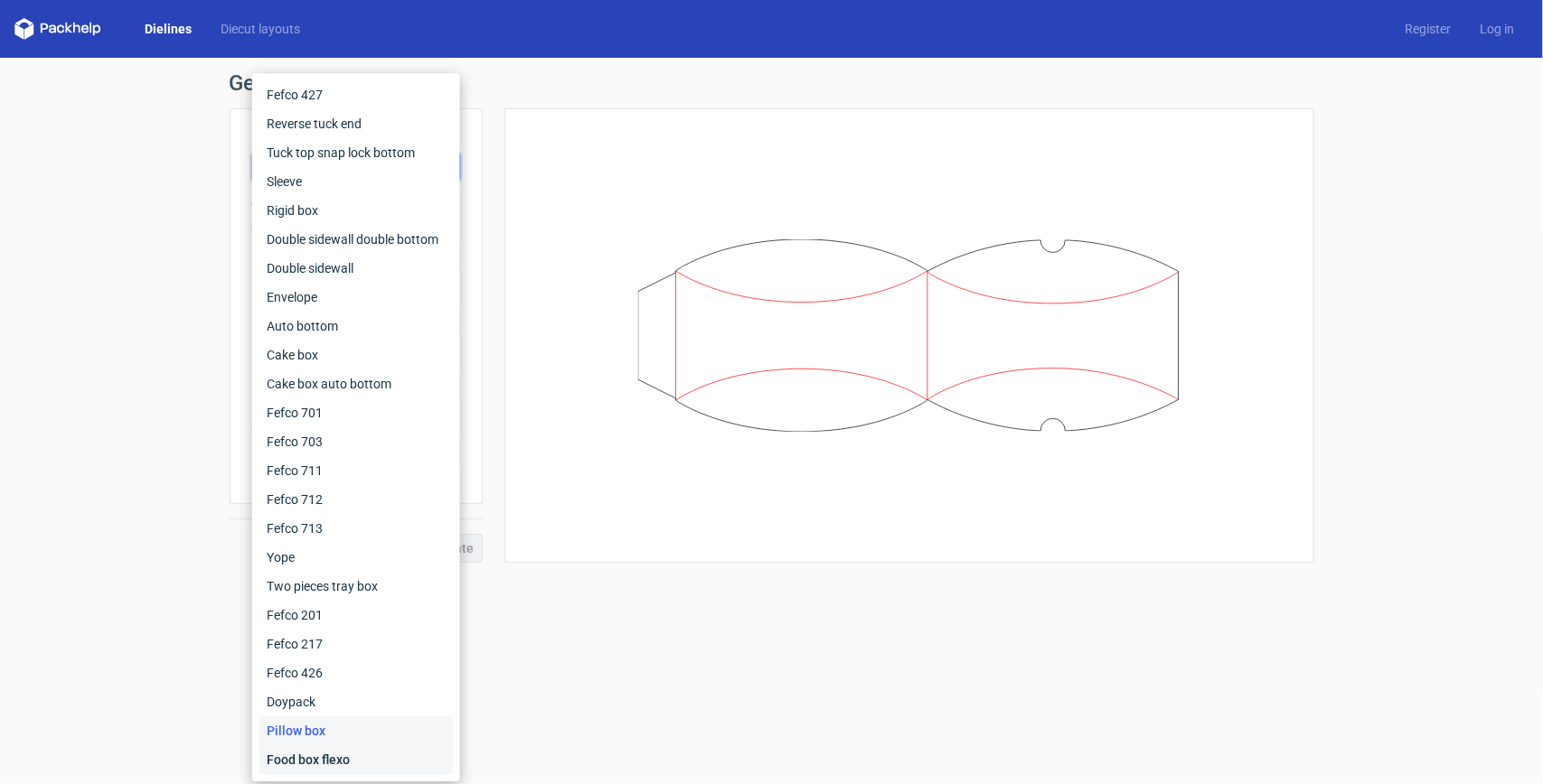
click at [348, 576] on div "Food box flexo" at bounding box center [356, 759] width 194 height 29
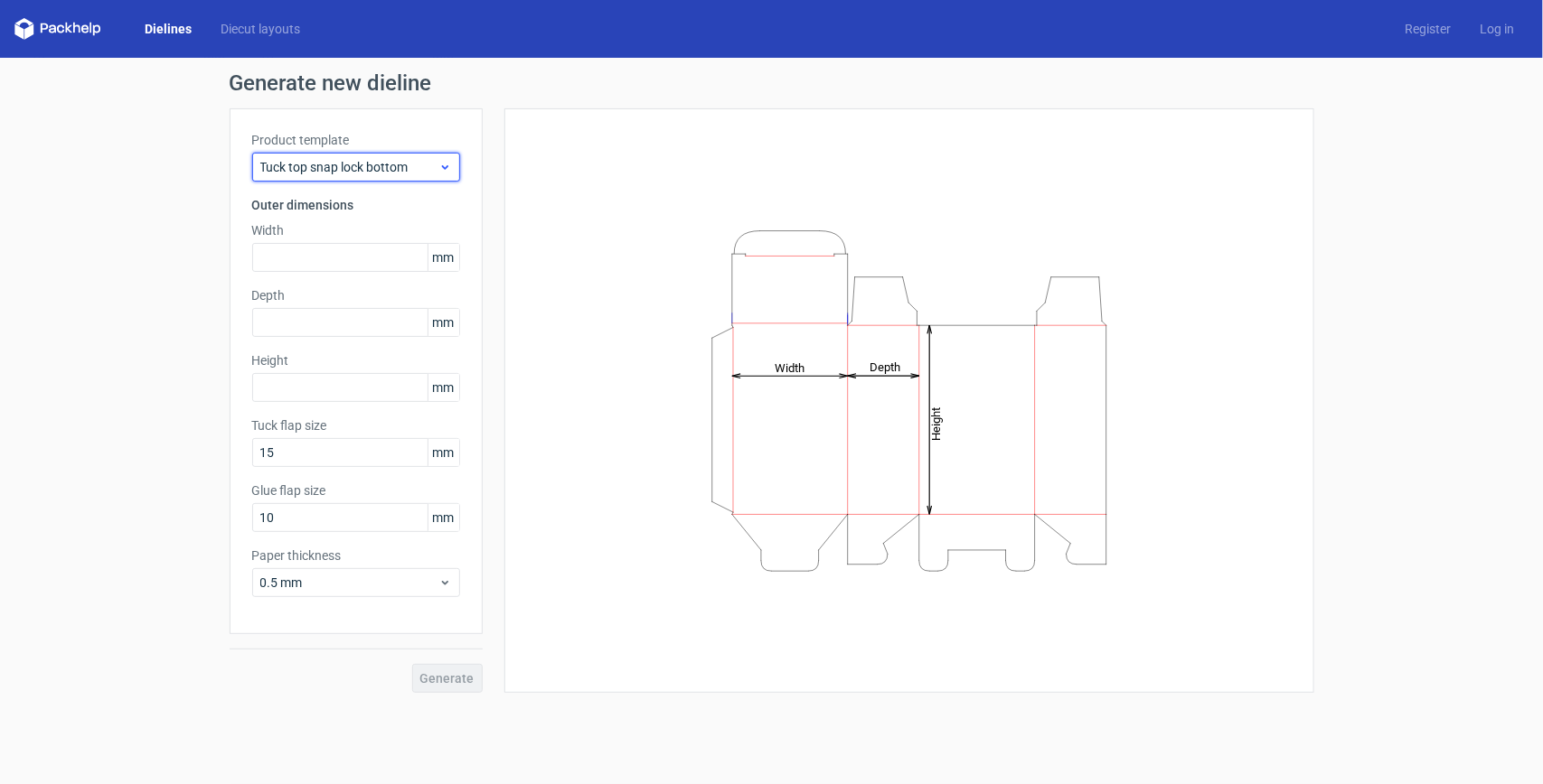
click at [384, 162] on span "Tuck top snap lock bottom" at bounding box center [349, 167] width 178 height 18
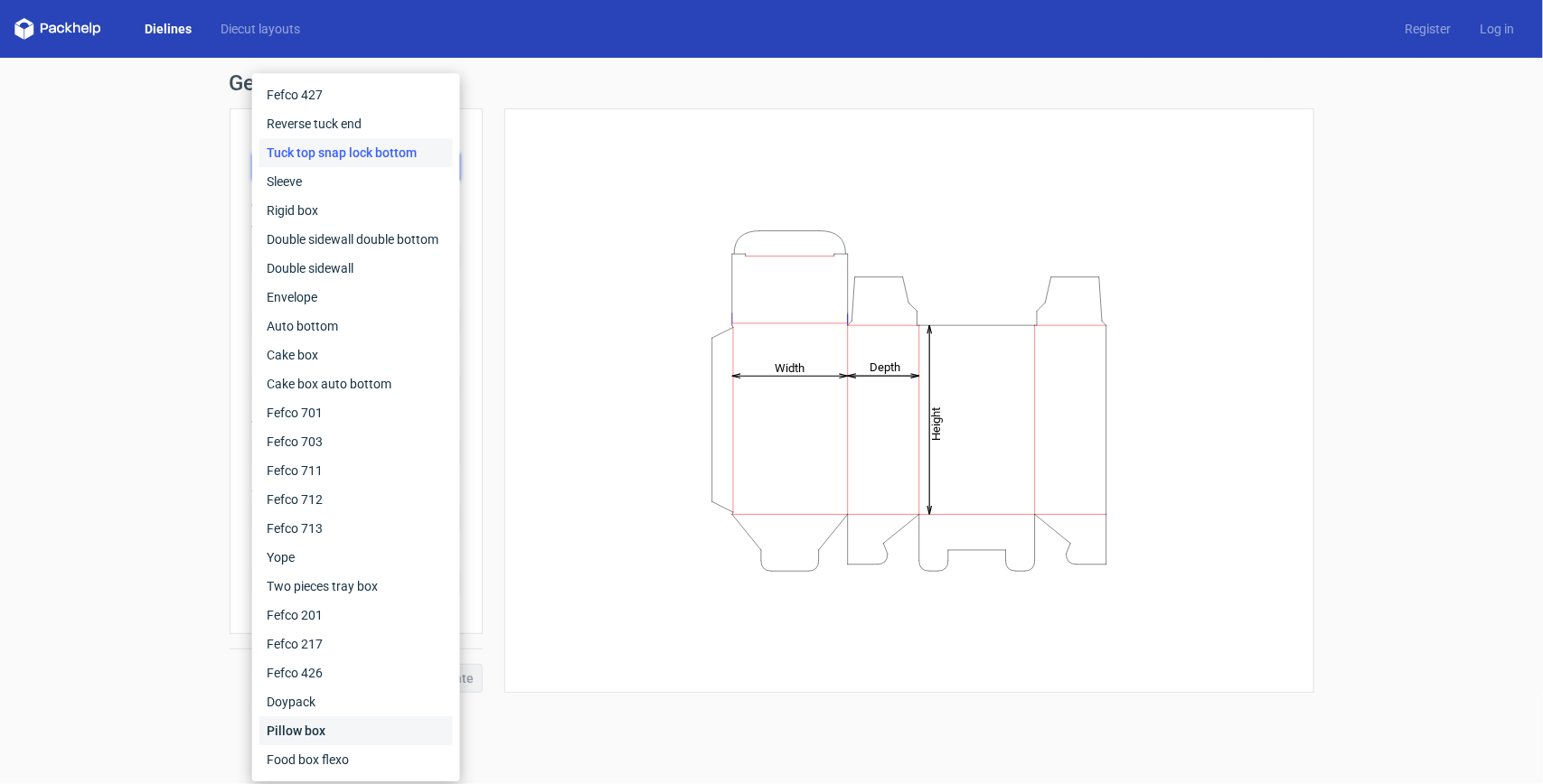
click at [345, 741] on div "Pillow box" at bounding box center [356, 731] width 194 height 29
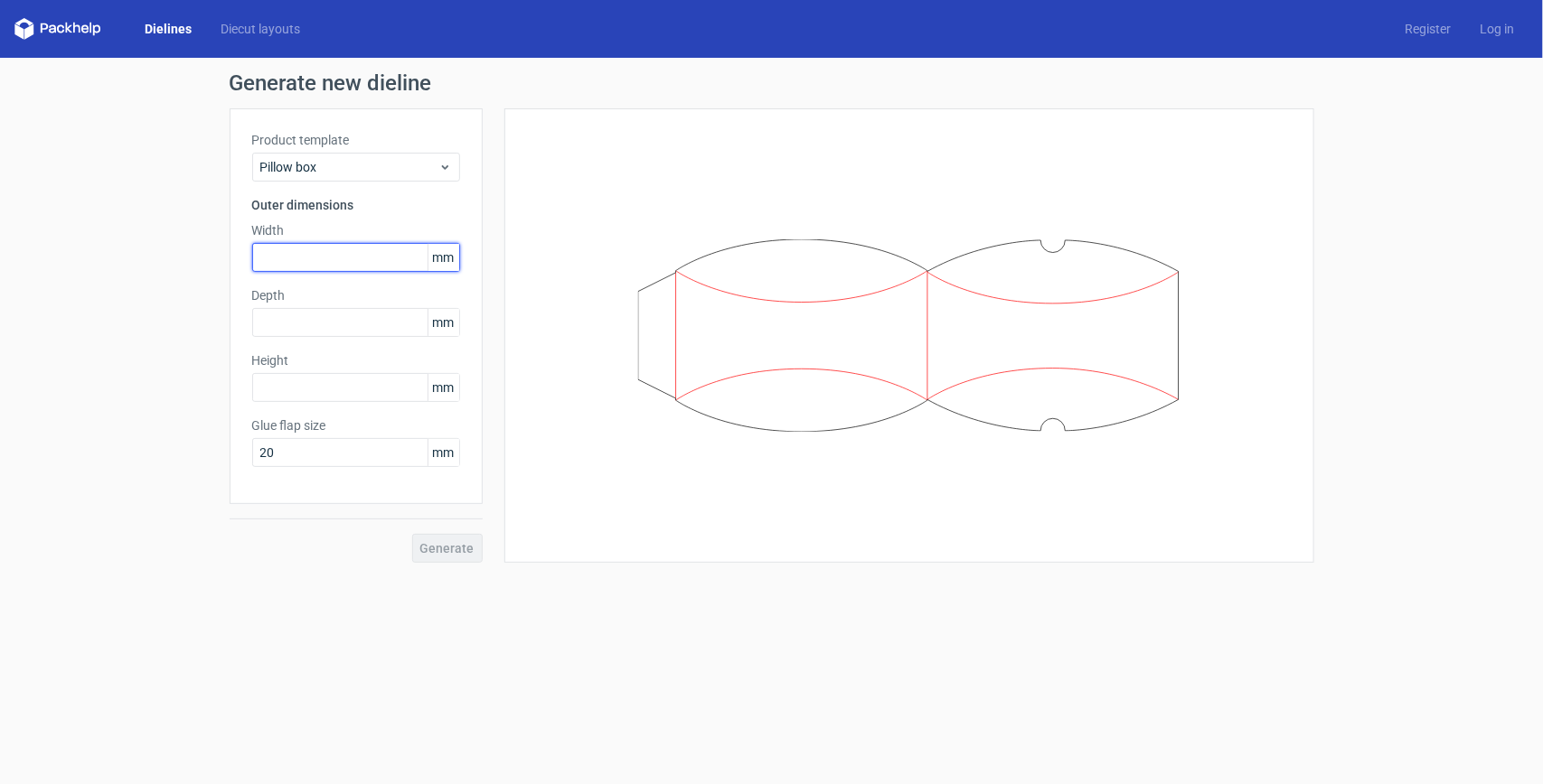
click at [324, 255] on input "text" at bounding box center [355, 257] width 208 height 29
drag, startPoint x: 308, startPoint y: 463, endPoint x: 248, endPoint y: 471, distance: 60.5
click at [248, 471] on div "Product template Pillow box Outer dimensions Width mm Depth mm Height mm Glue f…" at bounding box center [356, 306] width 253 height 396
type input "10"
click at [277, 386] on input "text" at bounding box center [355, 387] width 208 height 29
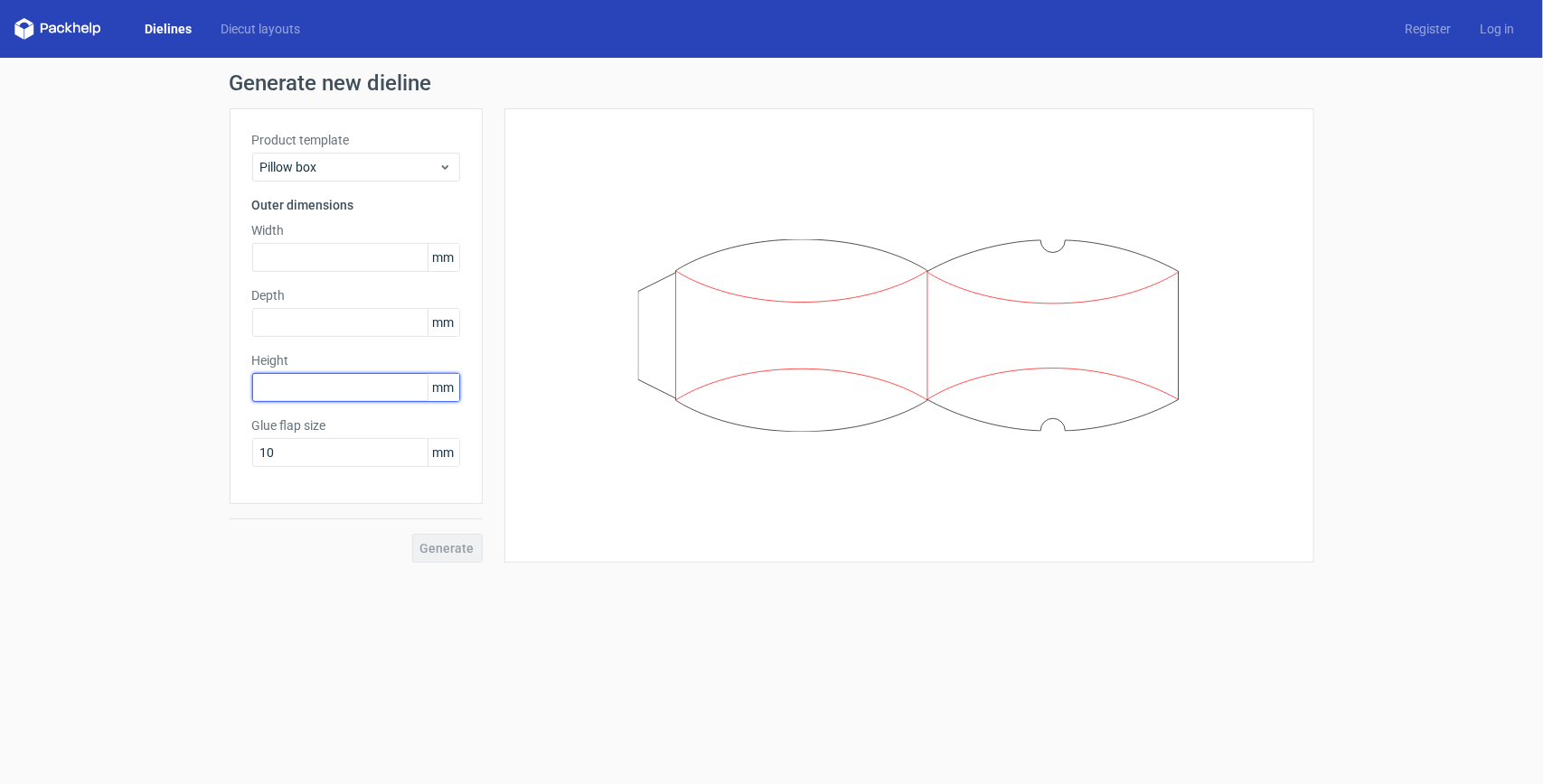
type input "5"
type input "150"
click at [287, 317] on input "text" at bounding box center [355, 322] width 208 height 29
type input "60"
click at [305, 259] on input "text" at bounding box center [355, 257] width 208 height 29
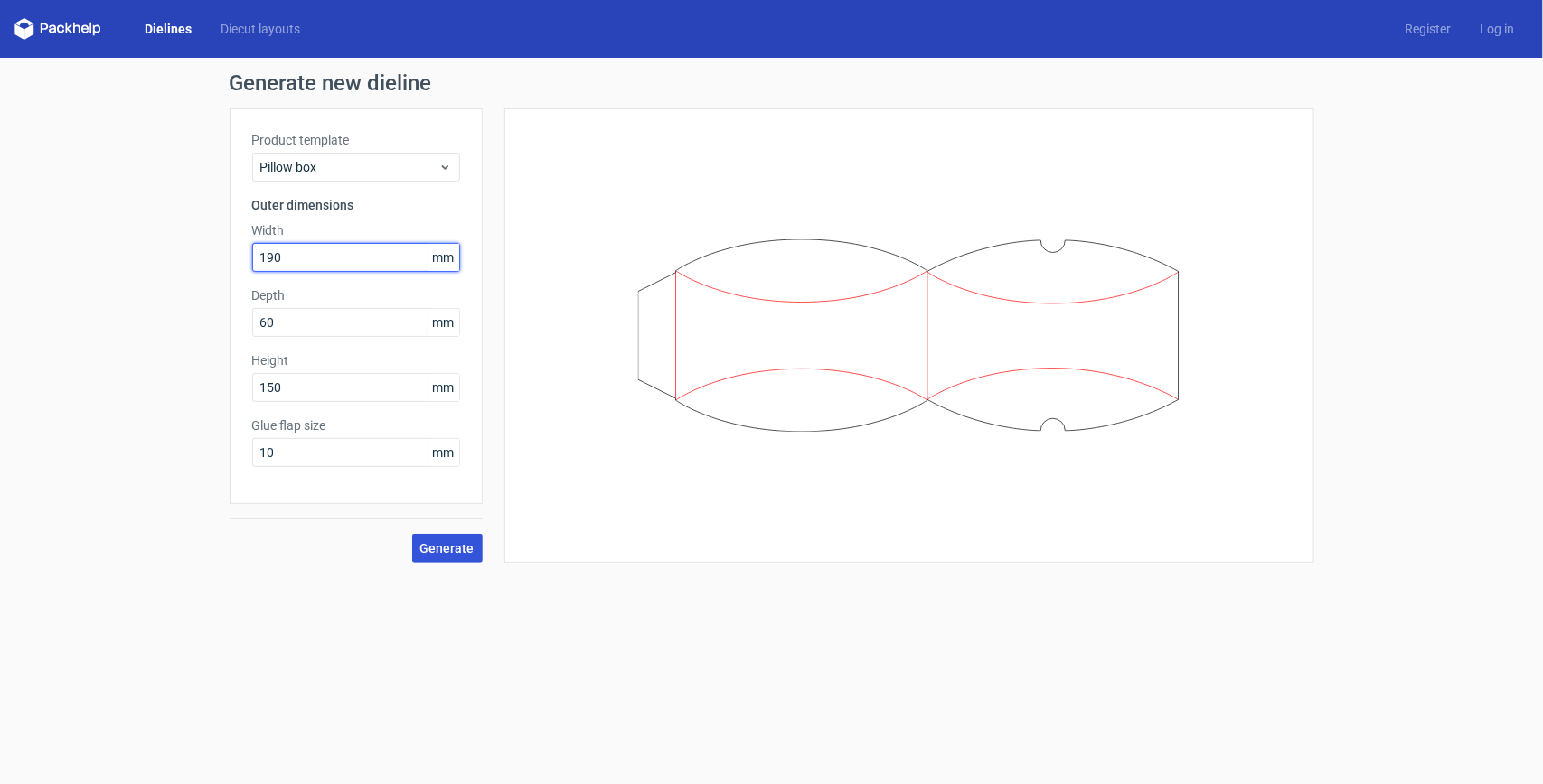
type input "190"
click at [458, 539] on button "Generate" at bounding box center [448, 548] width 70 height 29
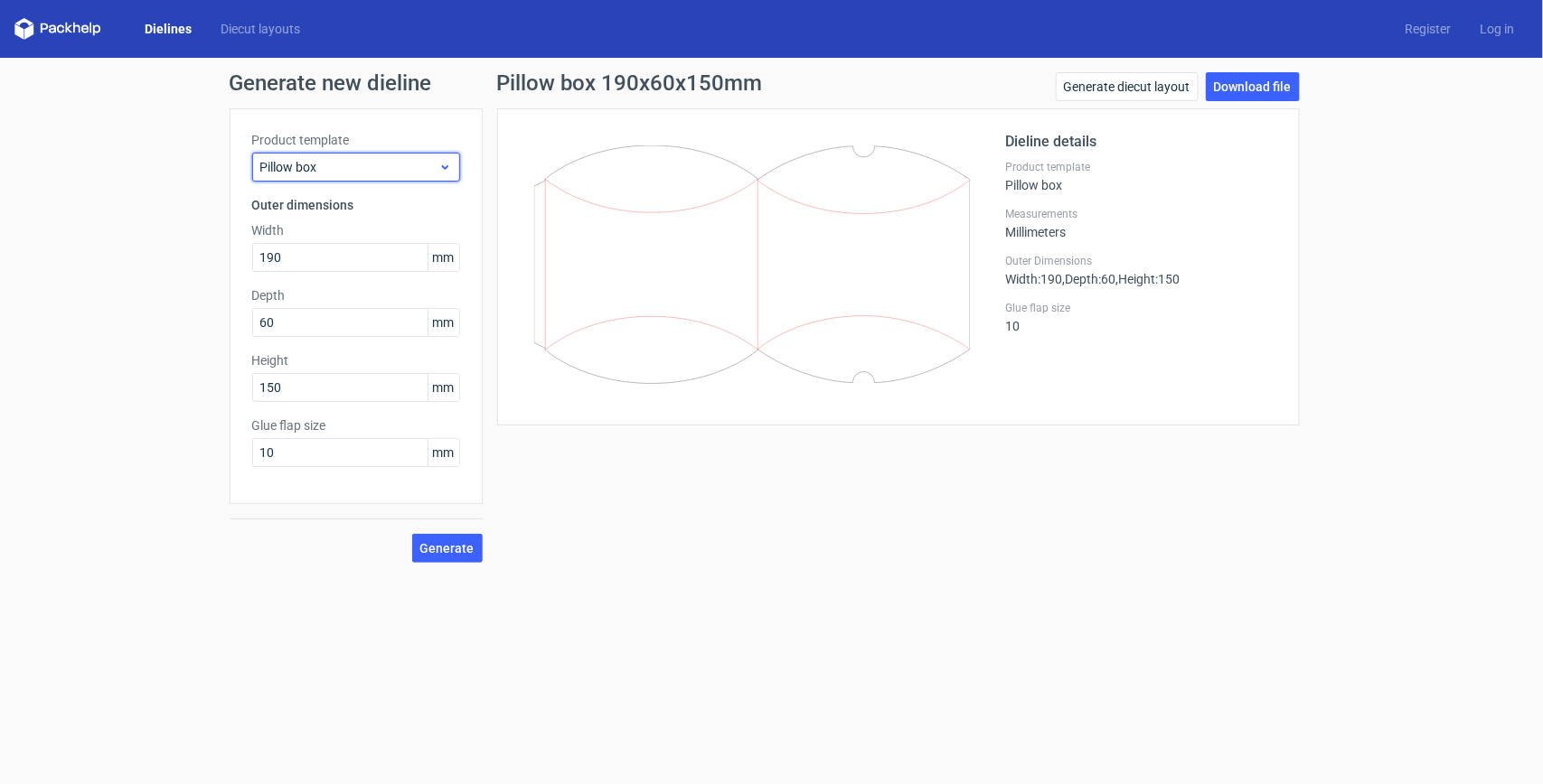
click at [435, 165] on span "Pillow box" at bounding box center [349, 167] width 178 height 18
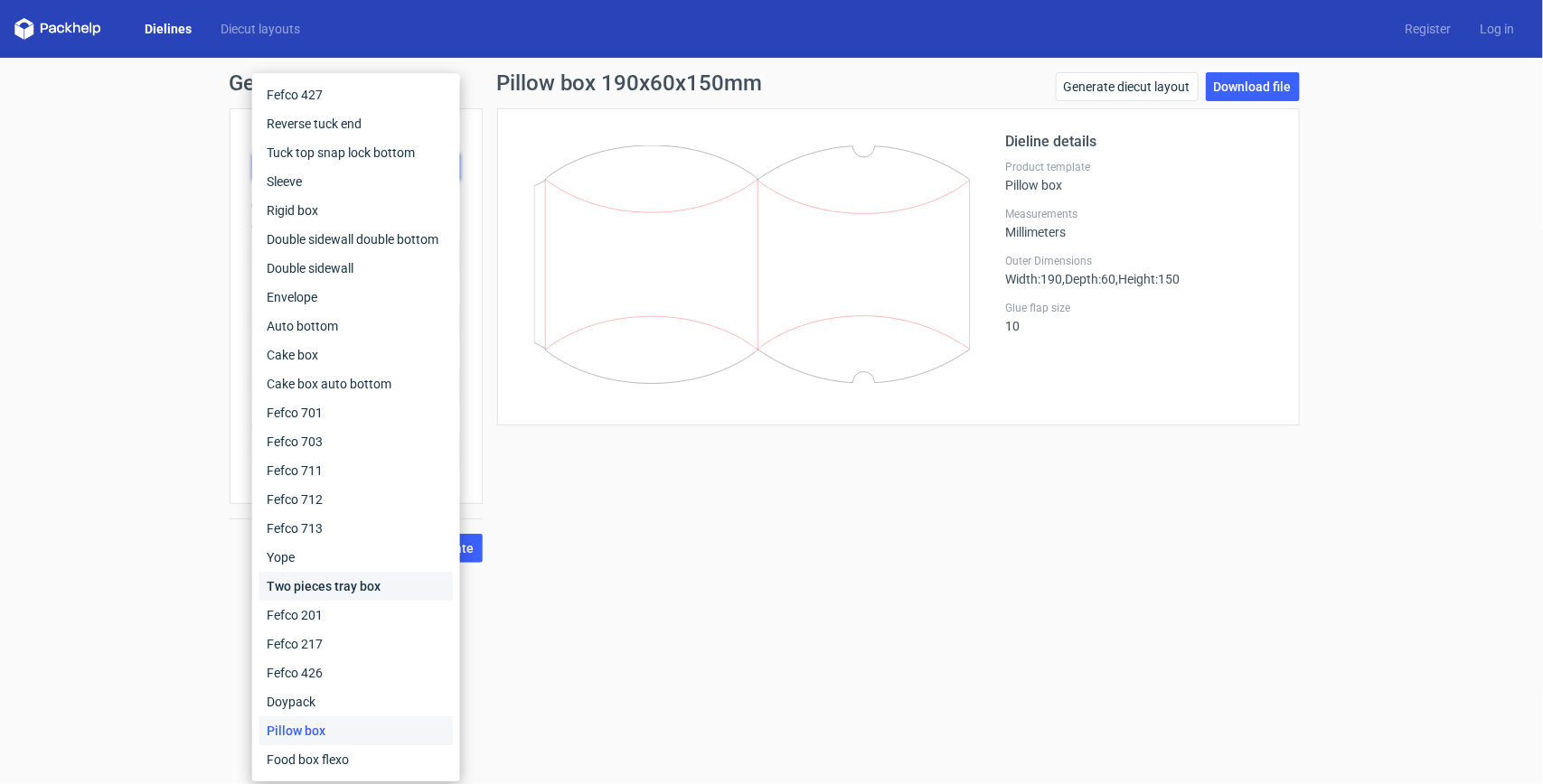
click at [368, 578] on div "Two pieces tray box" at bounding box center [356, 586] width 194 height 29
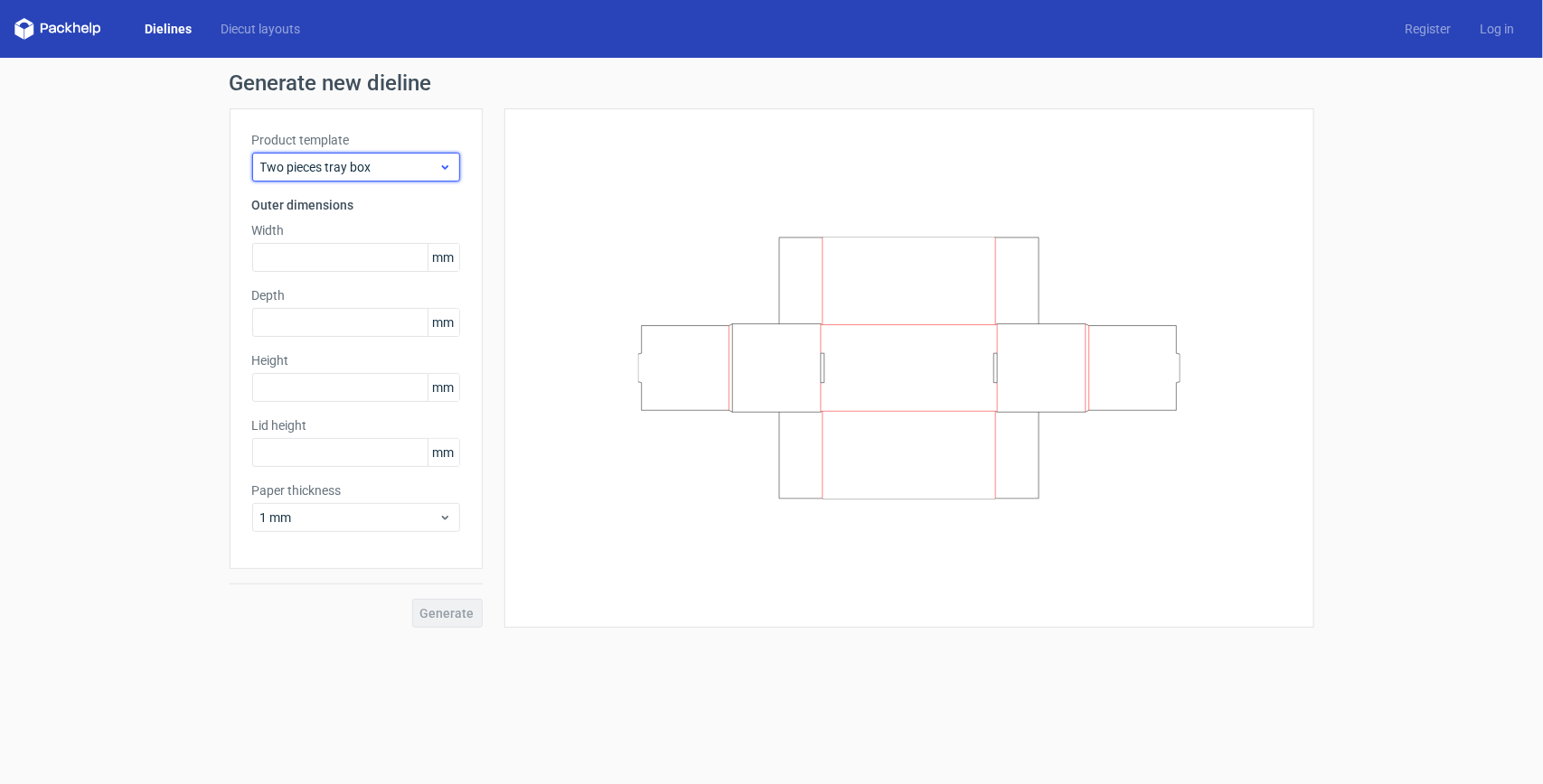
click at [425, 174] on span "Two pieces tray box" at bounding box center [349, 167] width 178 height 18
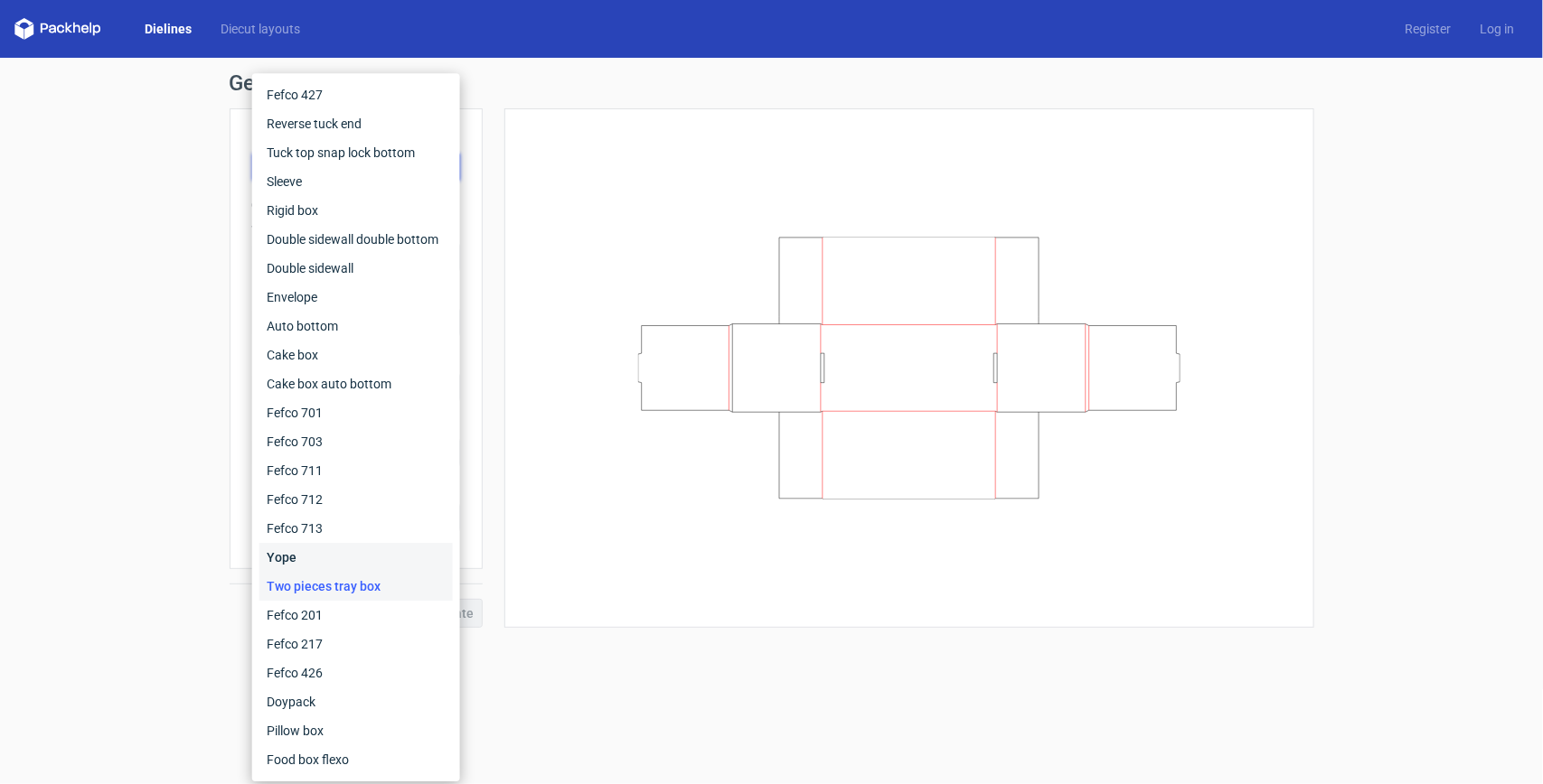
click at [348, 565] on div "Yope" at bounding box center [356, 557] width 194 height 29
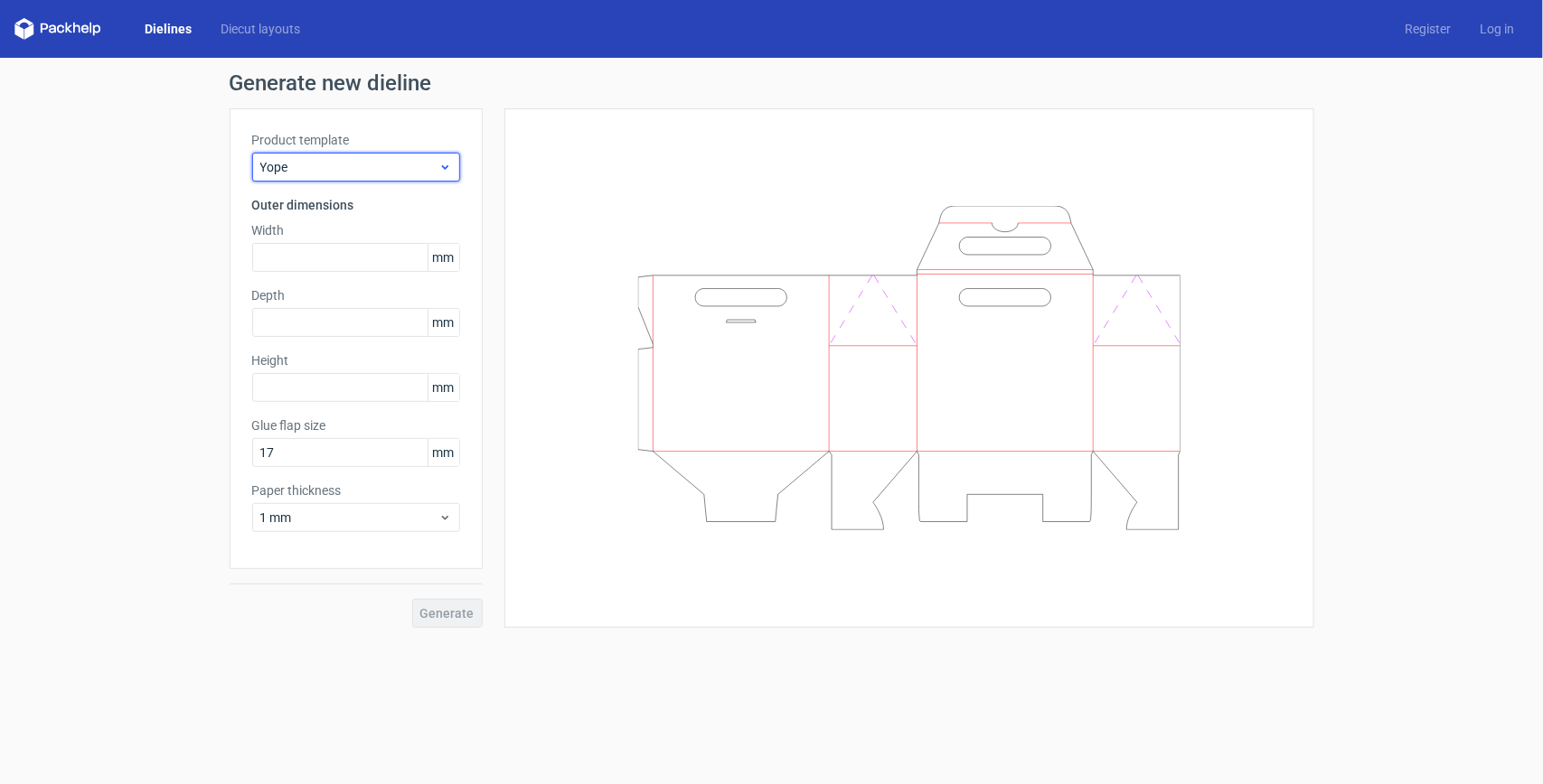
click at [421, 159] on span "Yope" at bounding box center [349, 167] width 178 height 18
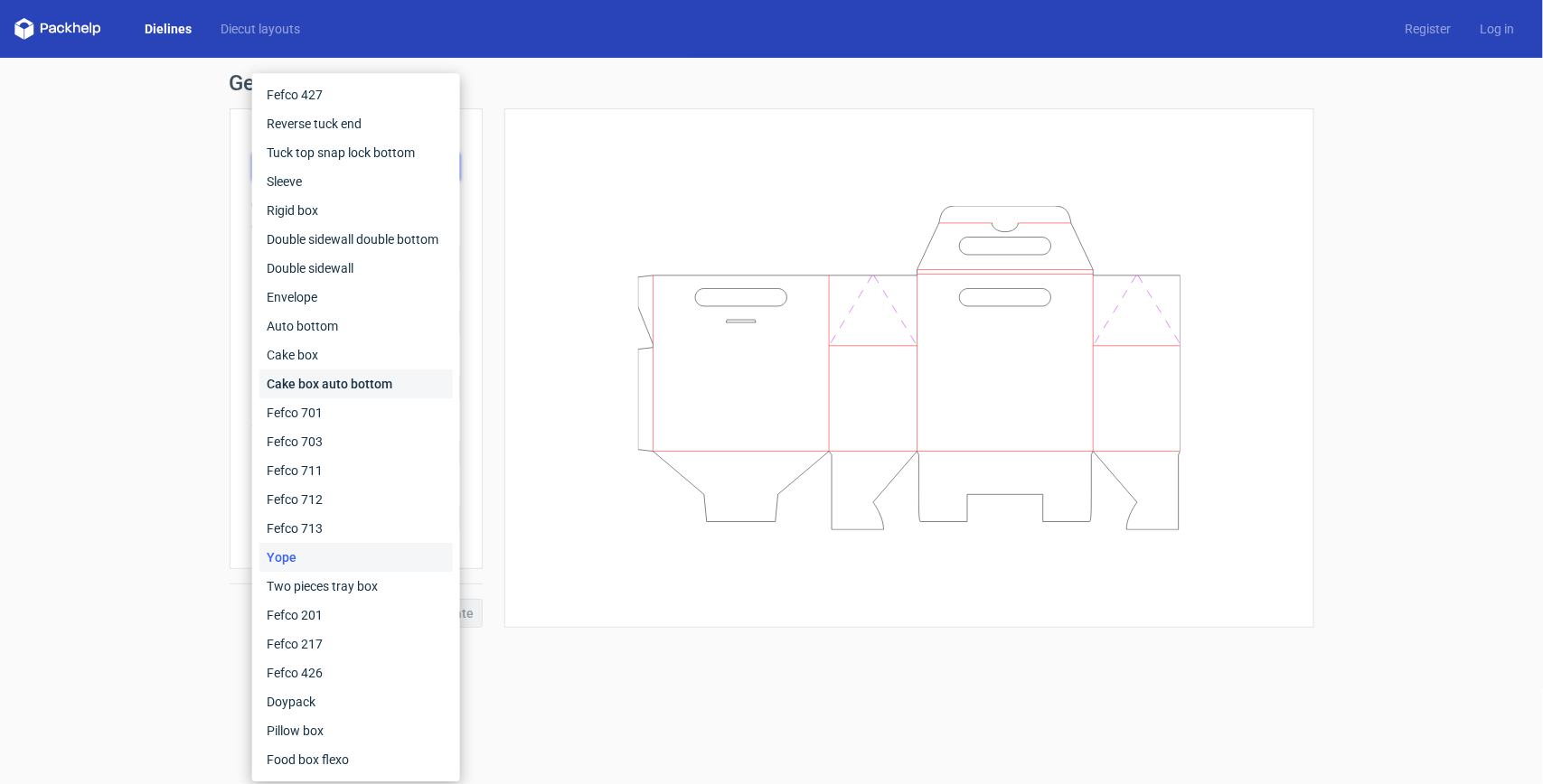
click at [340, 384] on div "Cake box auto bottom" at bounding box center [356, 384] width 194 height 29
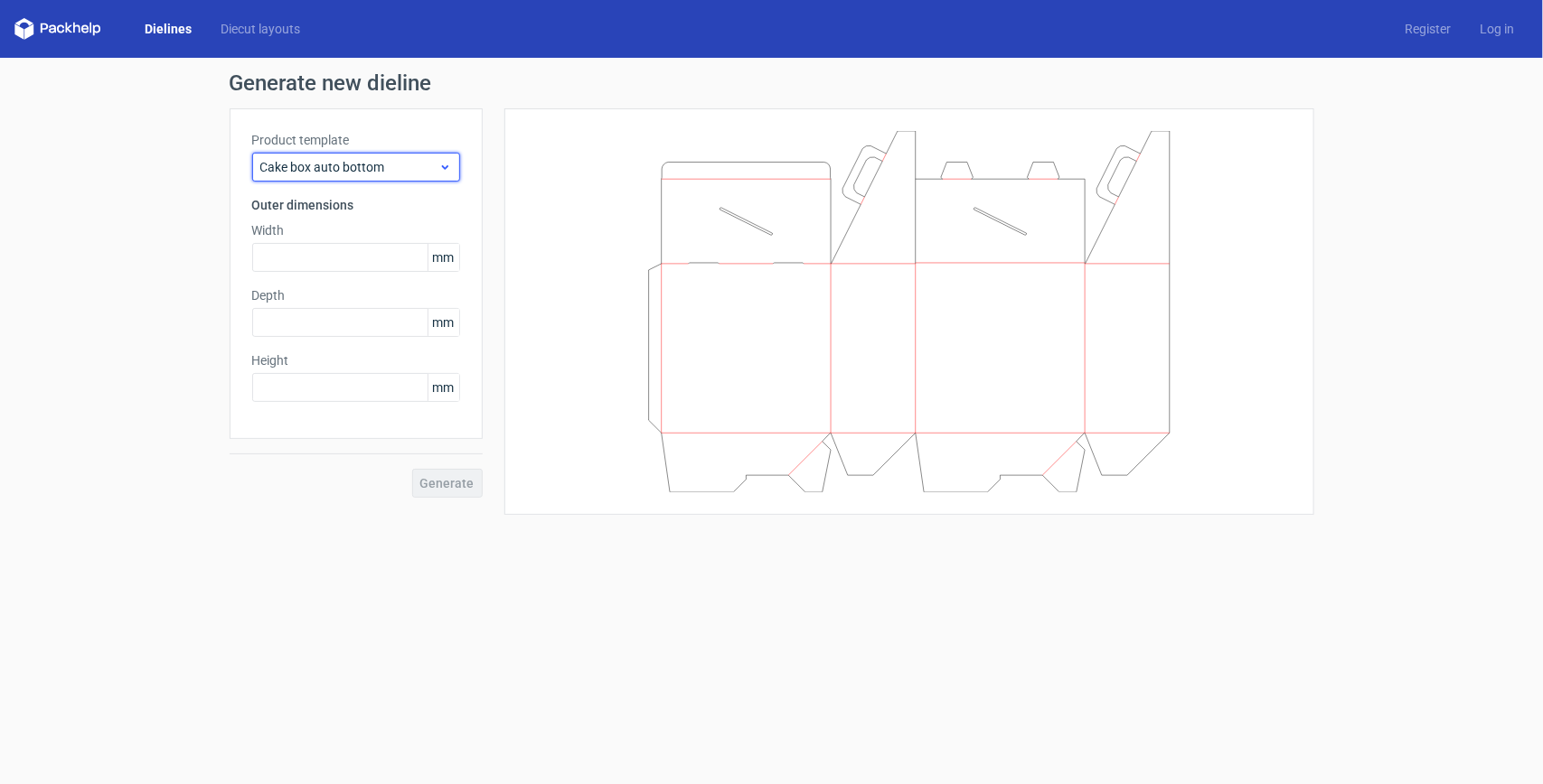
click at [436, 156] on div "Cake box auto bottom" at bounding box center [355, 167] width 208 height 29
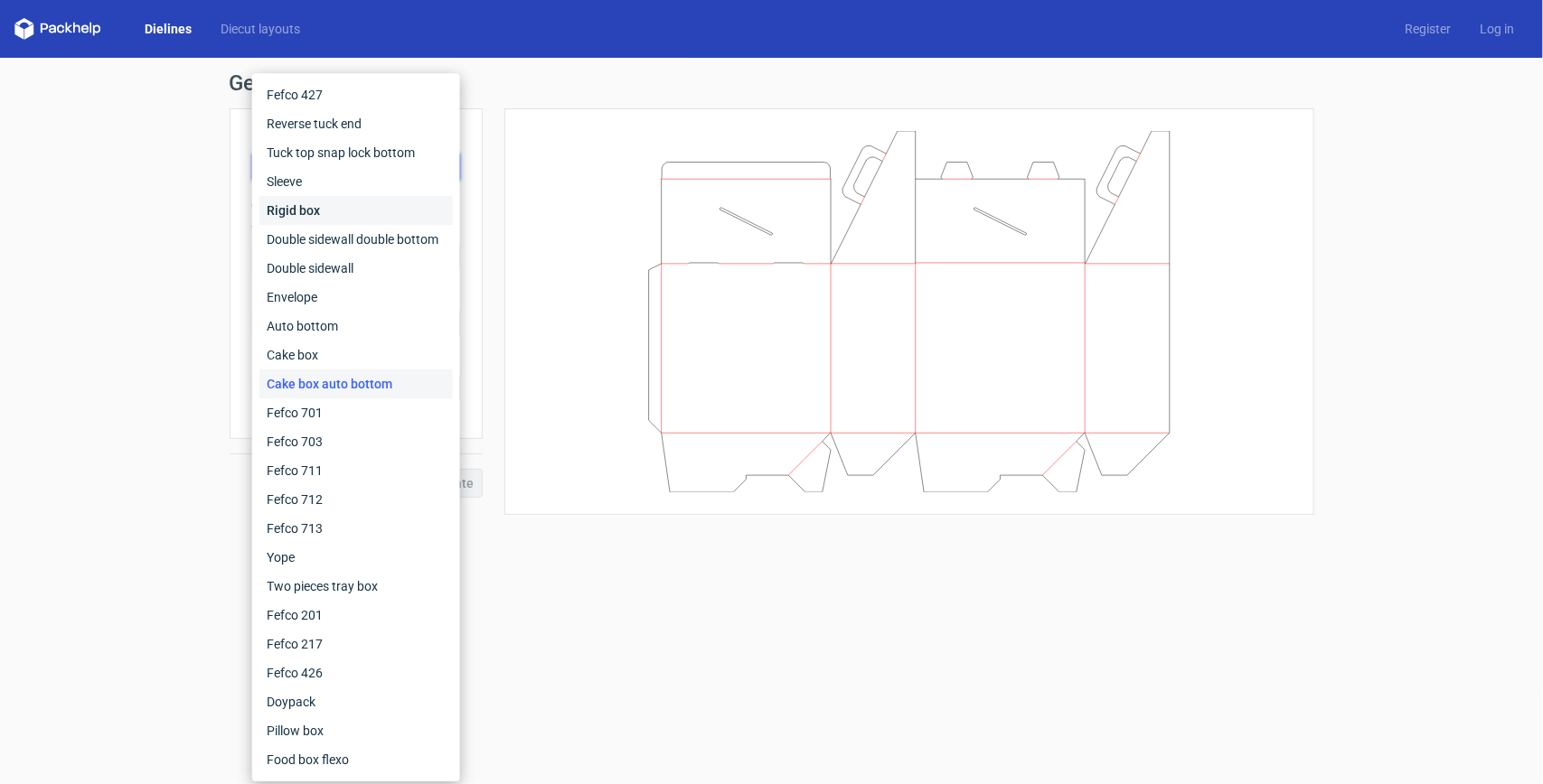
click at [376, 212] on div "Rigid box" at bounding box center [356, 210] width 194 height 29
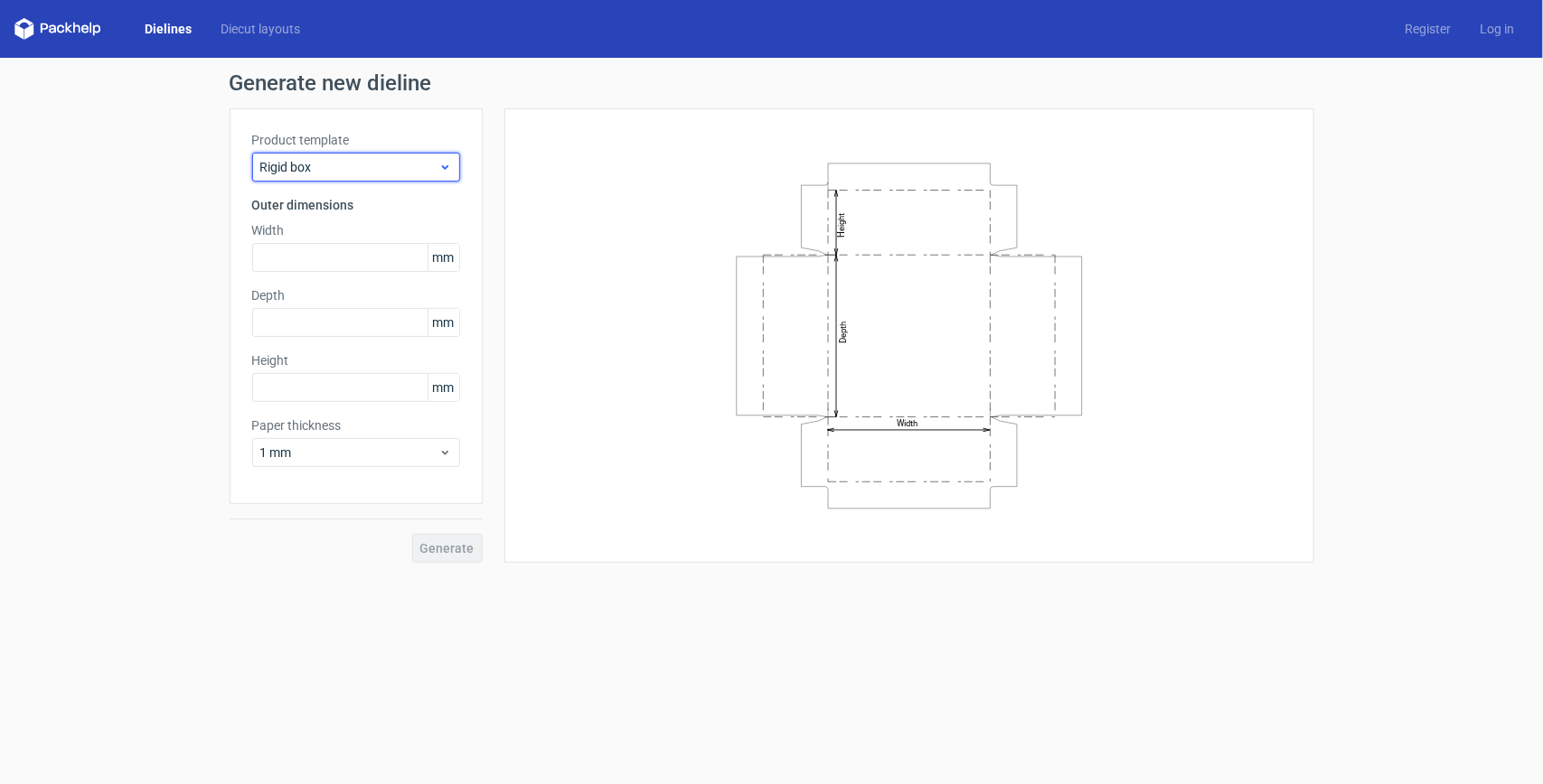
click at [395, 163] on span "Rigid box" at bounding box center [349, 167] width 178 height 18
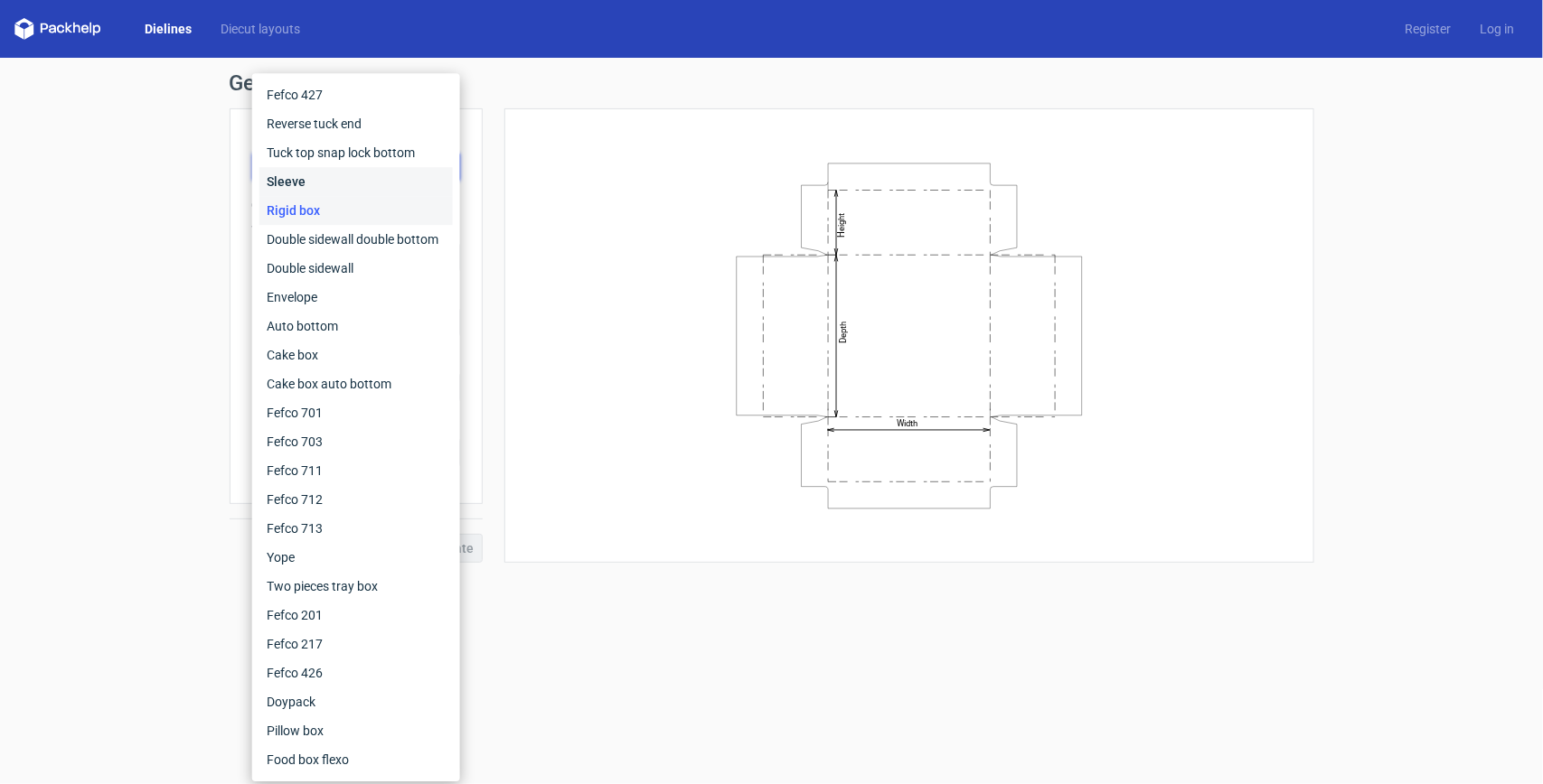
click at [377, 182] on div "Sleeve" at bounding box center [356, 181] width 194 height 29
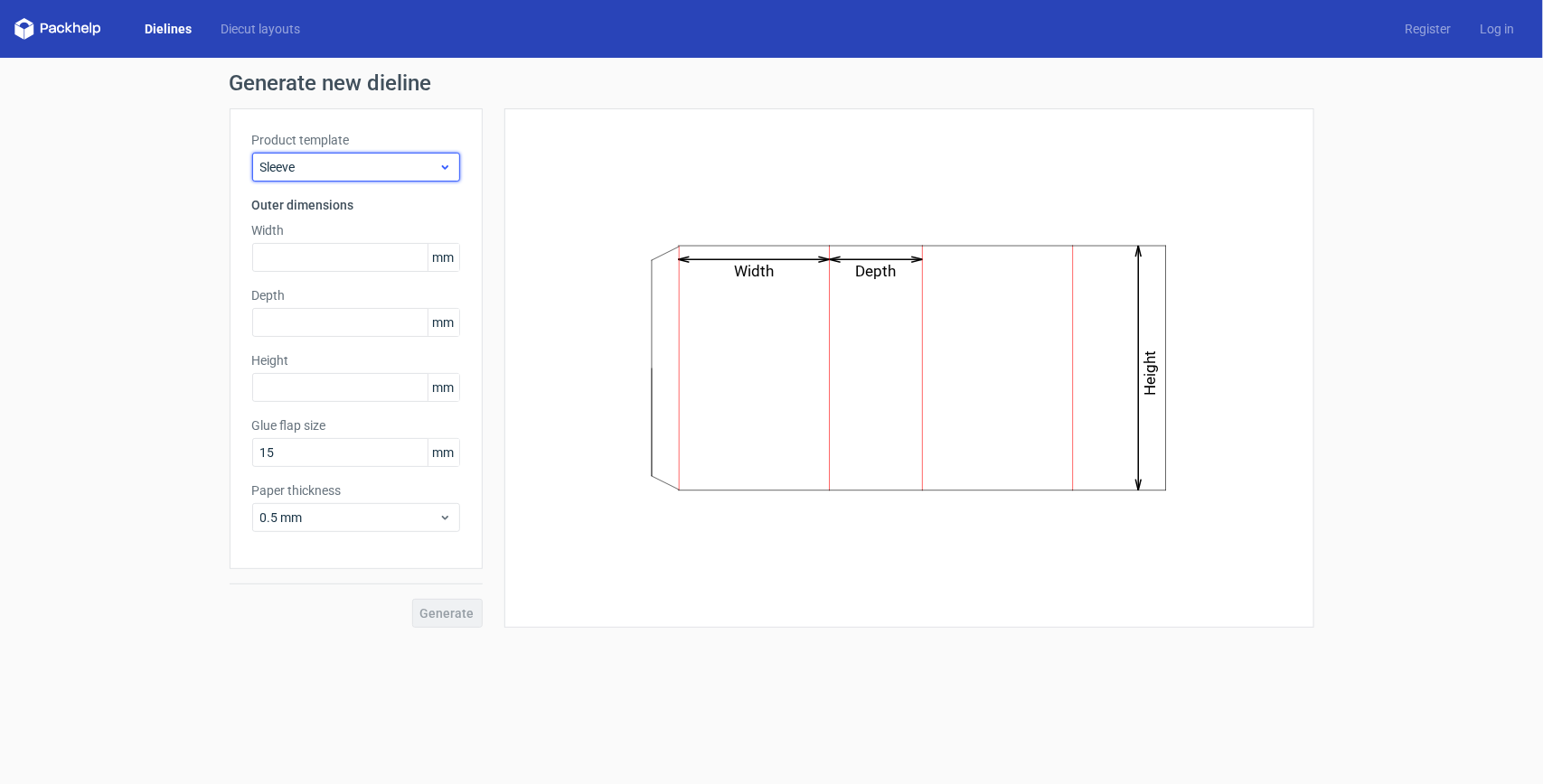
click at [405, 158] on span "Sleeve" at bounding box center [349, 167] width 178 height 18
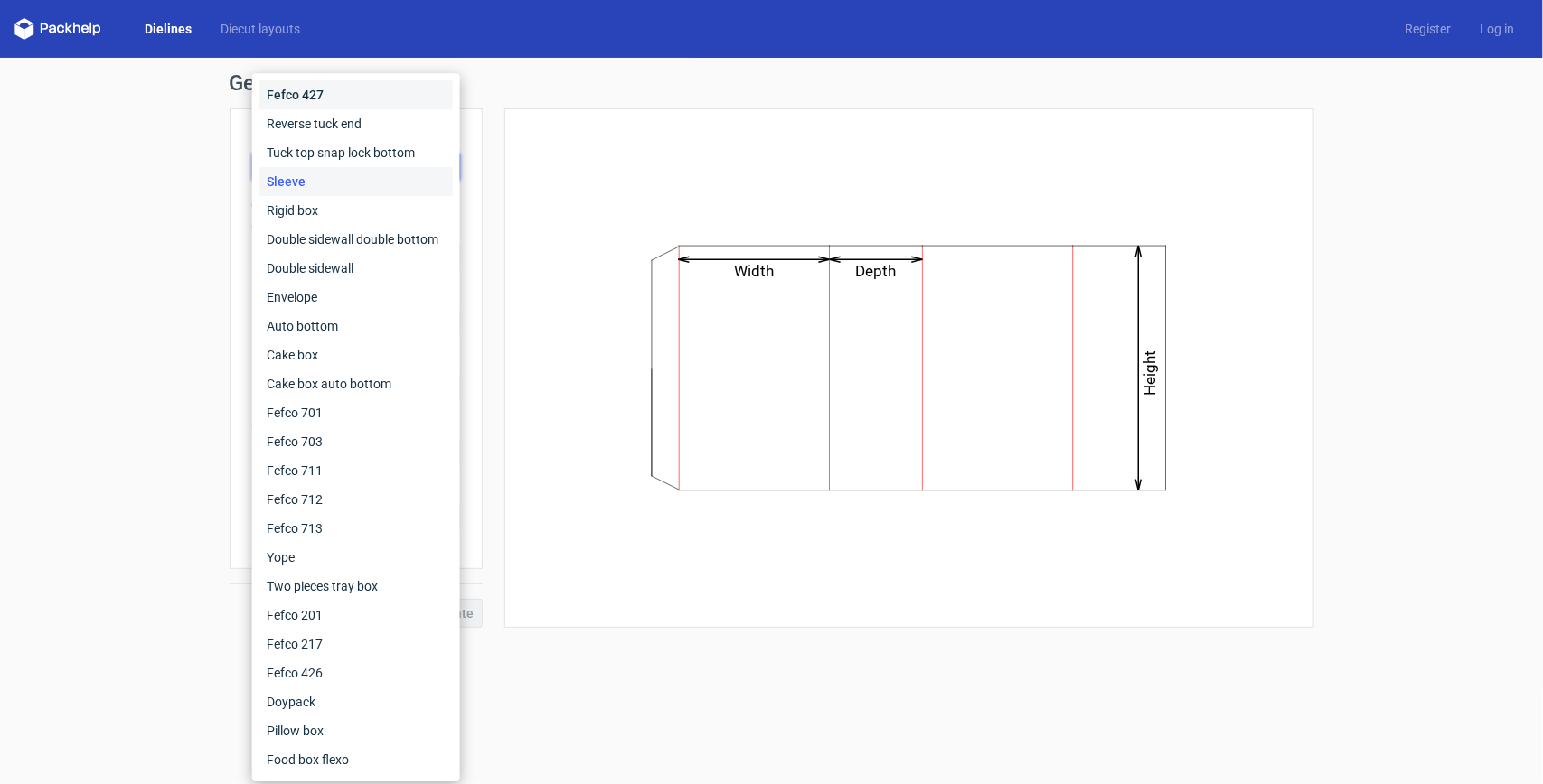
click at [408, 104] on div "Fefco 427" at bounding box center [356, 94] width 194 height 29
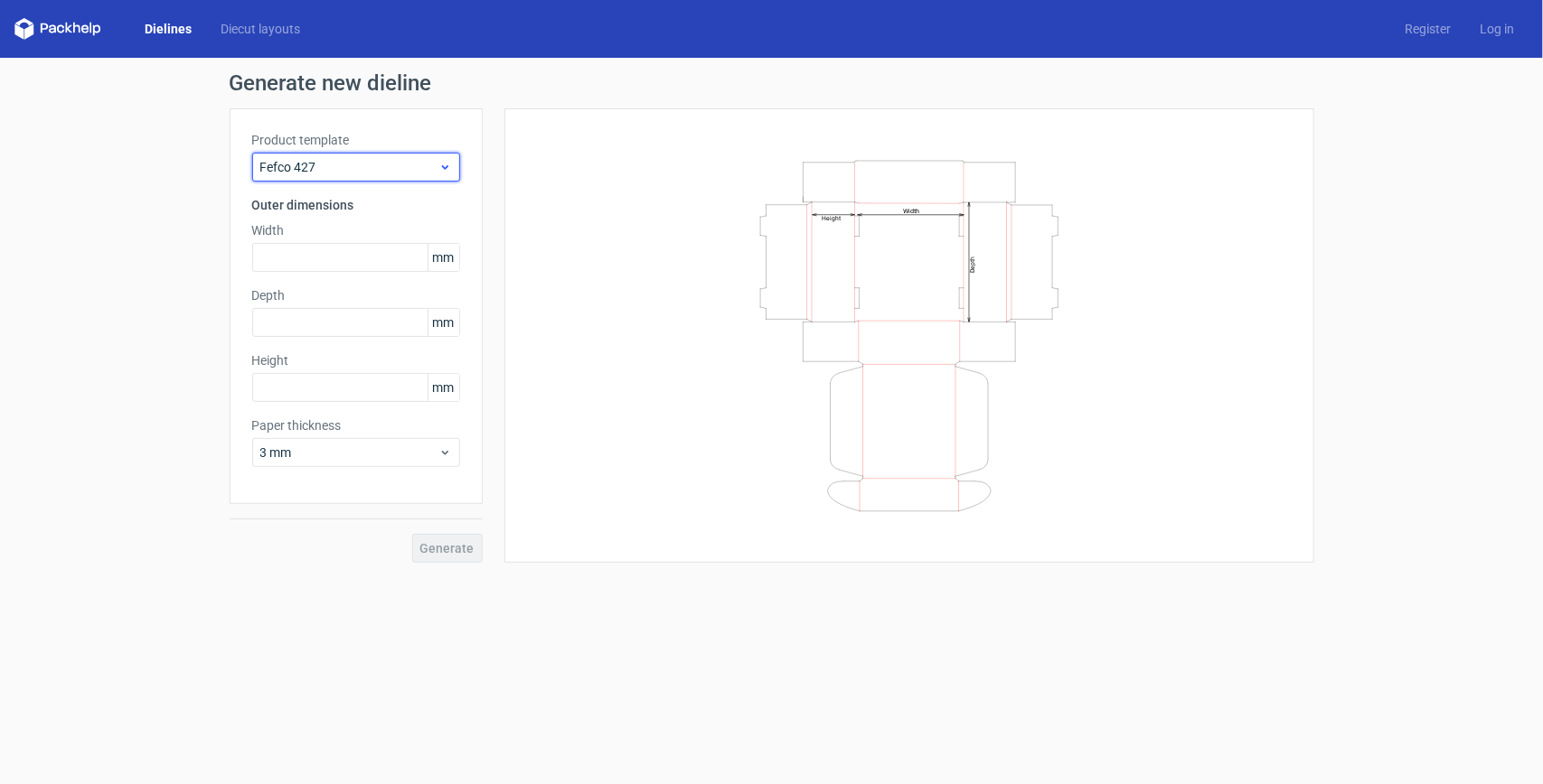
click at [416, 159] on span "Fefco 427" at bounding box center [349, 167] width 178 height 18
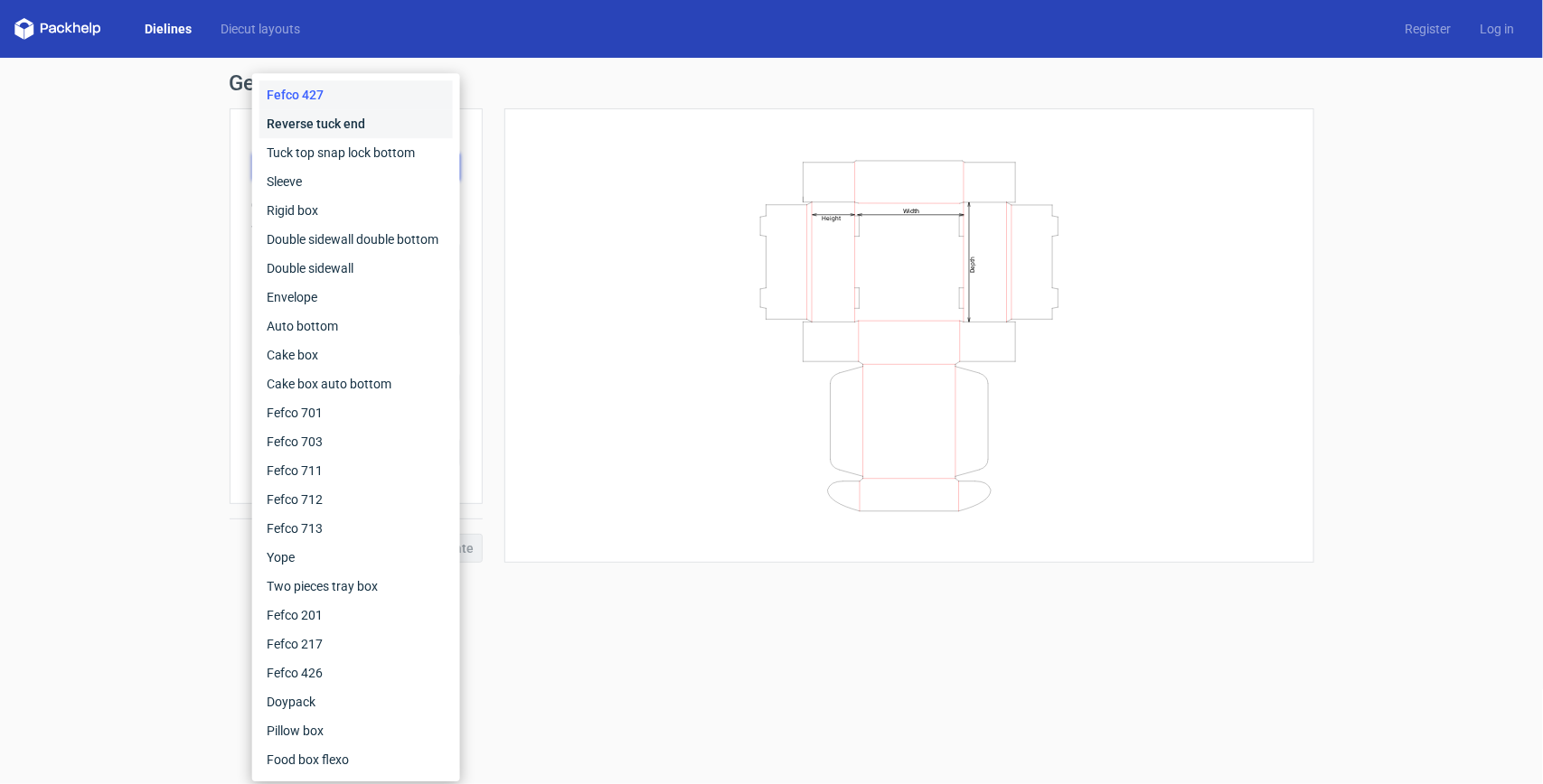
click at [351, 129] on div "Reverse tuck end" at bounding box center [356, 124] width 194 height 29
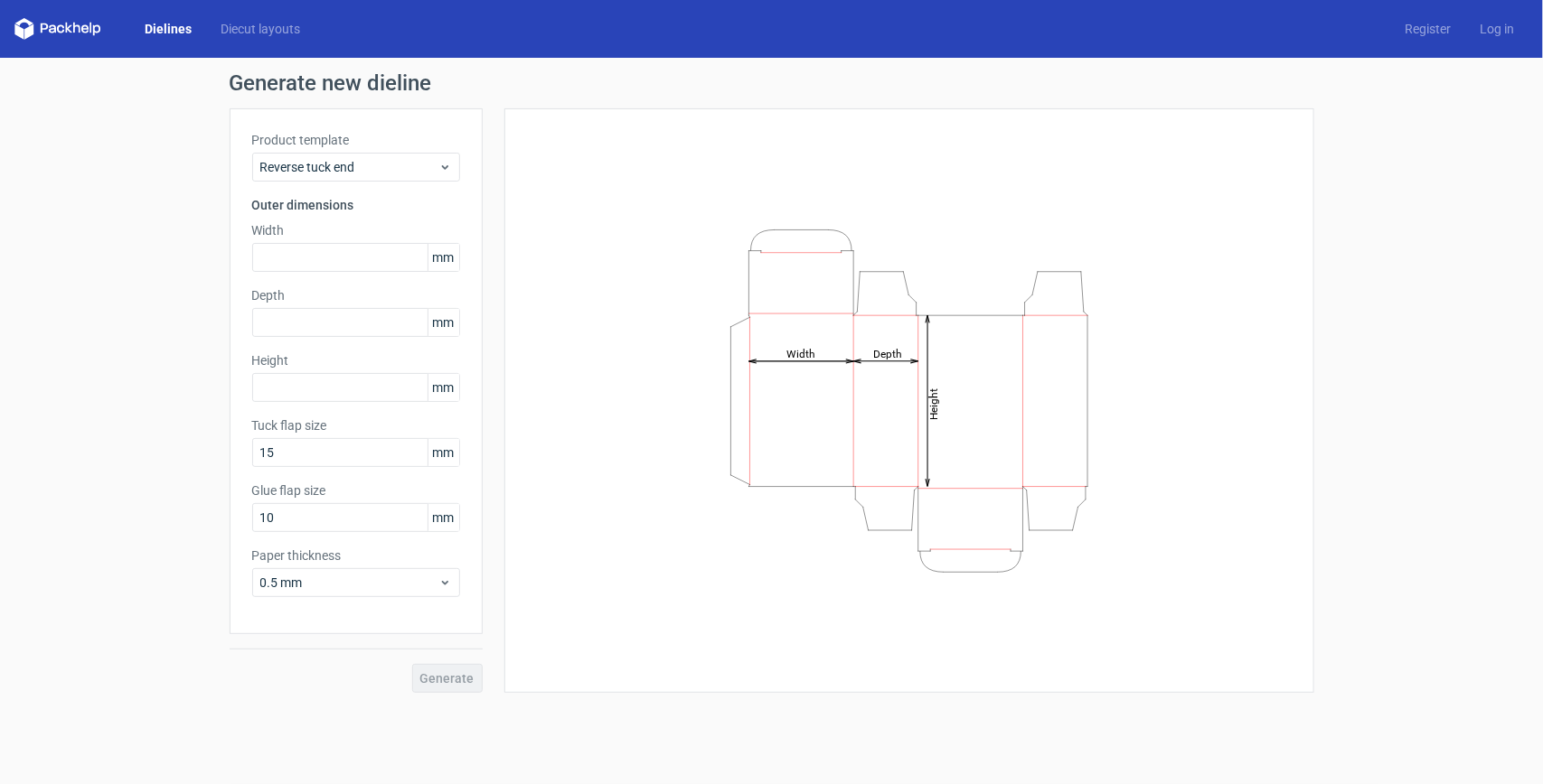
click at [351, 129] on div "Product template Reverse tuck end Outer dimensions Width mm Depth mm Height [PE…" at bounding box center [356, 372] width 253 height 526
click at [360, 170] on span "Reverse tuck end" at bounding box center [349, 167] width 178 height 18
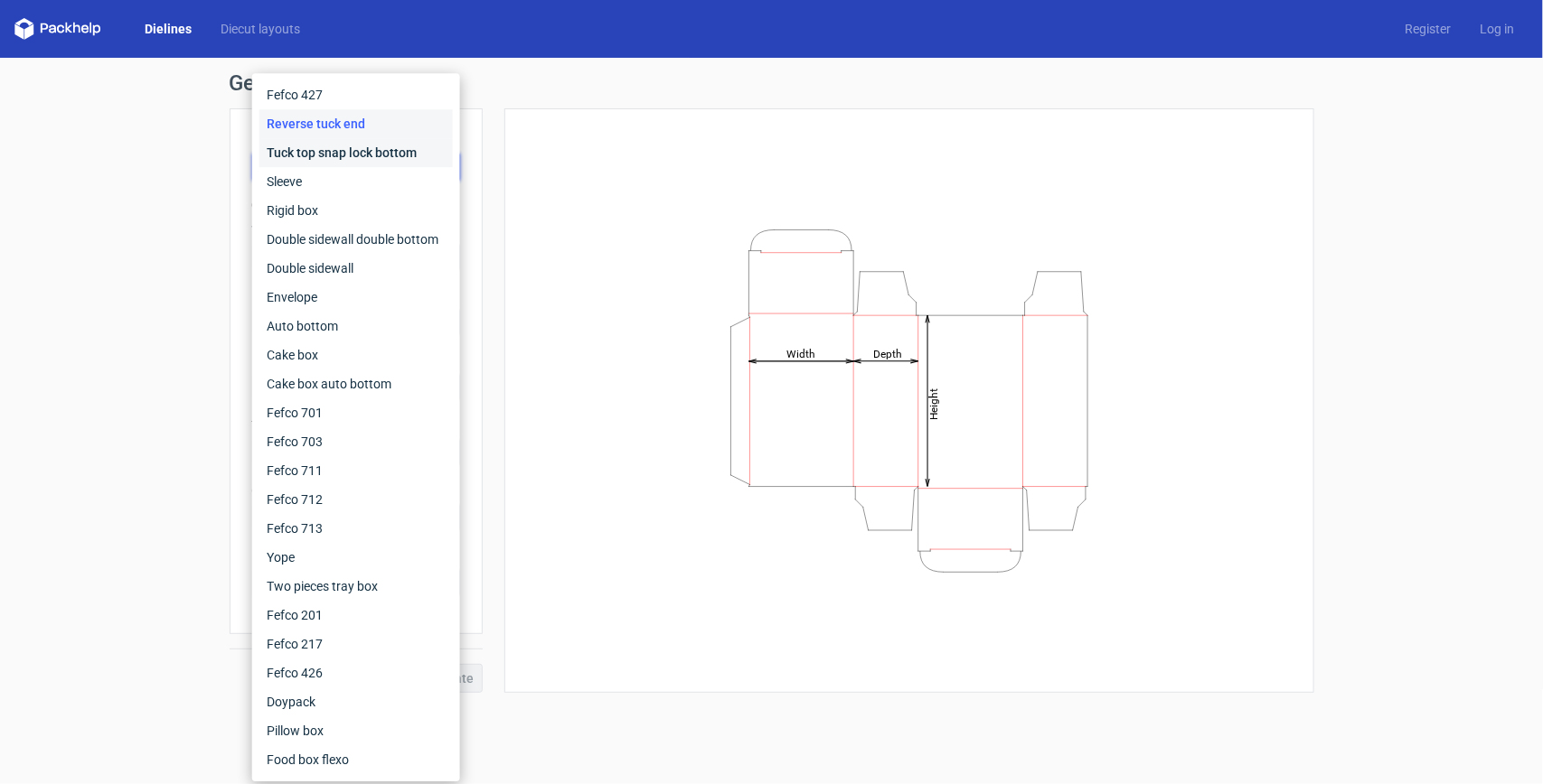
click at [335, 147] on div "Tuck top snap lock bottom" at bounding box center [356, 152] width 194 height 29
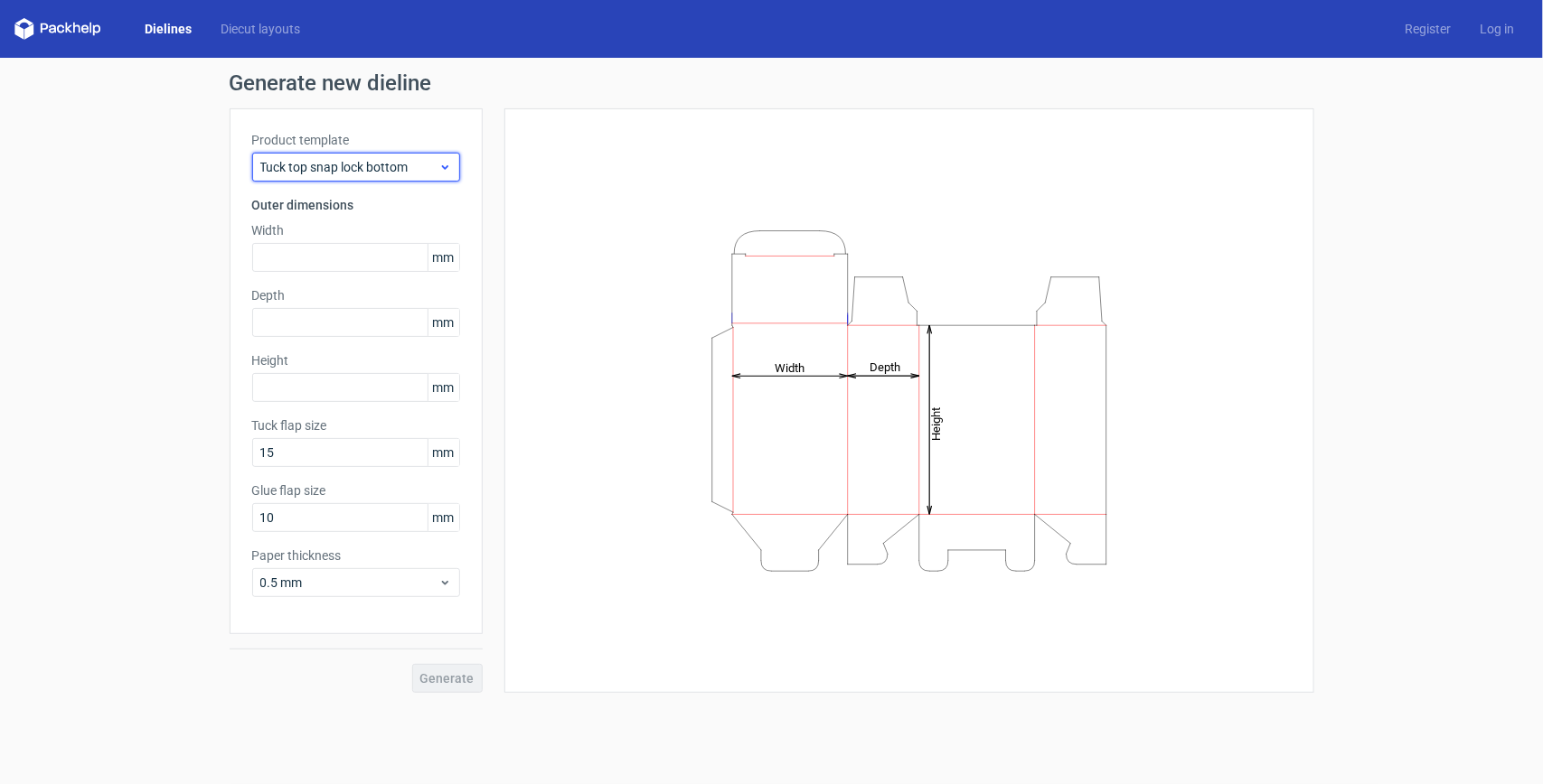
click at [337, 160] on span "Tuck top snap lock bottom" at bounding box center [349, 167] width 178 height 18
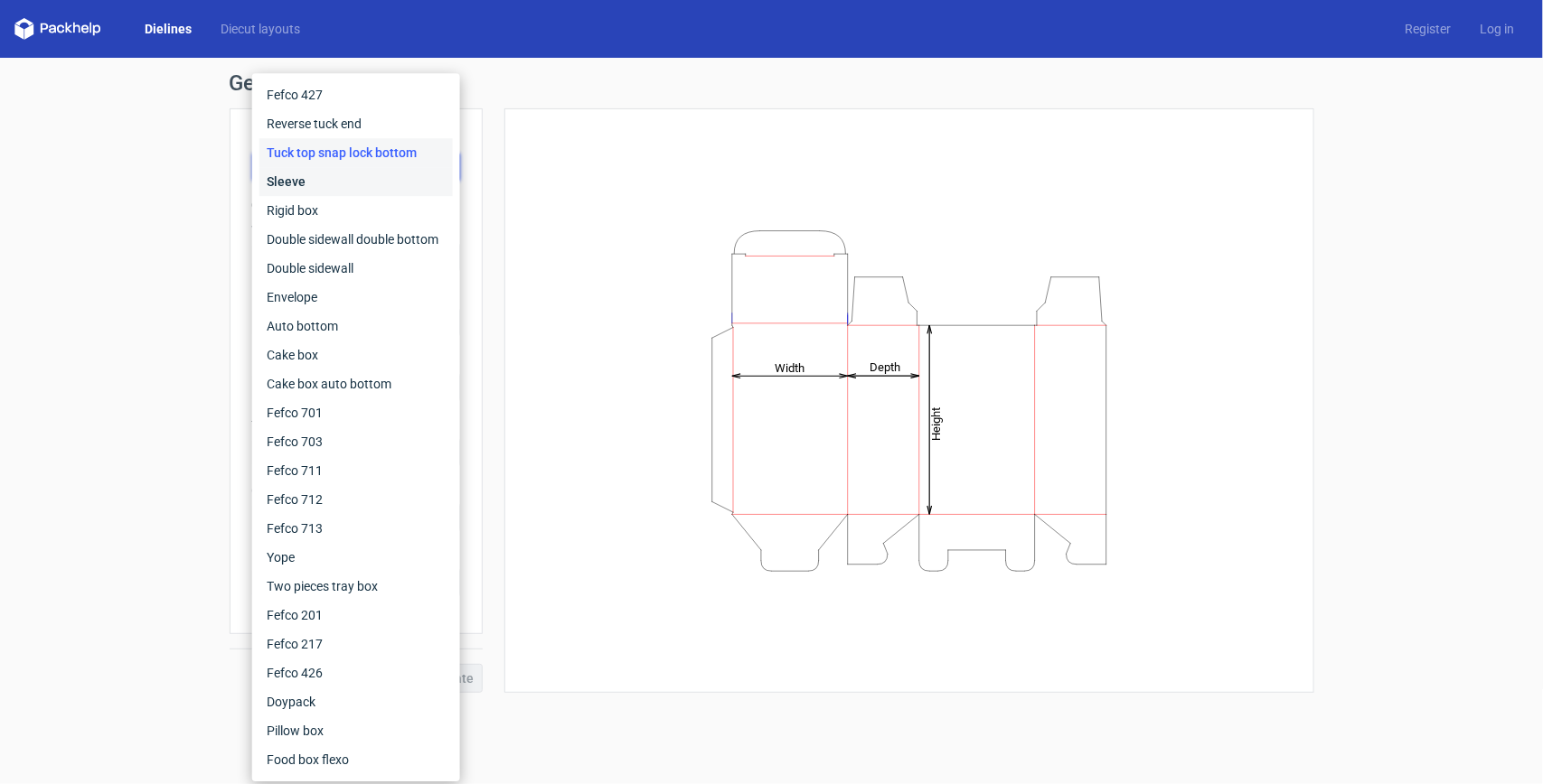
click at [337, 188] on div "Sleeve" at bounding box center [356, 181] width 194 height 29
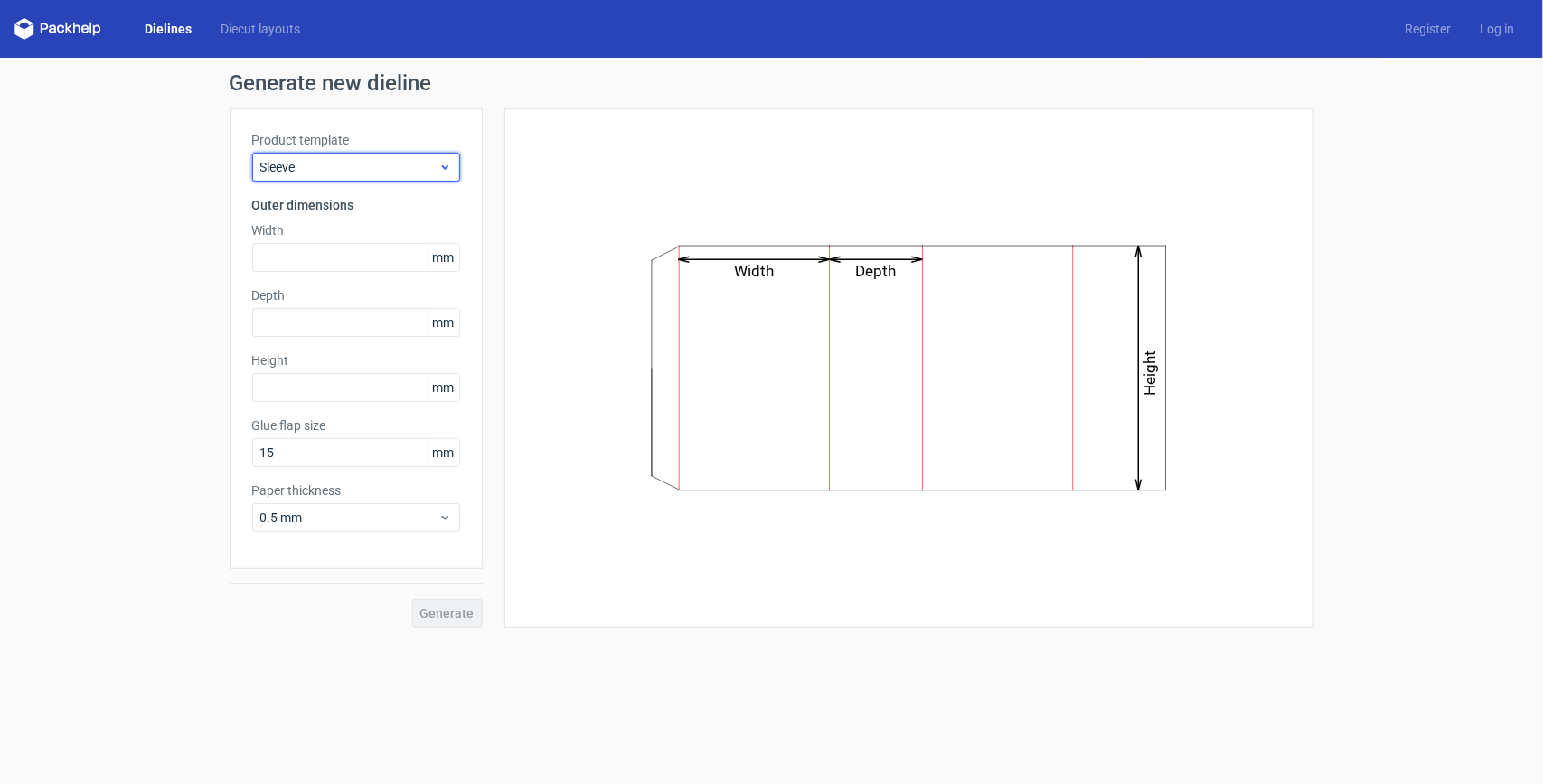
click at [339, 172] on span "Sleeve" at bounding box center [349, 167] width 178 height 18
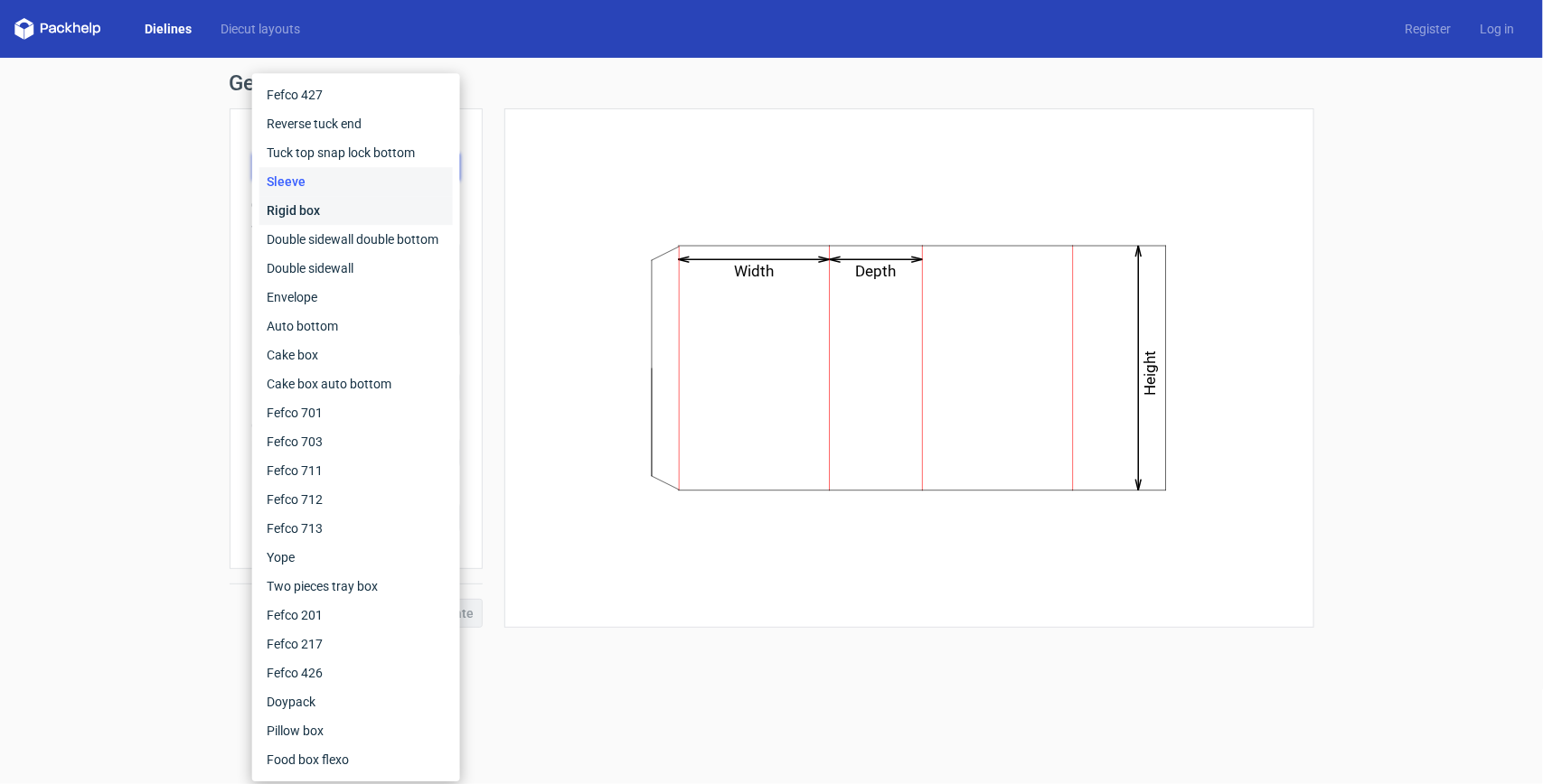
click at [341, 208] on div "Rigid box" at bounding box center [356, 210] width 194 height 29
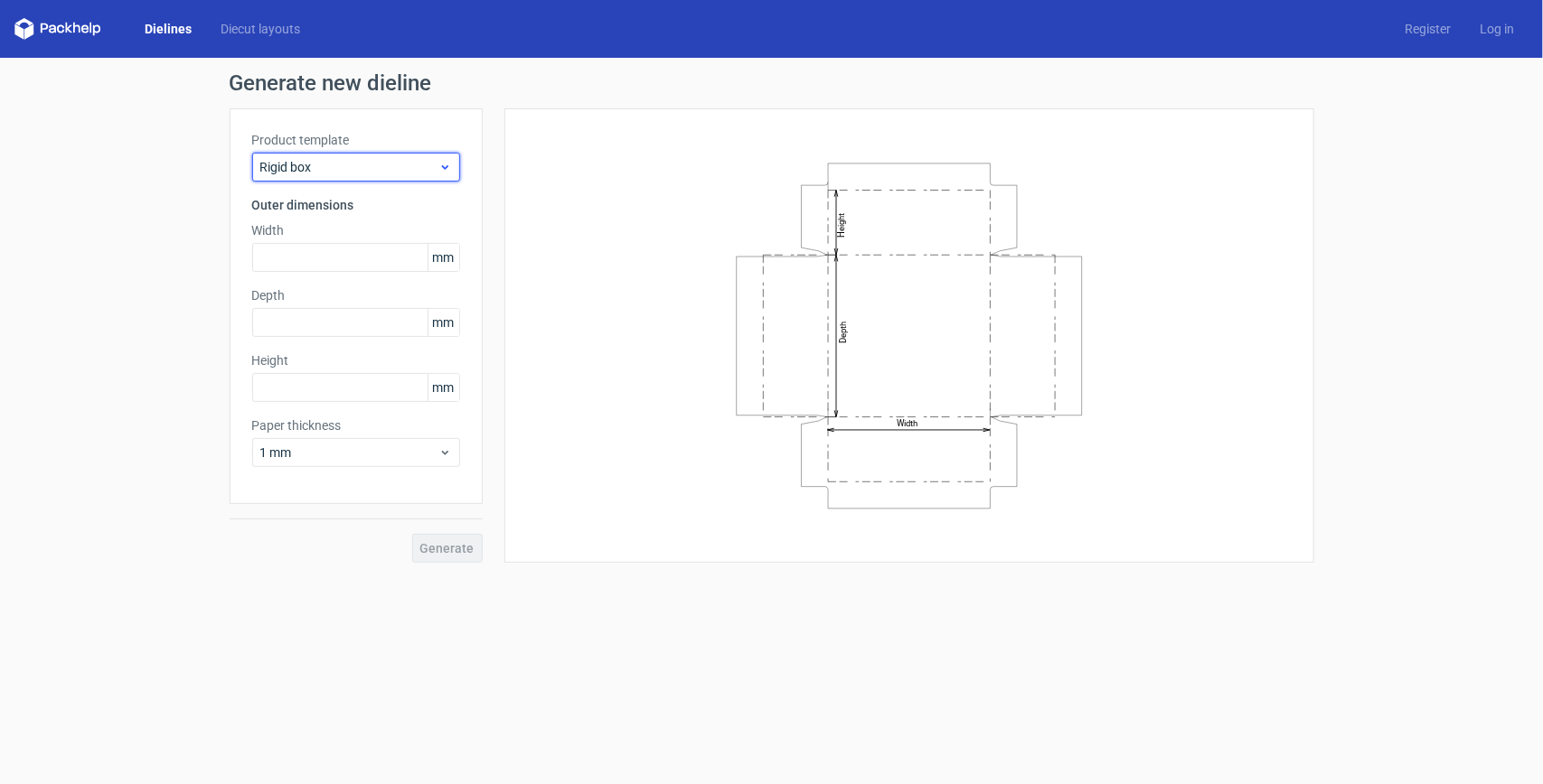
click at [348, 176] on span "Rigid box" at bounding box center [349, 167] width 178 height 18
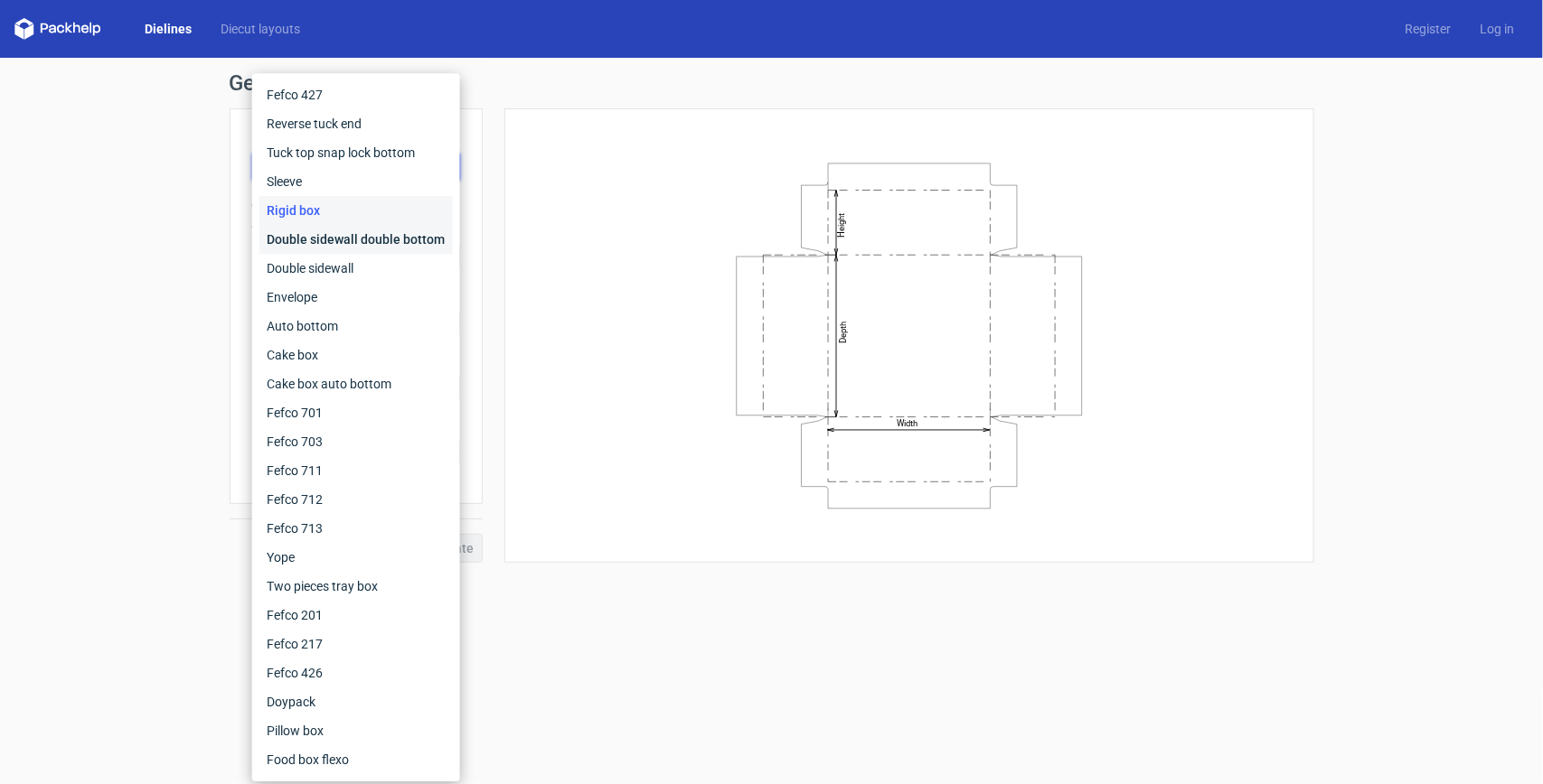
click at [362, 229] on div "Double sidewall double bottom" at bounding box center [356, 239] width 194 height 29
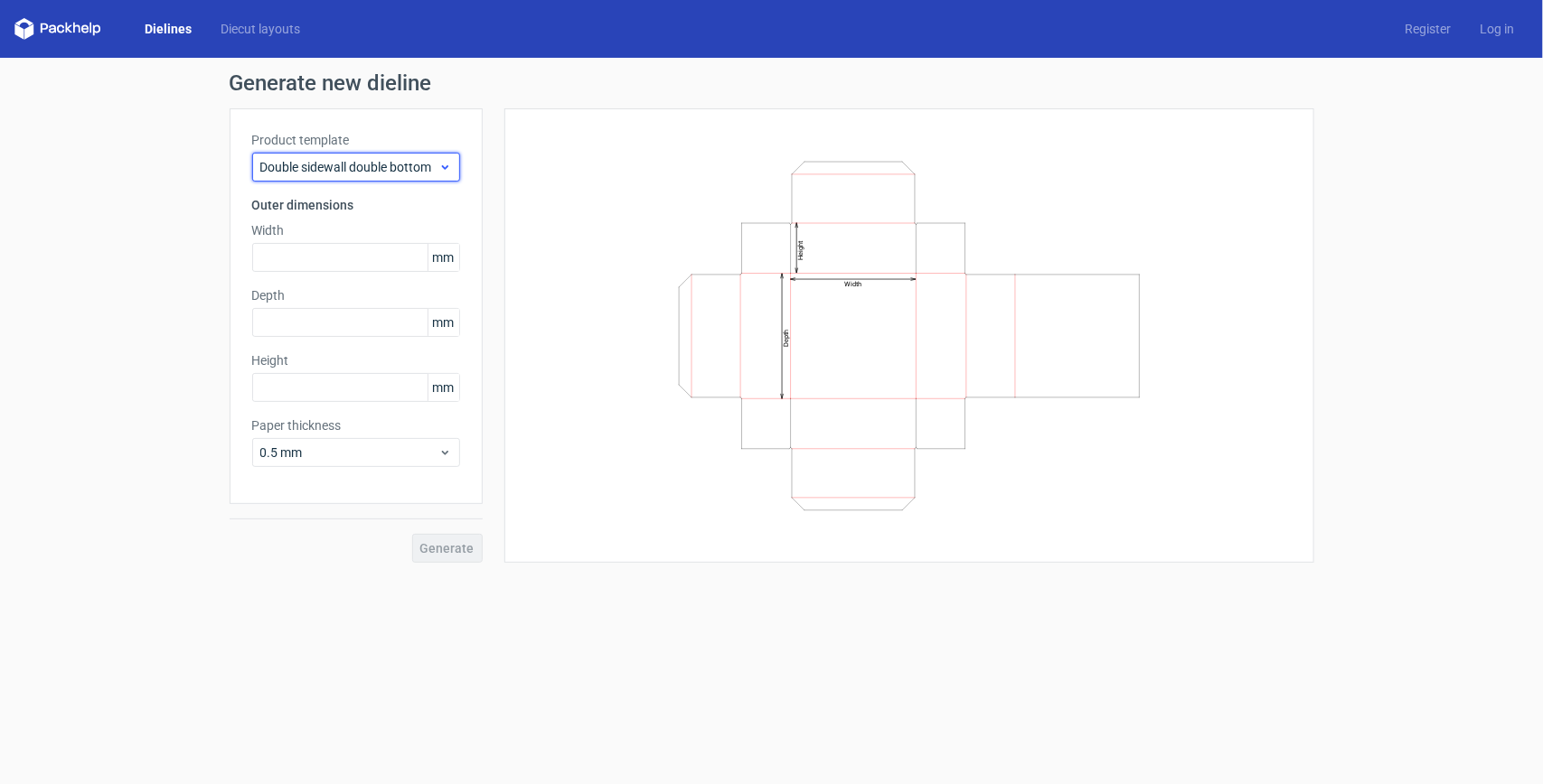
click at [384, 174] on span "Double sidewall double bottom" at bounding box center [349, 167] width 178 height 18
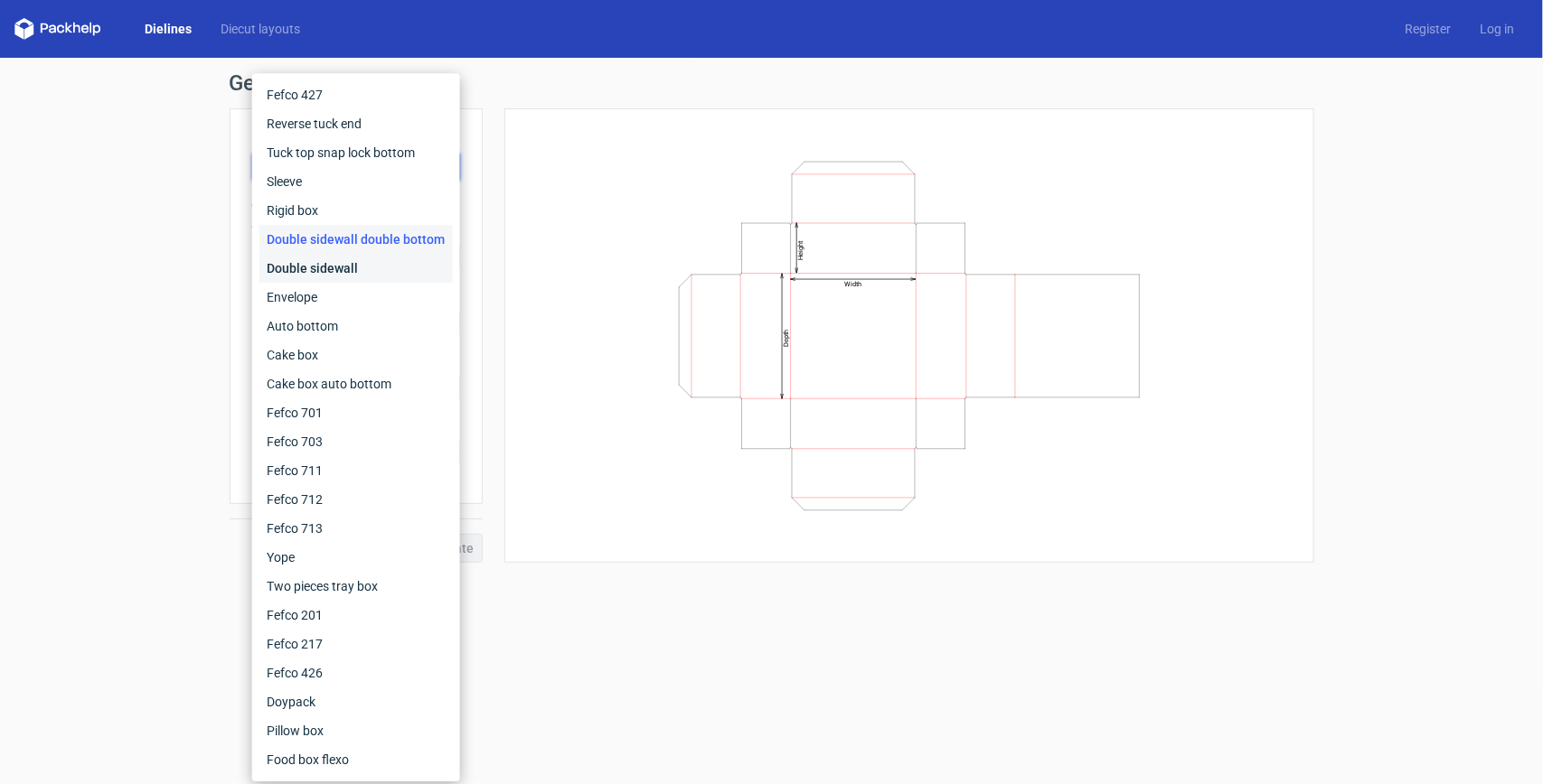
click at [324, 259] on div "Double sidewall" at bounding box center [356, 267] width 194 height 29
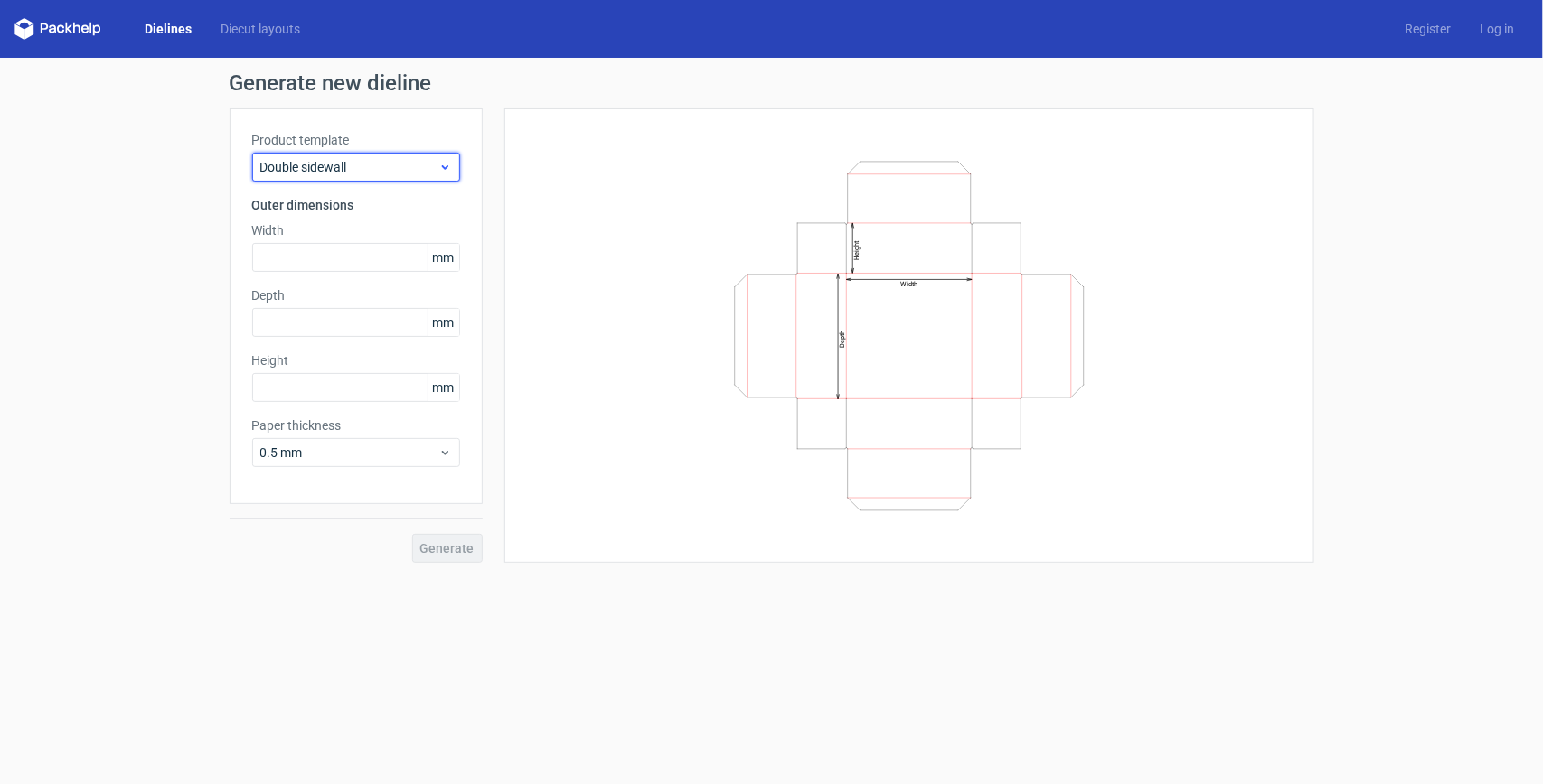
click at [377, 160] on span "Double sidewall" at bounding box center [349, 167] width 178 height 18
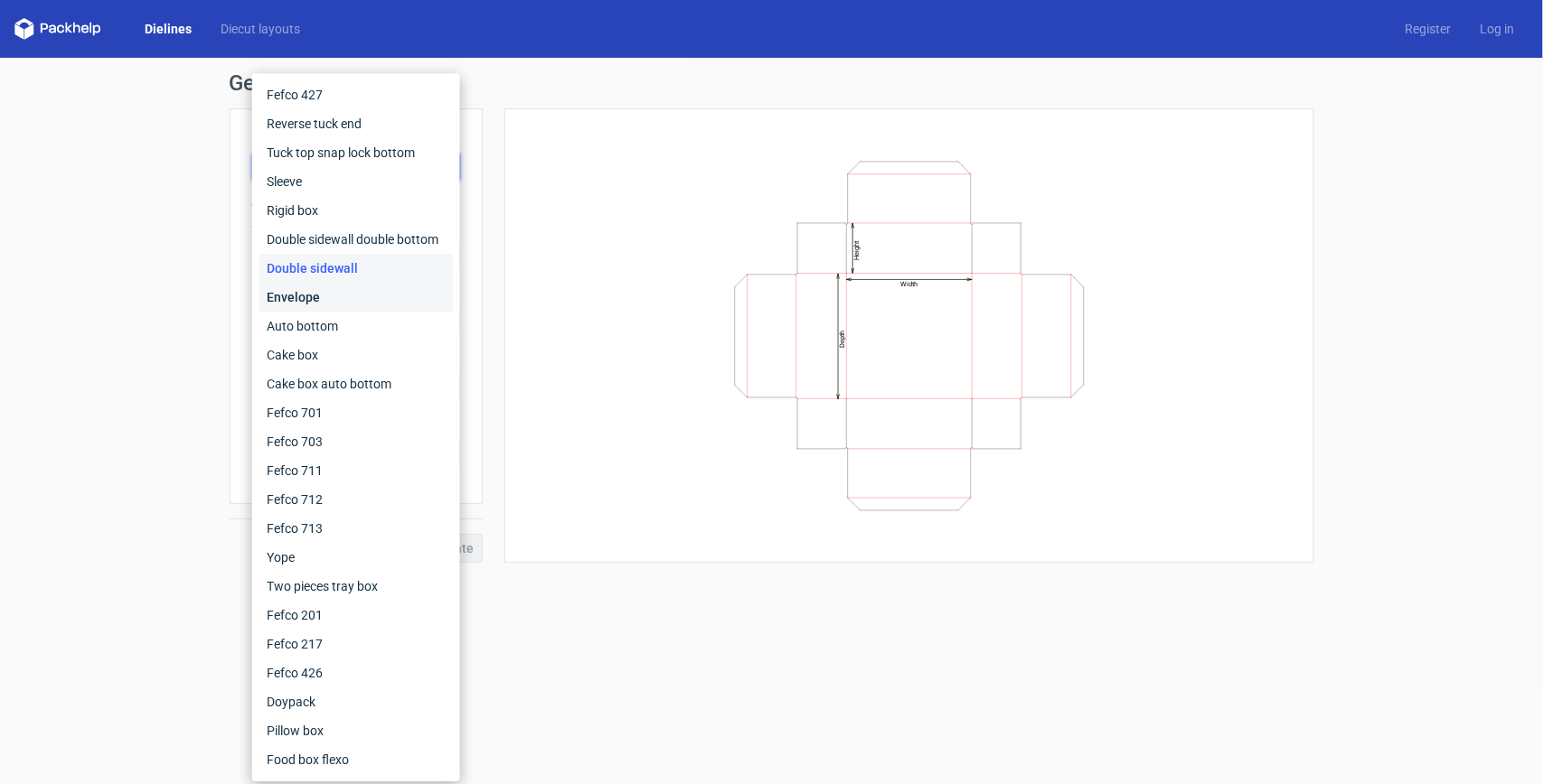
click at [341, 283] on div "Envelope" at bounding box center [356, 297] width 194 height 29
